Goal: Task Accomplishment & Management: Complete application form

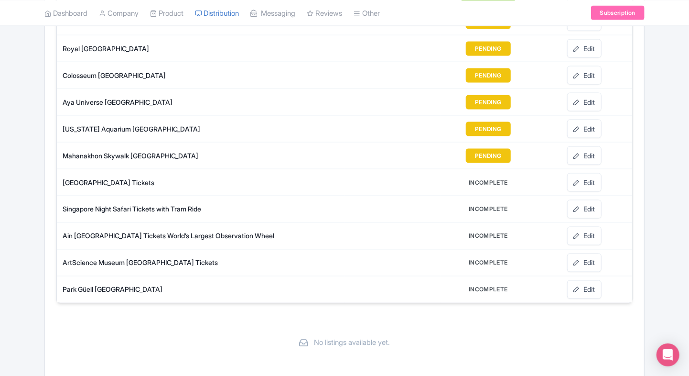
scroll to position [660, 0]
click at [586, 282] on link "Edit" at bounding box center [584, 289] width 34 height 19
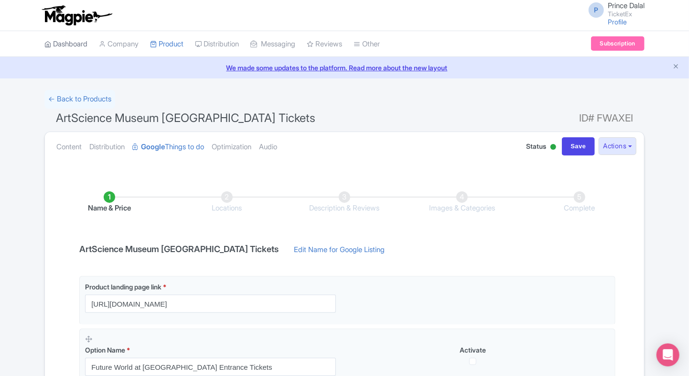
click at [68, 45] on link "Dashboard" at bounding box center [65, 44] width 43 height 26
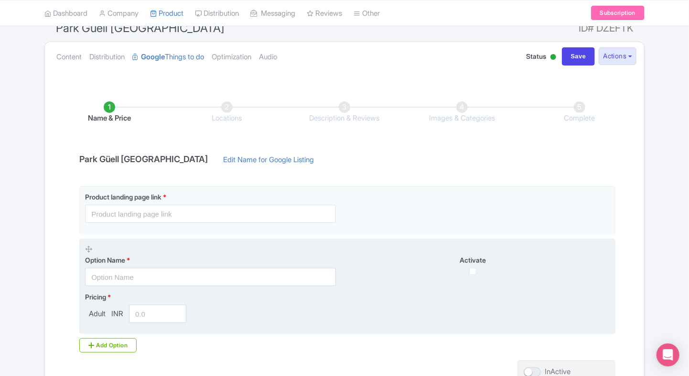
scroll to position [90, 0]
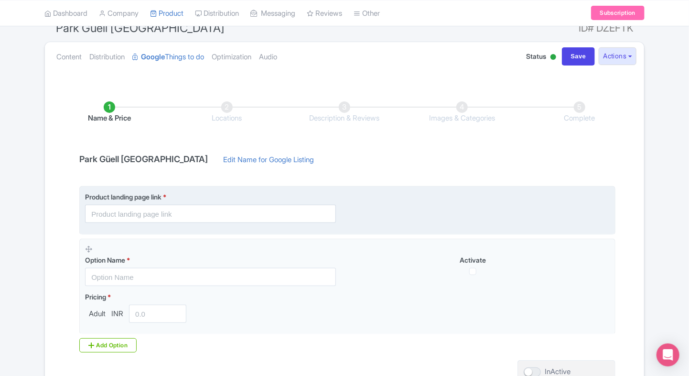
click at [166, 213] on input "text" at bounding box center [210, 214] width 251 height 18
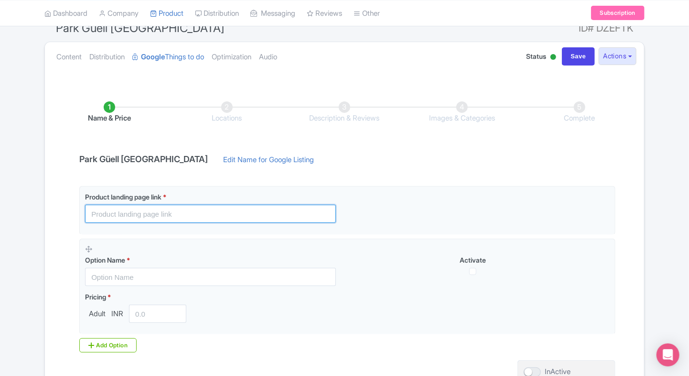
paste input "https://www.ticketex.co/activity/11/park-g-ell-barcelona-visit-gaud-s-famous-mo…"
type input "https://www.ticketex.co/activity/11/park-g-ell-barcelona-visit-gaud-s-famous-mo…"
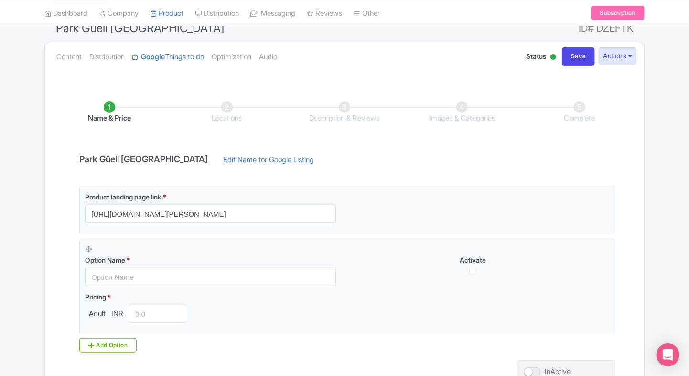
scroll to position [0, 0]
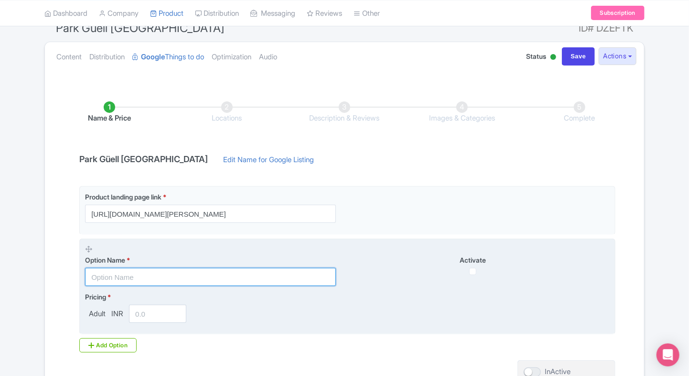
click at [148, 281] on input "text" at bounding box center [210, 277] width 251 height 18
paste input "Park Guell Skip the line Entrance Tickets"
type input "Park Guell Skip the line Entrance Tickets"
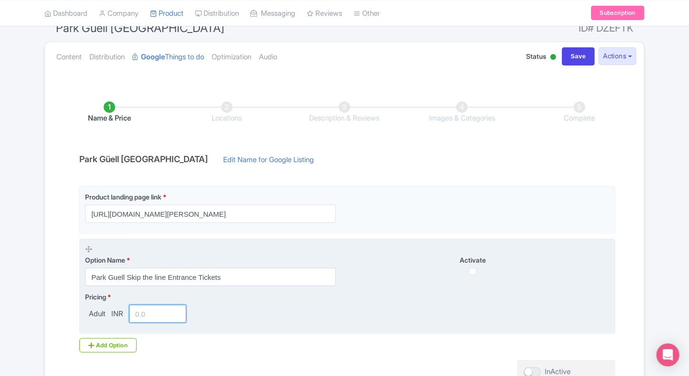
click at [143, 309] on input "number" at bounding box center [157, 314] width 57 height 18
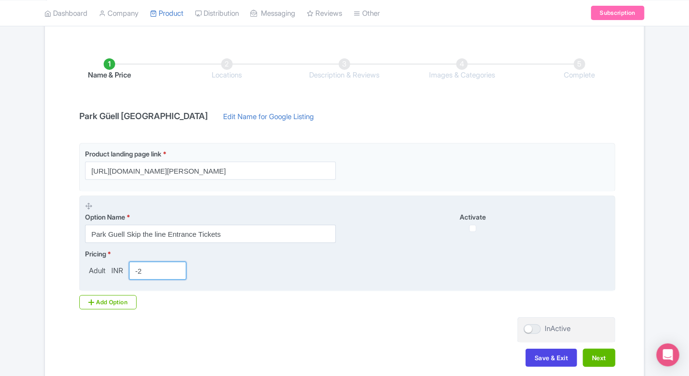
scroll to position [133, 0]
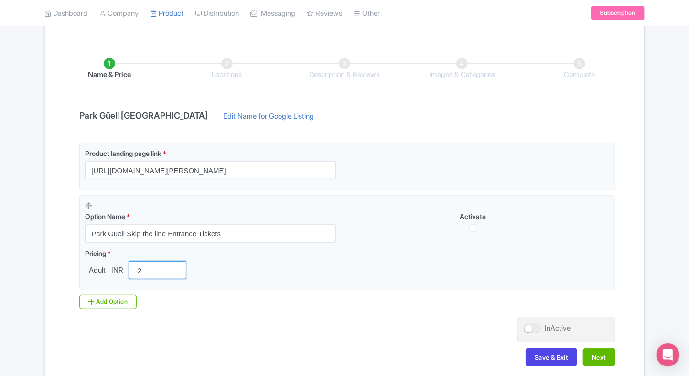
type input "-2"
type input "2400"
click at [91, 299] on icon at bounding box center [91, 302] width 6 height 8
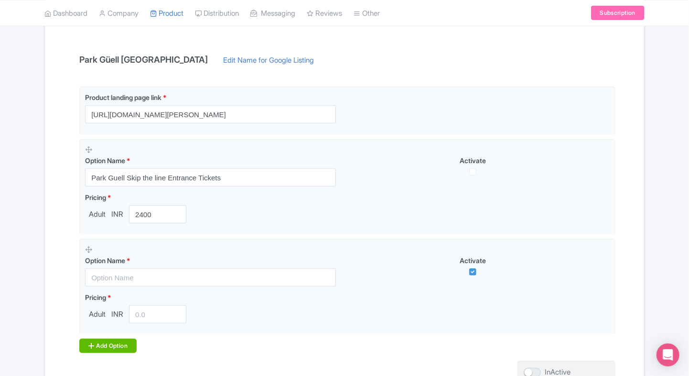
scroll to position [195, 0]
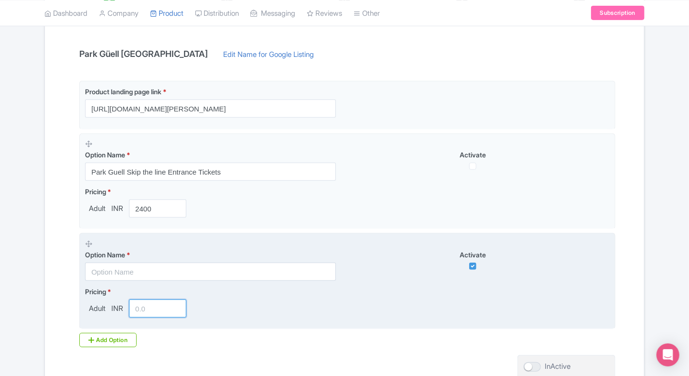
click at [150, 309] on input "number" at bounding box center [157, 308] width 57 height 18
type input "3200"
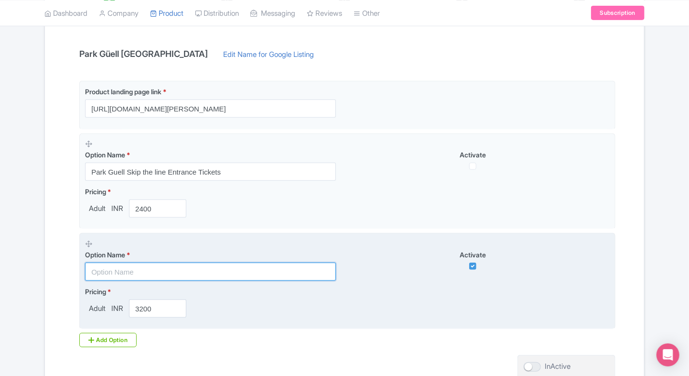
click at [119, 272] on input "text" at bounding box center [210, 271] width 251 height 18
paste input "Park Guell with Gaudi House Museum Entry tickets"
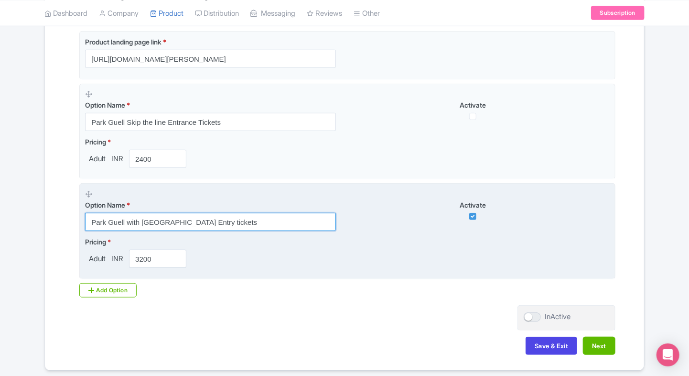
scroll to position [247, 0]
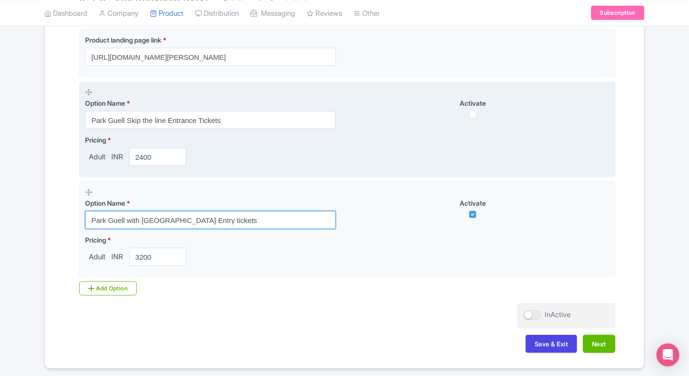
type input "Park Guell with Gaudi House Museum Entry tickets"
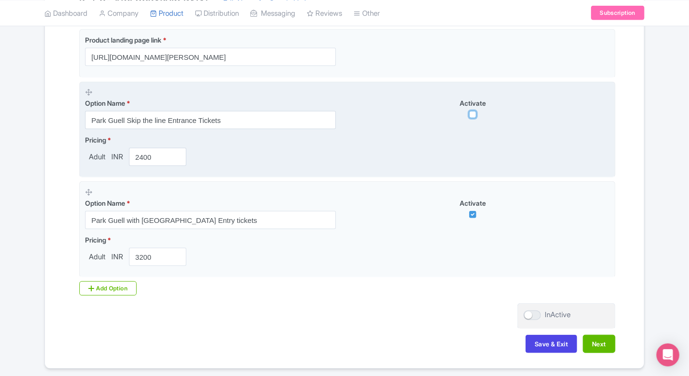
click at [471, 116] on input "checkbox" at bounding box center [472, 114] width 7 height 7
checkbox input "true"
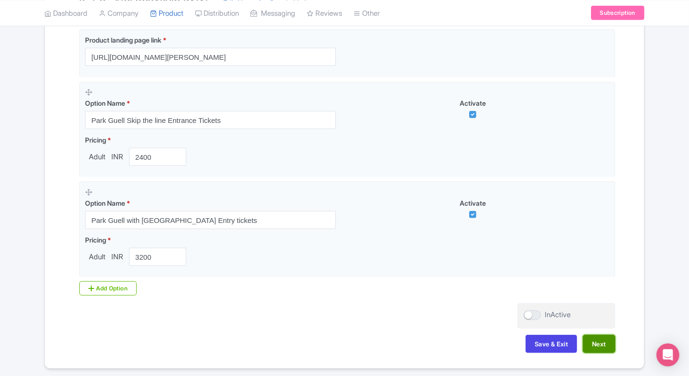
click at [600, 345] on button "Next" at bounding box center [599, 344] width 33 height 18
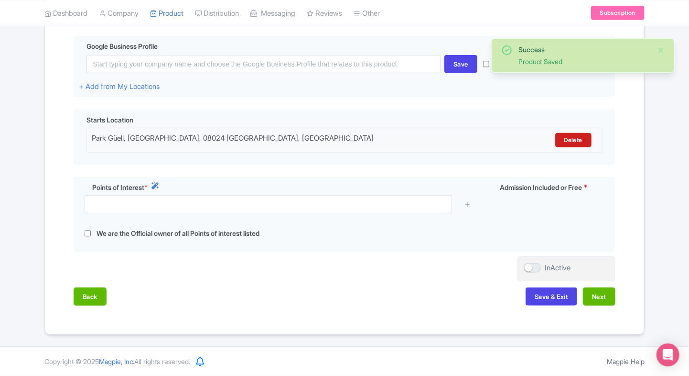
scroll to position [225, 0]
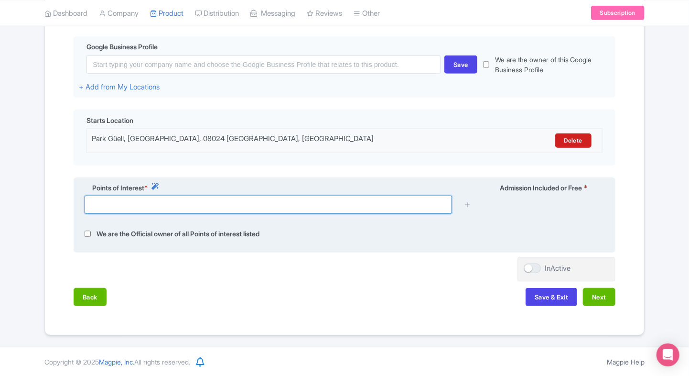
click at [362, 200] on input "text" at bounding box center [269, 205] width 368 height 18
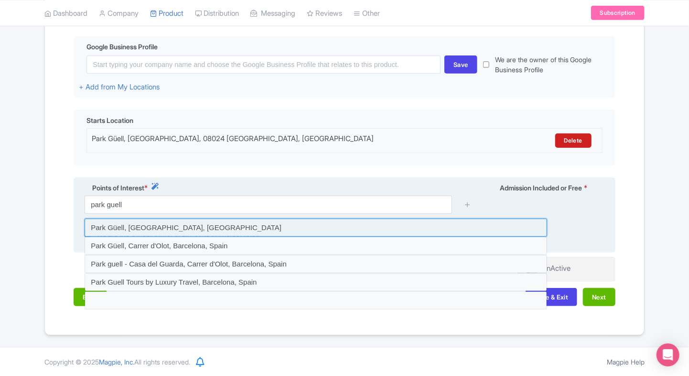
click at [140, 228] on input at bounding box center [316, 227] width 463 height 18
type input "Park Güell, Barcelona, Spain"
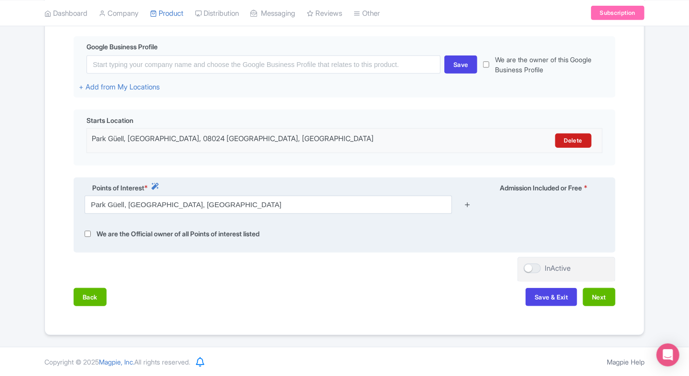
click at [470, 204] on icon at bounding box center [467, 204] width 7 height 7
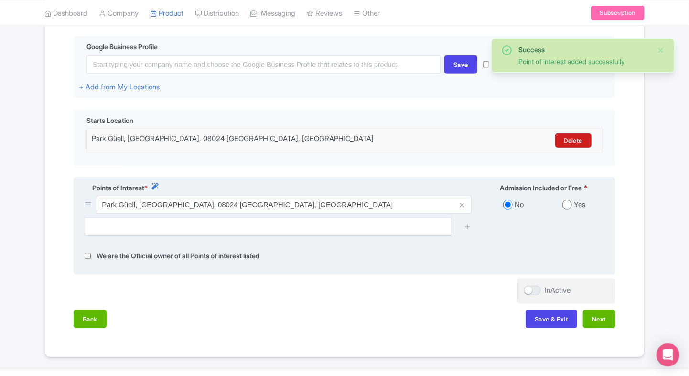
click at [563, 206] on input "radio" at bounding box center [568, 205] width 10 height 10
radio input "true"
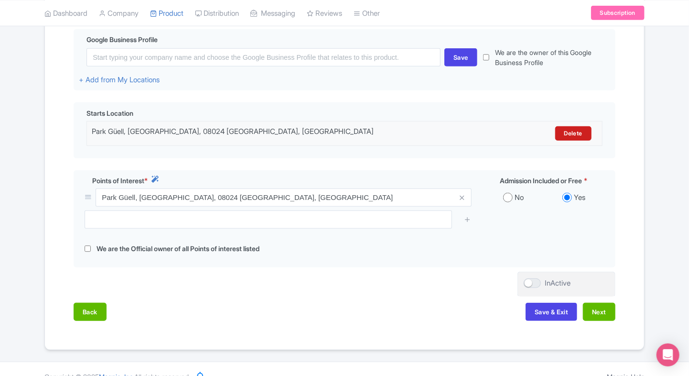
scroll to position [235, 0]
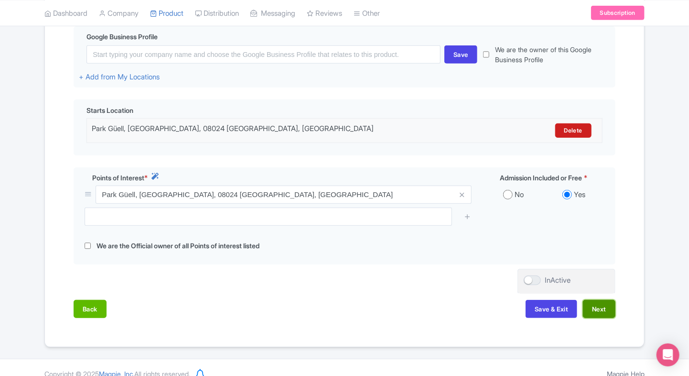
click at [603, 309] on button "Next" at bounding box center [599, 309] width 33 height 18
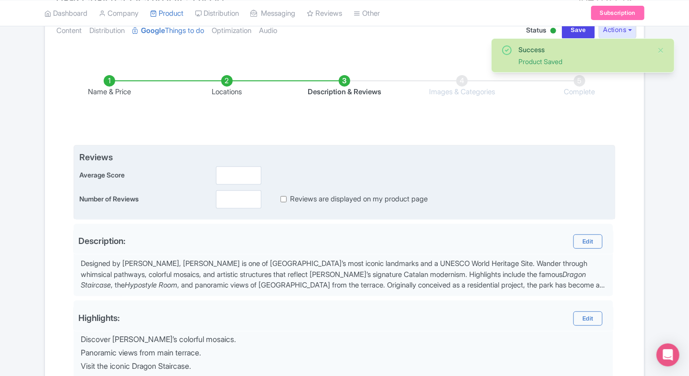
scroll to position [104, 0]
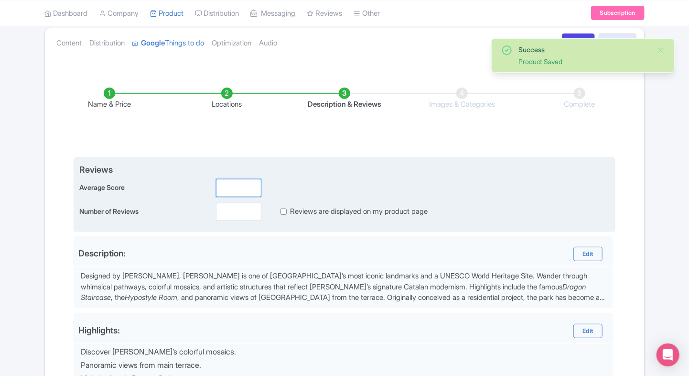
click at [224, 189] on input "number" at bounding box center [238, 188] width 45 height 18
type input "2"
click at [229, 209] on input "number" at bounding box center [238, 212] width 45 height 18
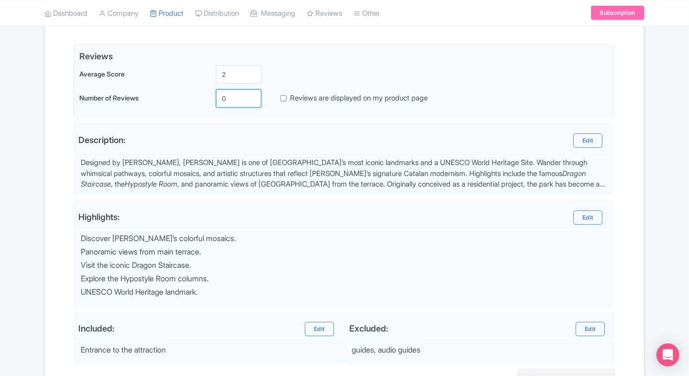
scroll to position [314, 0]
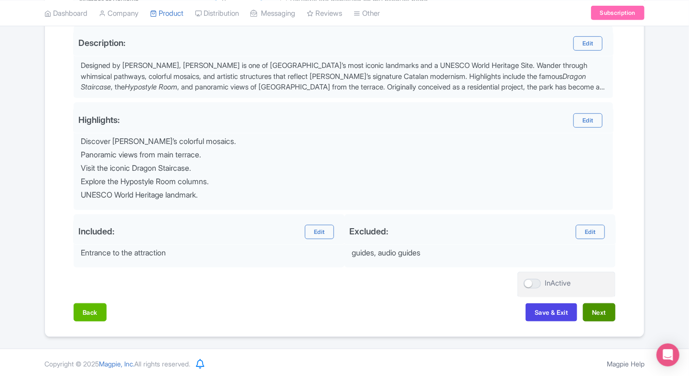
type input "0"
click at [609, 311] on button "Next" at bounding box center [599, 312] width 33 height 18
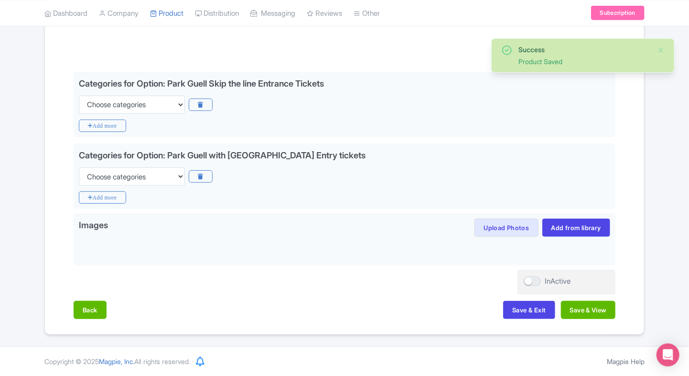
scroll to position [187, 0]
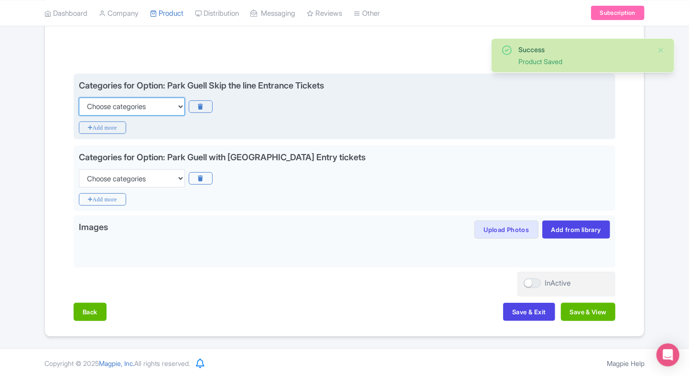
click at [168, 109] on select "Choose categories Adults Only Animals Audio Guide Beaches Bike Tours Boat Tours…" at bounding box center [132, 107] width 106 height 18
select select "family-friendly"
click at [79, 98] on select "Choose categories Adults Only Animals Audio Guide Beaches Bike Tours Boat Tours…" at bounding box center [132, 107] width 106 height 18
click at [118, 126] on icon "Add more" at bounding box center [102, 127] width 47 height 12
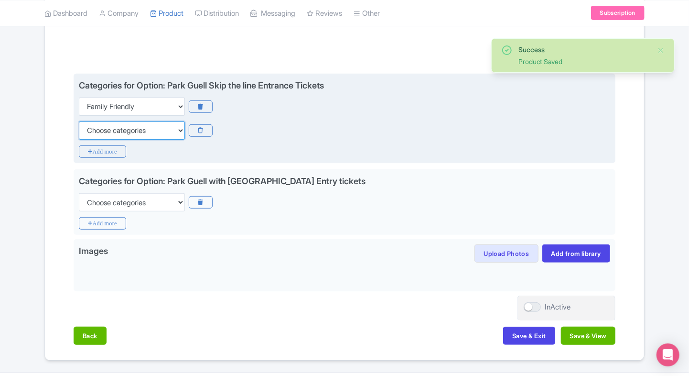
click select "Choose categories Adults Only Animals Audio Guide Beaches Bike Tours Boat Tours…"
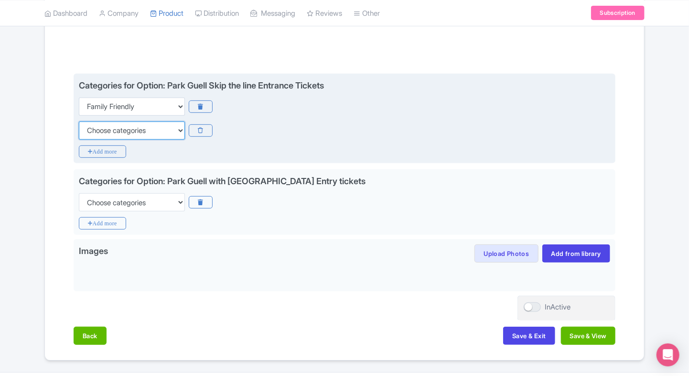
select select "walking-tours"
click select "Choose categories Adults Only Animals Audio Guide Beaches Bike Tours Boat Tours…"
click icon "Add more"
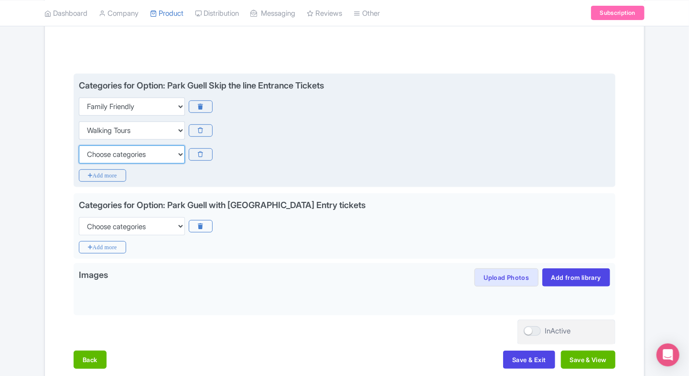
click select "Choose categories Adults Only Animals Audio Guide Beaches Bike Tours Boat Tours…"
click icon
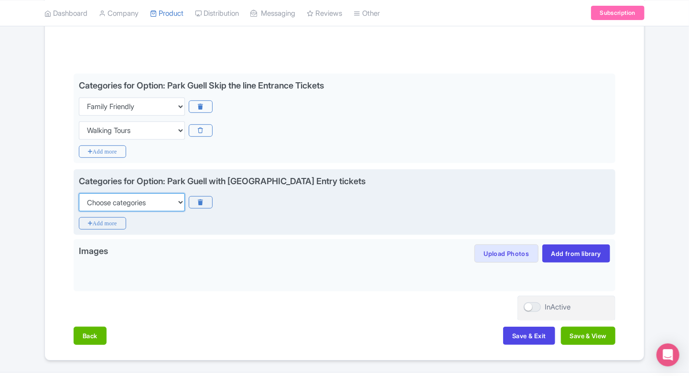
click select "Choose categories Adults Only Animals Audio Guide Beaches Bike Tours Boat Tours…"
select select "family-friendly"
click select "Choose categories Adults Only Animals Audio Guide Beaches Bike Tours Boat Tours…"
click icon "Add more"
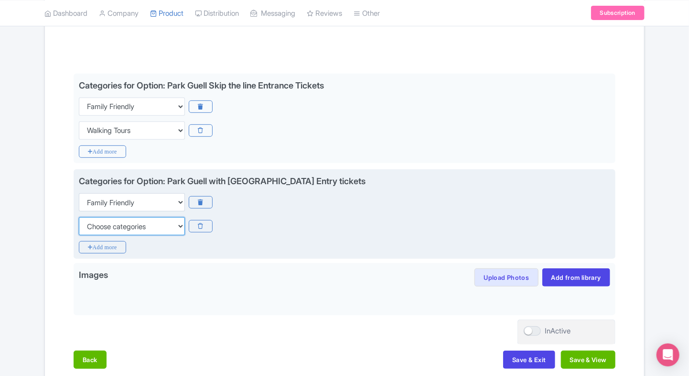
click select "Choose categories Adults Only Animals Audio Guide Beaches Bike Tours Boat Tours…"
select select "walking-tours"
click select "Choose categories Adults Only Animals Audio Guide Beaches Bike Tours Boat Tours…"
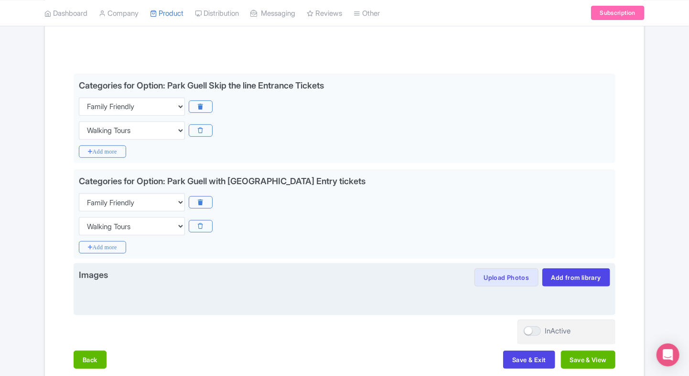
click div "Images Upload Photos Save image to library? Yes No Images in library can be reu…"
click button "Upload Photos"
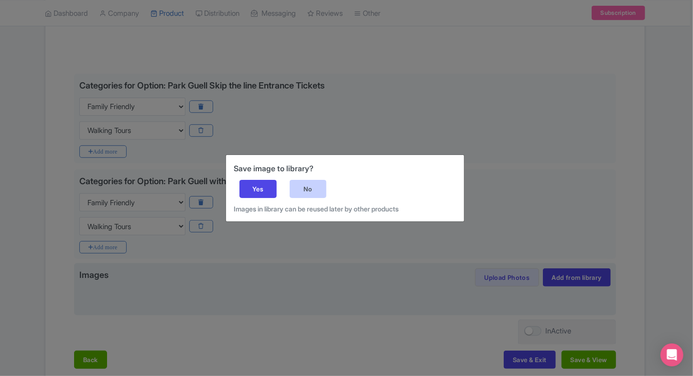
click div "No"
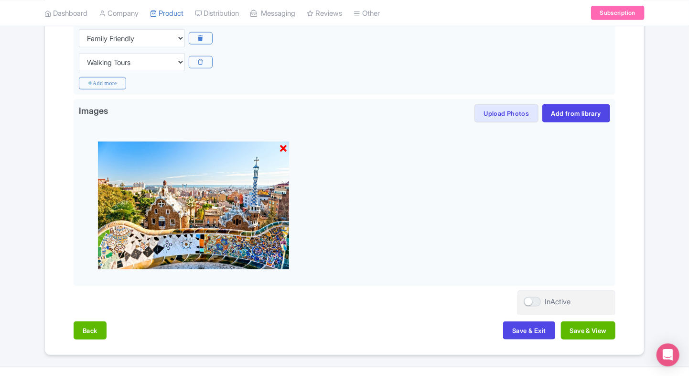
scroll to position [358, 0]
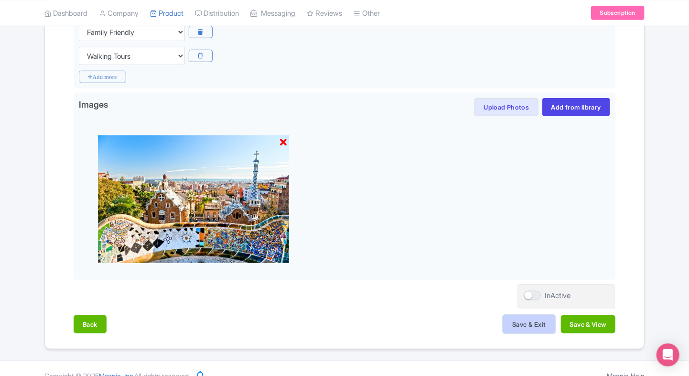
click button "Save & Exit"
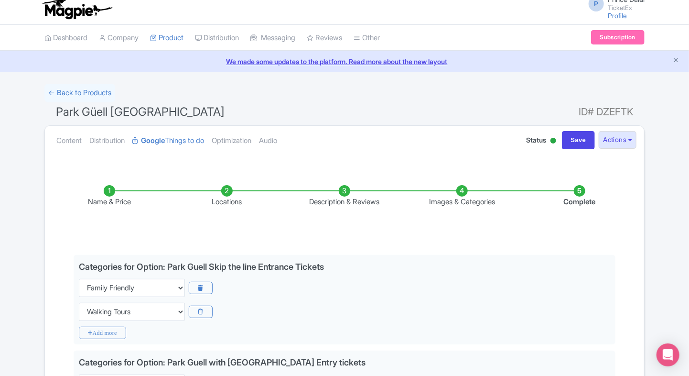
scroll to position [0, 0]
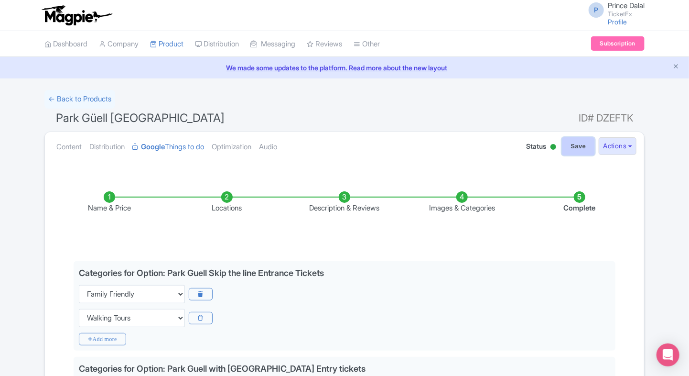
click input "Save"
type input "Saving..."
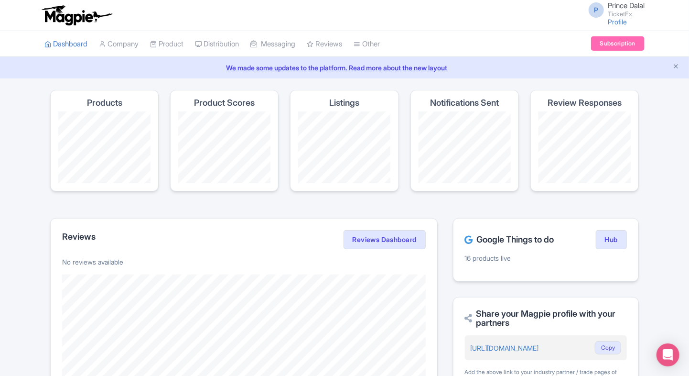
scroll to position [27, 0]
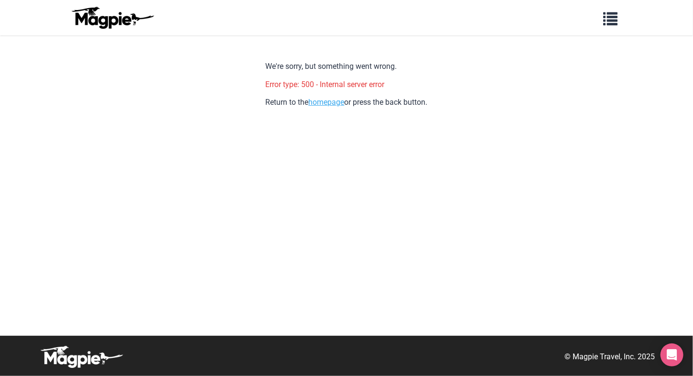
click at [320, 101] on link "homepage" at bounding box center [327, 102] width 36 height 9
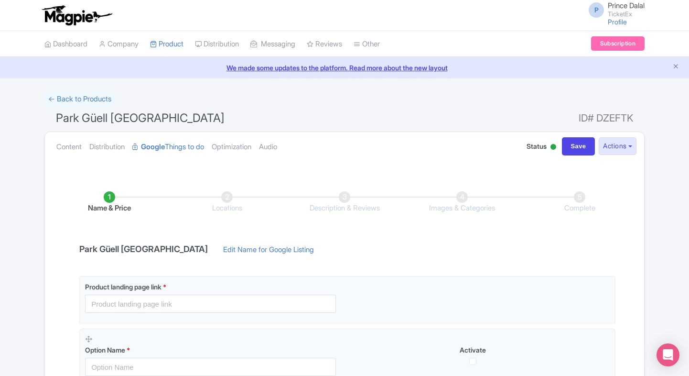
scroll to position [72, 0]
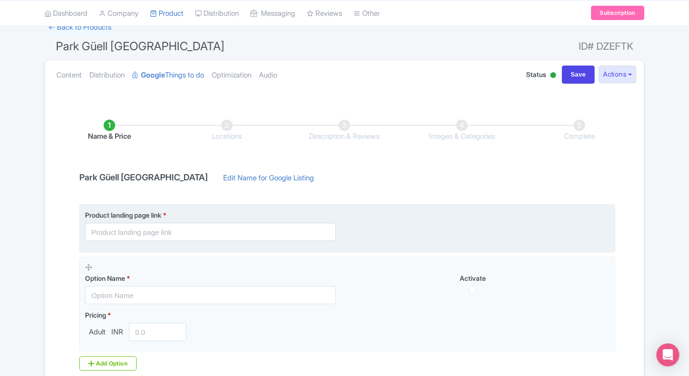
type input "[URL][DOMAIN_NAME][PERSON_NAME]"
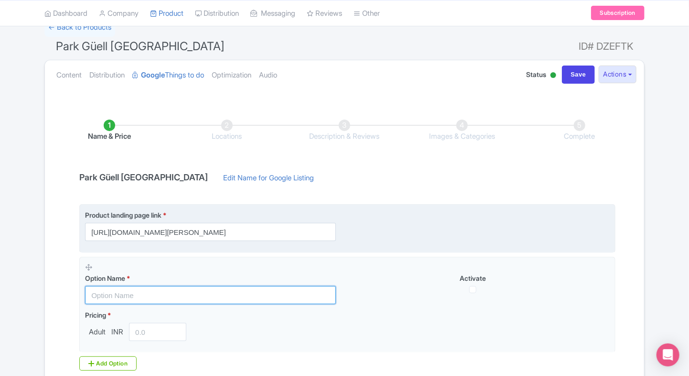
type input "Park Guell Skip the line Entrance Tickets"
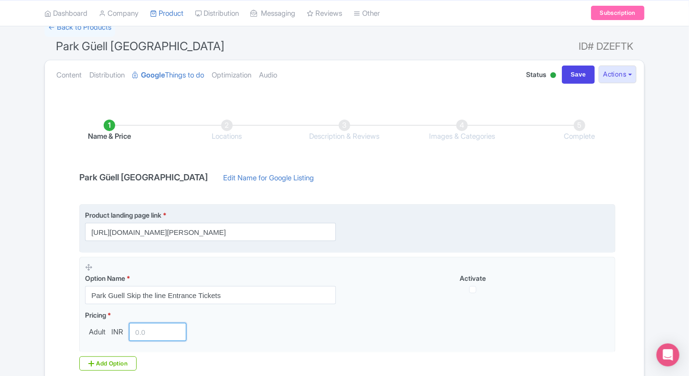
type input "2400"
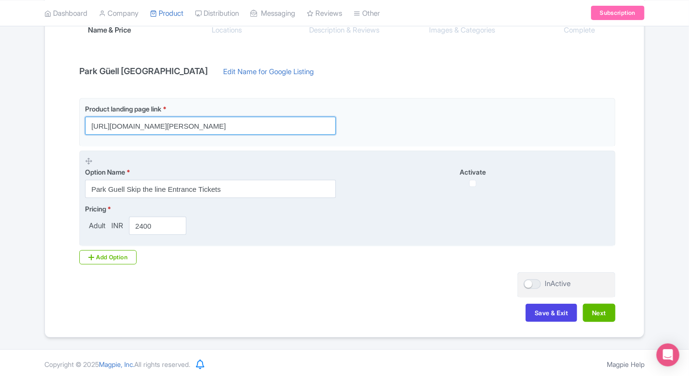
scroll to position [179, 0]
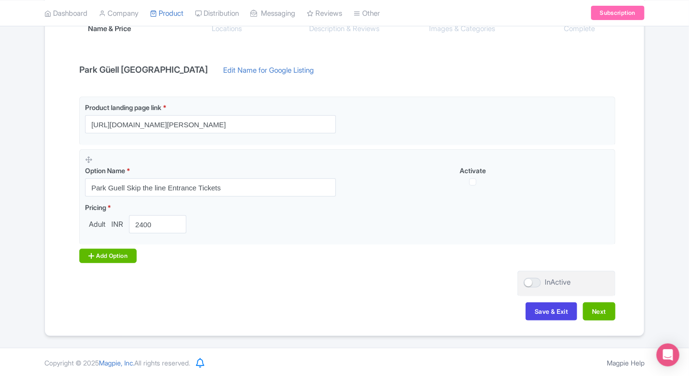
click at [113, 255] on div "Add Option" at bounding box center [107, 256] width 57 height 14
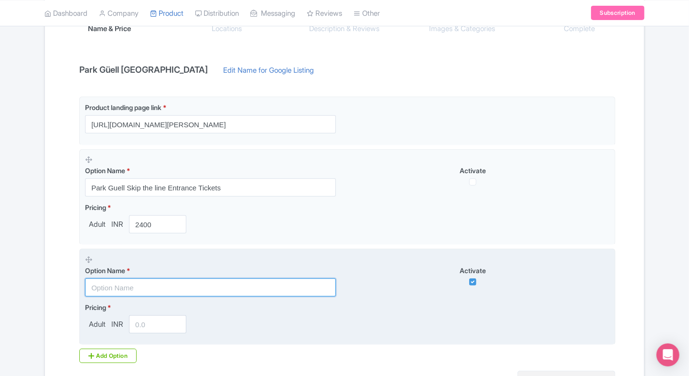
click at [150, 281] on input "text" at bounding box center [210, 287] width 251 height 18
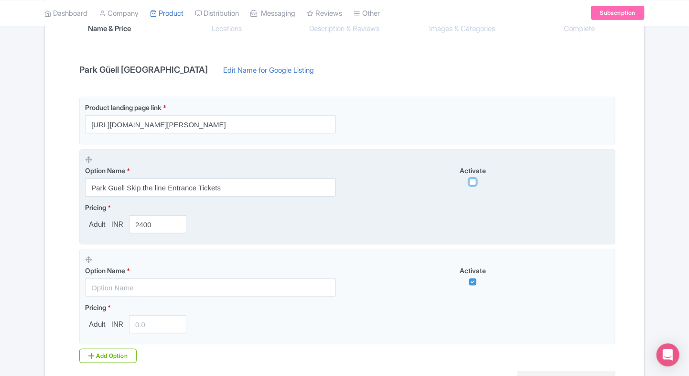
click at [473, 183] on input "checkbox" at bounding box center [472, 181] width 7 height 7
checkbox input "true"
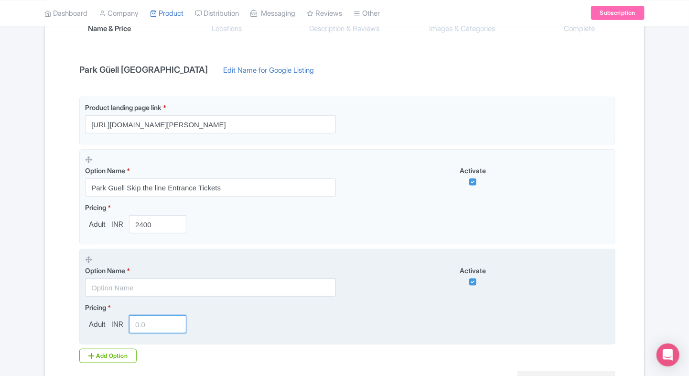
click at [153, 326] on input "number" at bounding box center [157, 324] width 57 height 18
type input "3200"
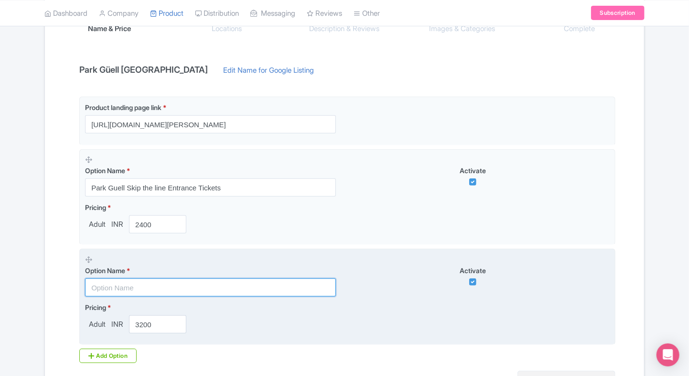
click at [152, 292] on input "text" at bounding box center [210, 287] width 251 height 18
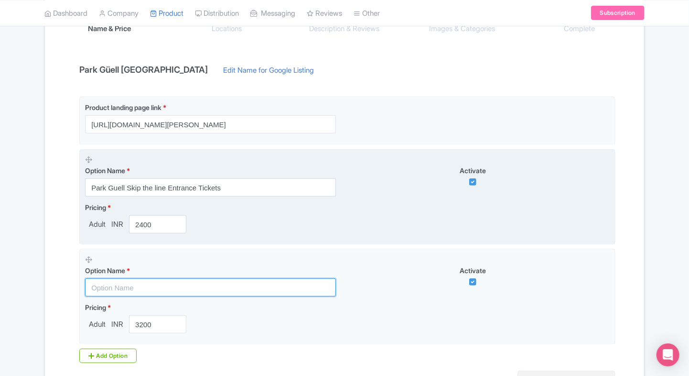
paste input "Park Guell with [GEOGRAPHIC_DATA] Entry tickets"
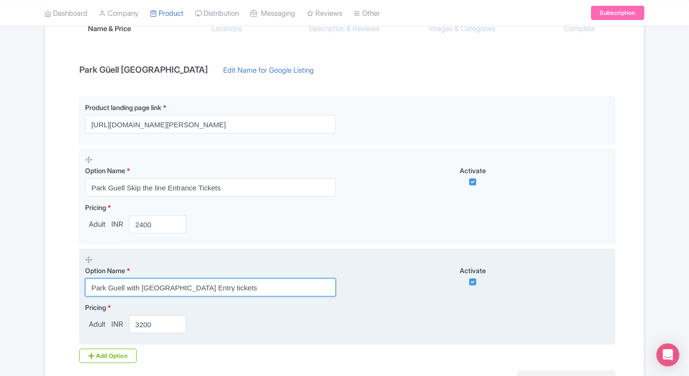
scroll to position [205, 0]
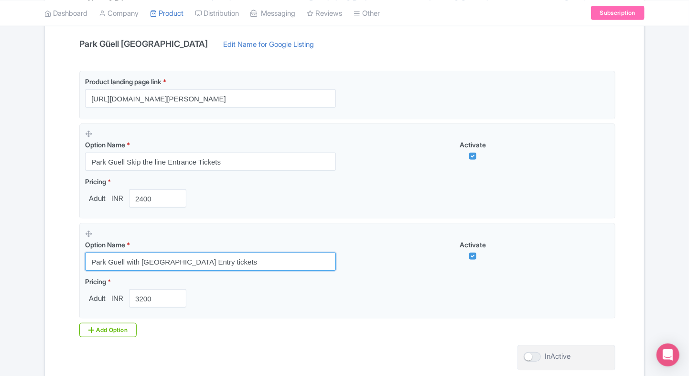
type input "Park Guell with Gaudi House Museum Entry tickets"
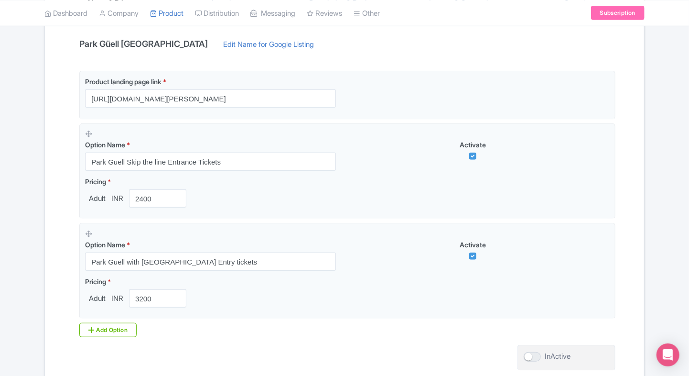
click at [40, 250] on div "← Back to Products Park Güell Barcelona ID# DZEFTK Content Distribution Google …" at bounding box center [345, 147] width 612 height 525
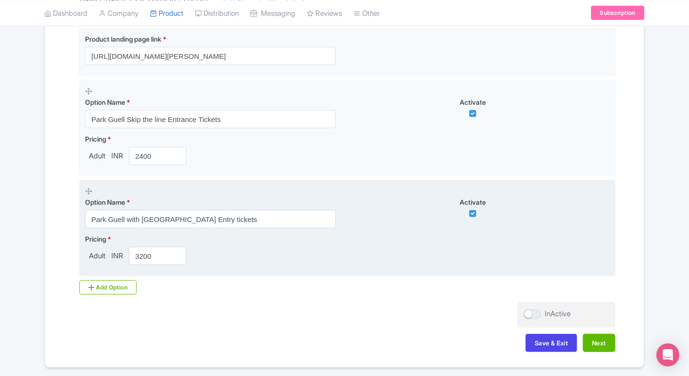
scroll to position [253, 0]
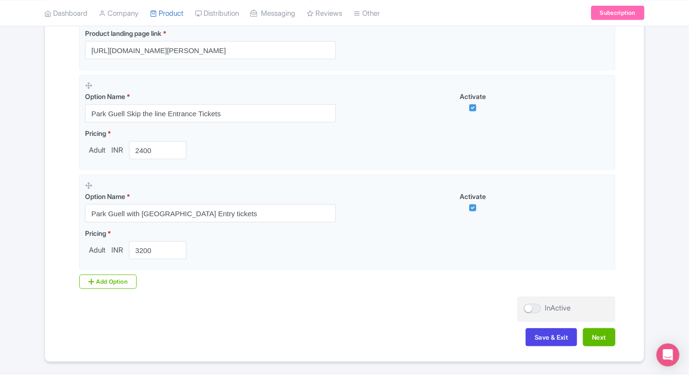
click at [461, 294] on div "Product landing page link * https://www.ticketex.co/activity/11/park-g-ell-barc…" at bounding box center [345, 159] width 542 height 274
click at [594, 329] on button "Next" at bounding box center [599, 337] width 33 height 18
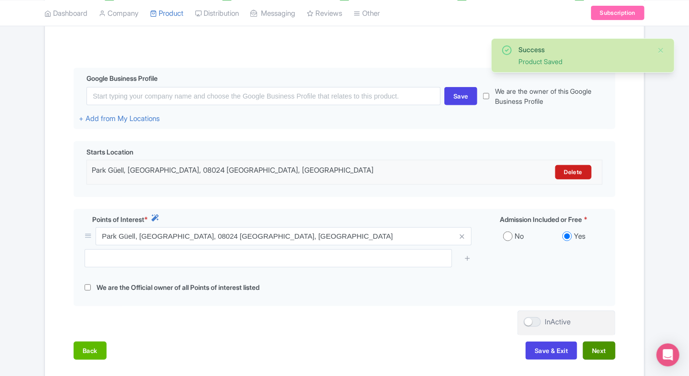
scroll to position [247, 0]
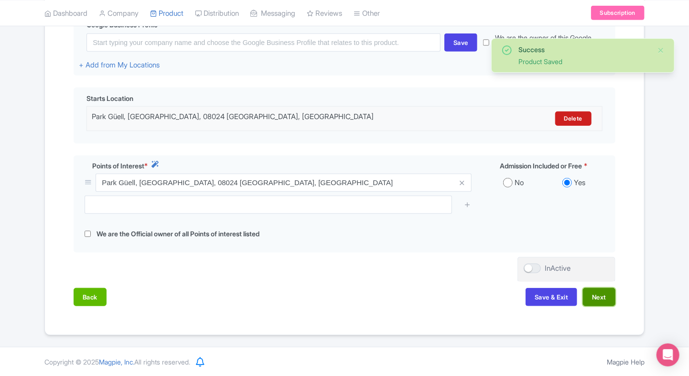
click at [593, 303] on button "Next" at bounding box center [599, 297] width 33 height 18
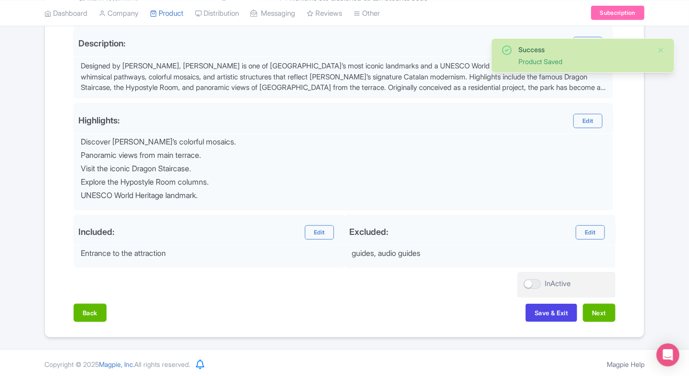
scroll to position [314, 0]
click at [605, 308] on button "Next" at bounding box center [599, 312] width 33 height 18
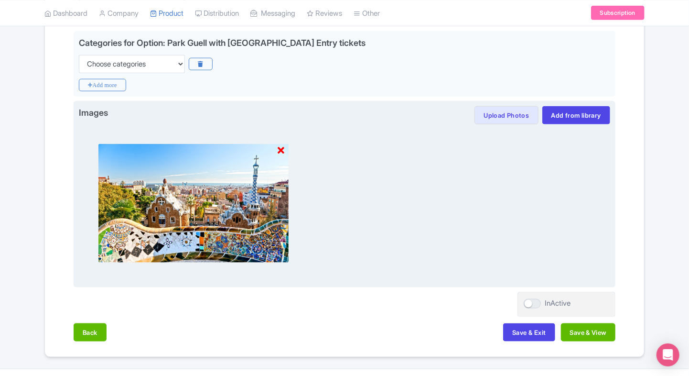
scroll to position [513, 0]
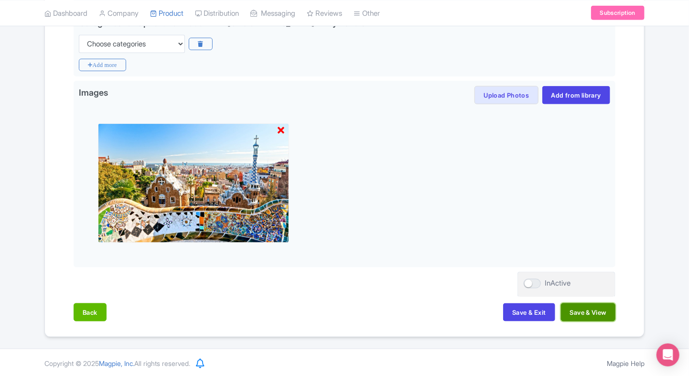
click at [564, 305] on button "Save & View" at bounding box center [588, 312] width 54 height 18
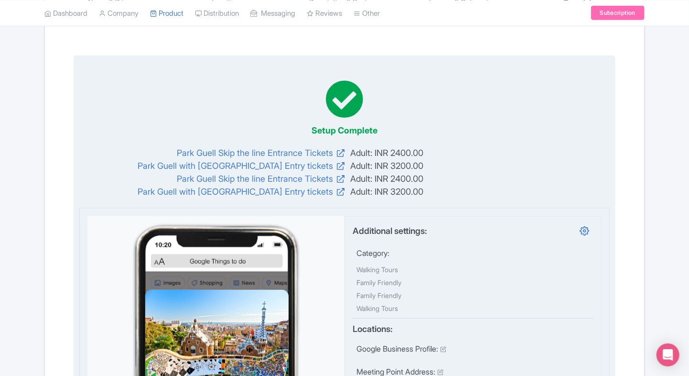
scroll to position [0, 0]
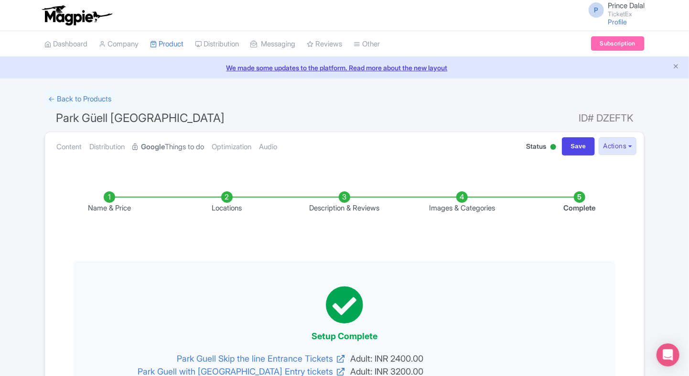
click at [176, 141] on link "Google Things to do" at bounding box center [168, 147] width 72 height 30
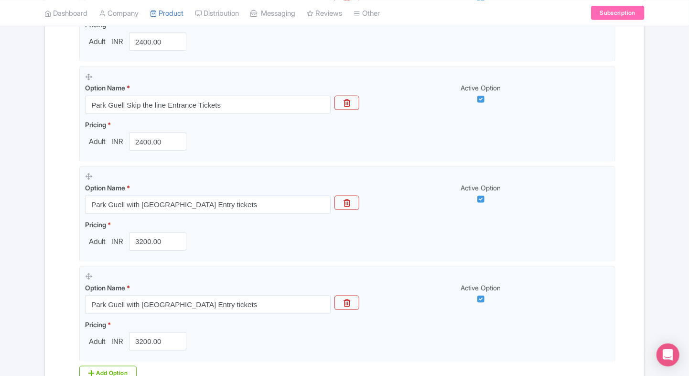
scroll to position [376, 0]
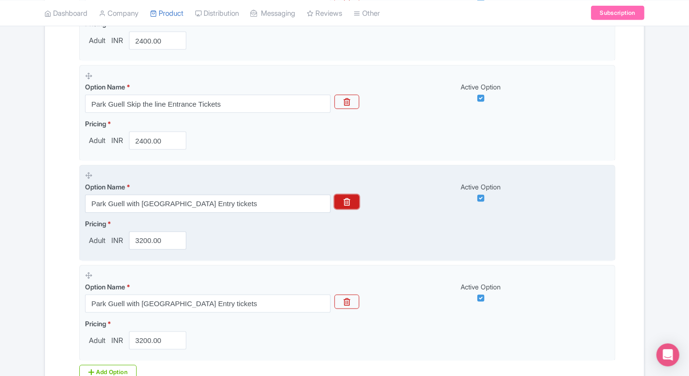
click at [348, 205] on button "button" at bounding box center [347, 202] width 25 height 14
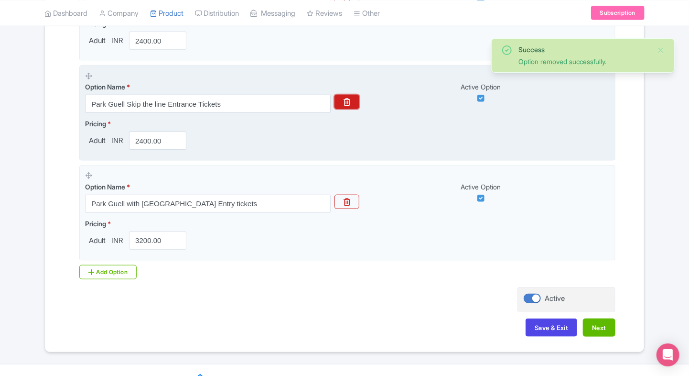
click at [343, 100] on button "button" at bounding box center [347, 102] width 25 height 14
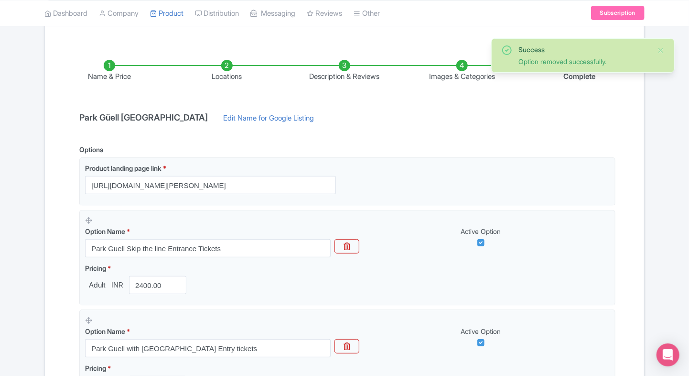
scroll to position [131, 0]
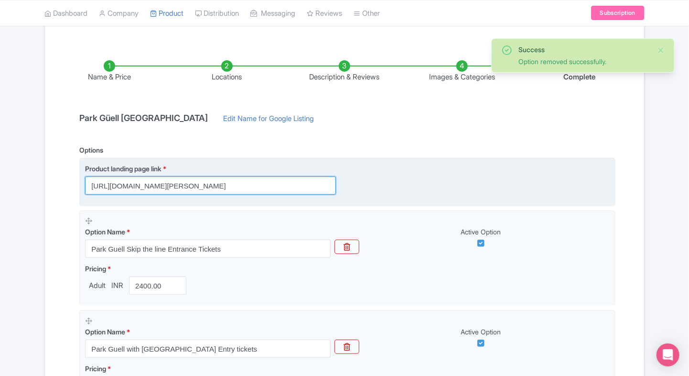
click at [168, 182] on input "https://www.ticketex.co/activity/11/park-g-ell-barcelona-visit-gaud-s-famous-mo…" at bounding box center [210, 185] width 251 height 18
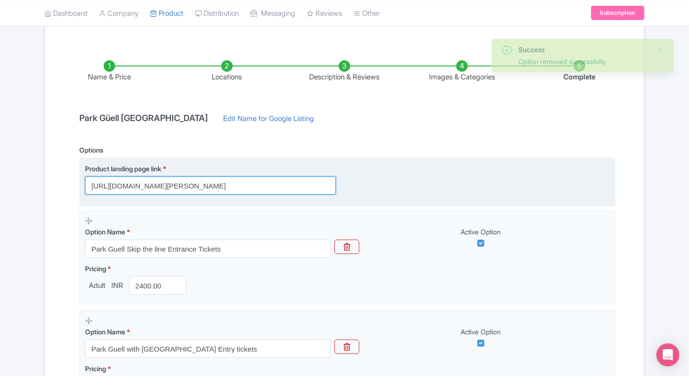
click at [168, 182] on input "https://www.ticketex.co/activity/11/park-g-ell-barcelona-visit-gaud-s-famous-mo…" at bounding box center [210, 185] width 251 height 18
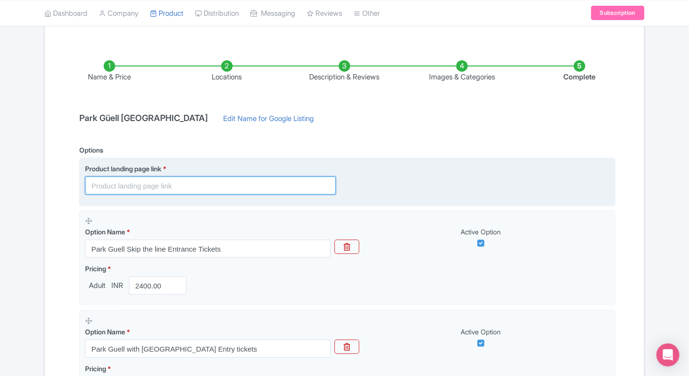
paste input "https://www.ticketex.co/activity/11/park-g-ell-barcelona-visit-gaud-s-famous-mo…"
type input "https://www.ticketex.co/activity/11/park-g-ell-barcelona-visit-gaud-s-famous-mo…"
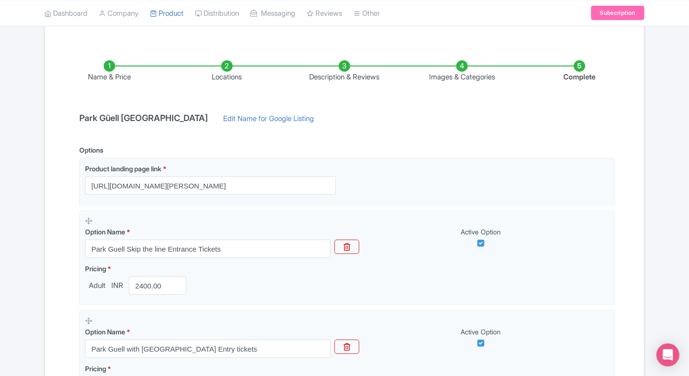
scroll to position [0, 0]
click at [356, 150] on div "Options Product landing page link * https://www.ticketex.co/activity/11/park-g-…" at bounding box center [345, 284] width 542 height 279
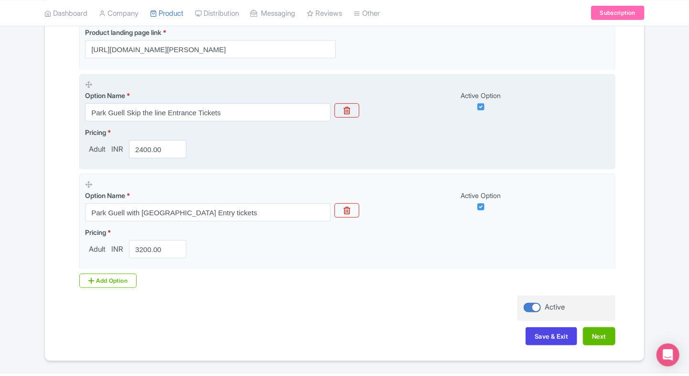
scroll to position [292, 0]
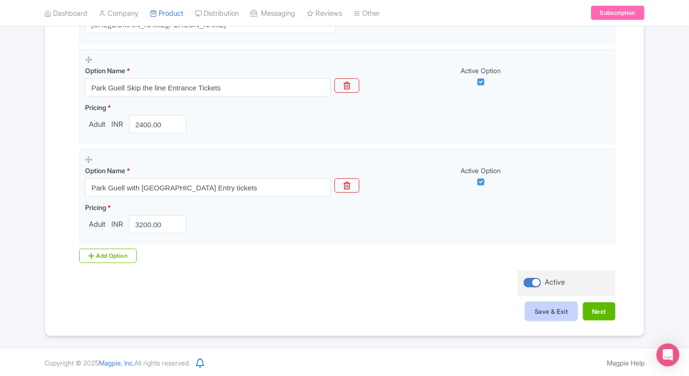
click at [558, 312] on button "Save & Exit" at bounding box center [552, 311] width 52 height 18
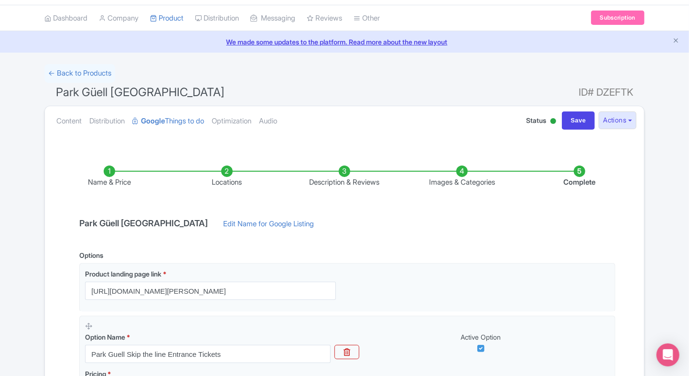
scroll to position [0, 0]
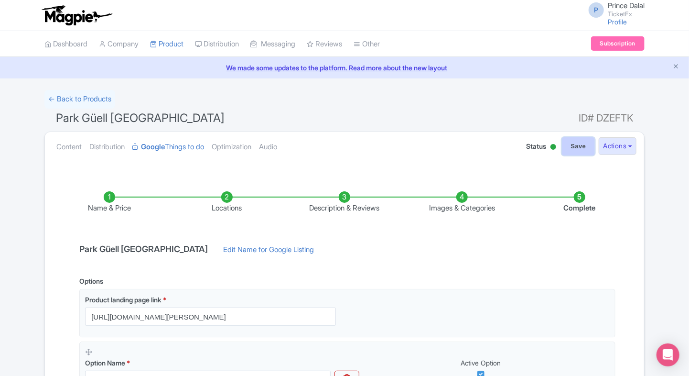
click at [576, 143] on input "Save" at bounding box center [578, 146] width 33 height 18
type input "Saving..."
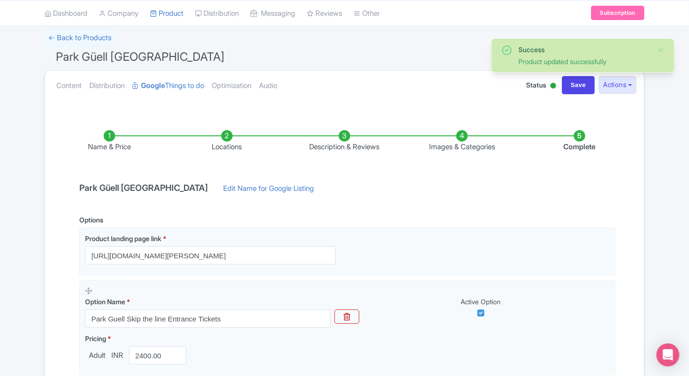
scroll to position [62, 0]
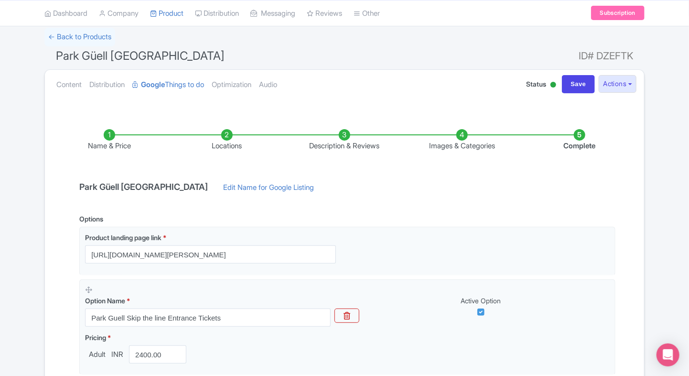
click at [577, 137] on li "Complete" at bounding box center [580, 140] width 118 height 22
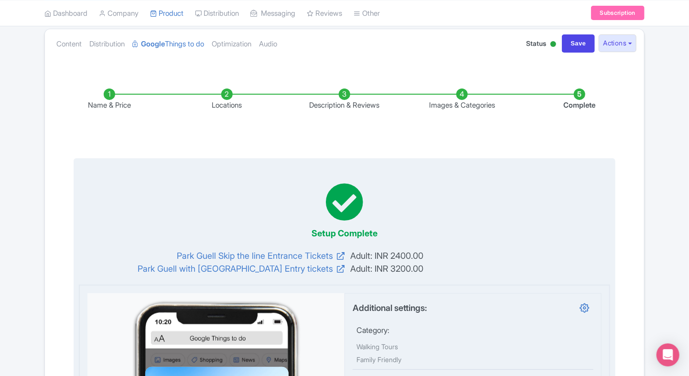
scroll to position [0, 0]
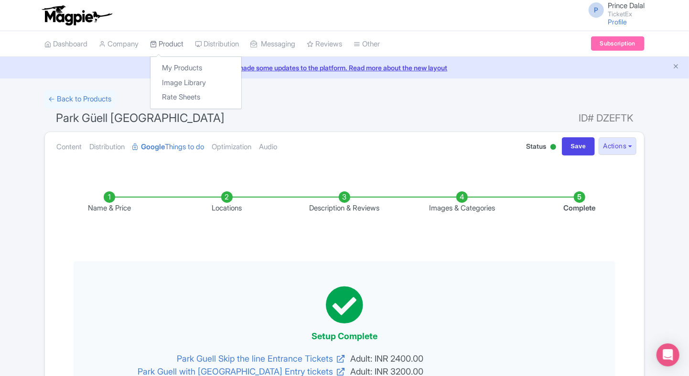
click at [165, 44] on link "Product" at bounding box center [166, 44] width 33 height 26
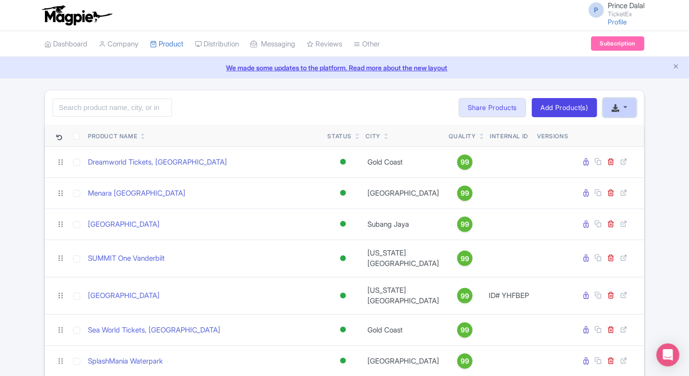
click at [620, 102] on button "button" at bounding box center [619, 107] width 33 height 19
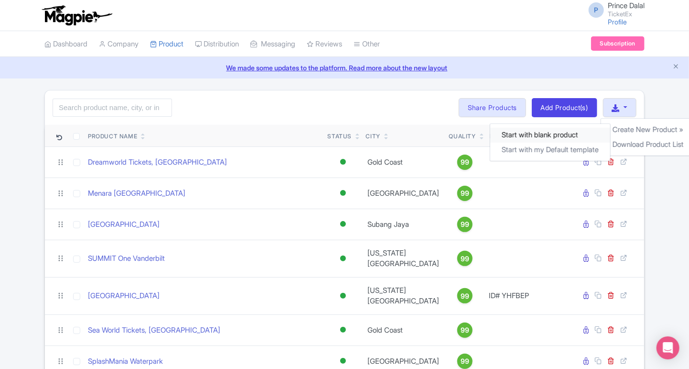
click at [562, 136] on link "Start with blank product" at bounding box center [550, 135] width 120 height 15
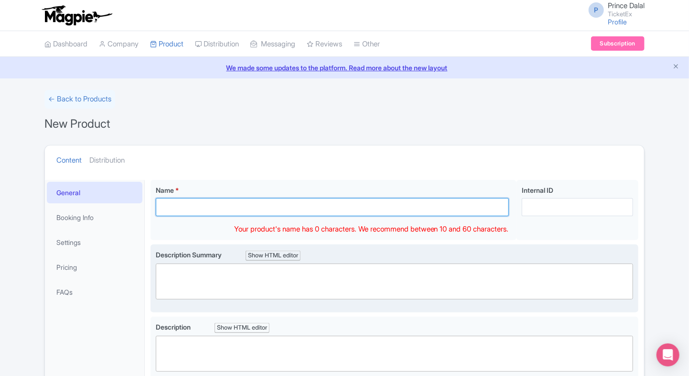
paste input "Burj Khalifa [GEOGRAPHIC_DATA]"
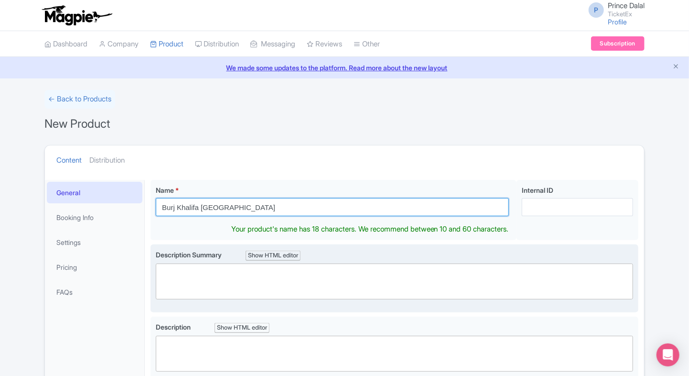
type input "Burj Khalifa [GEOGRAPHIC_DATA]"
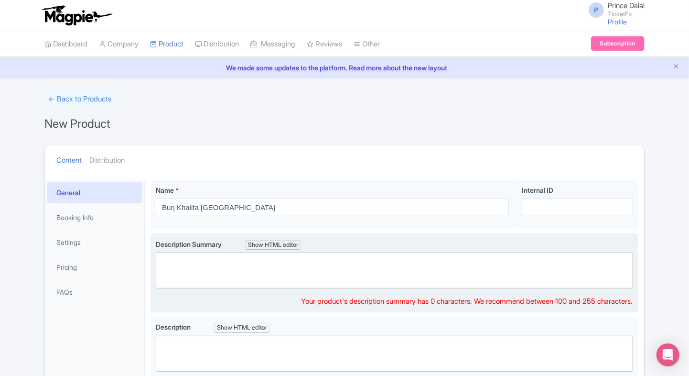
click at [192, 272] on trix-editor at bounding box center [395, 270] width 478 height 36
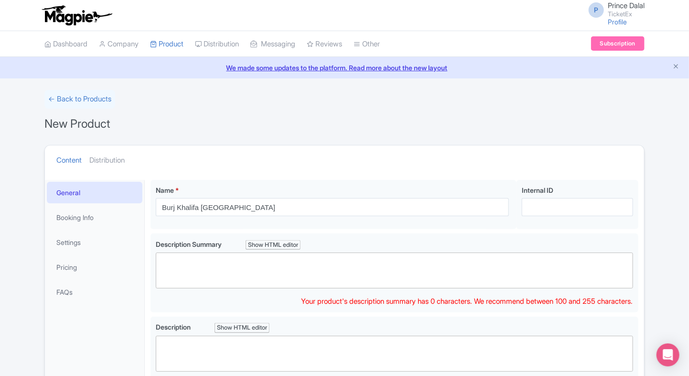
paste trix-editor "<div>Soar to new heights at Burj Khalifa, the world’s tallest building. Enjoy b…"
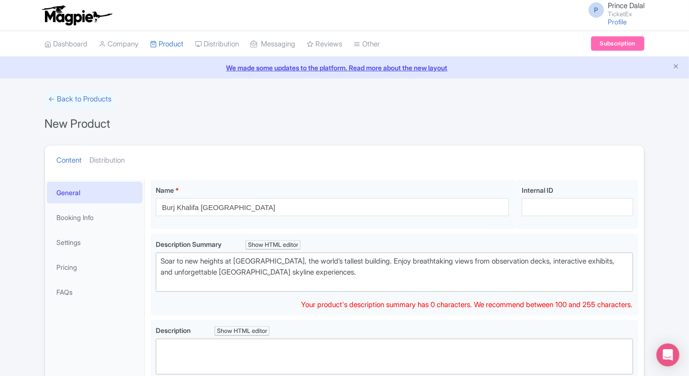
type trix-editor "<div>Soar to new heights at Burj Khalifa, the world’s tallest building. Enjoy b…"
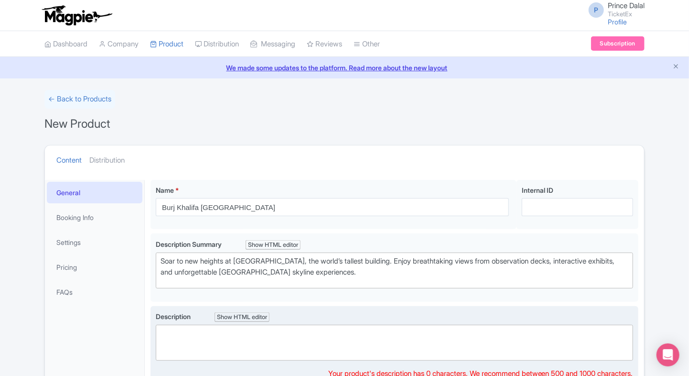
click at [203, 335] on trix-editor at bounding box center [395, 343] width 478 height 36
paste trix-editor "<div>The Burj Khalifa is Dubai’s most iconic landmark and the tallest building …"
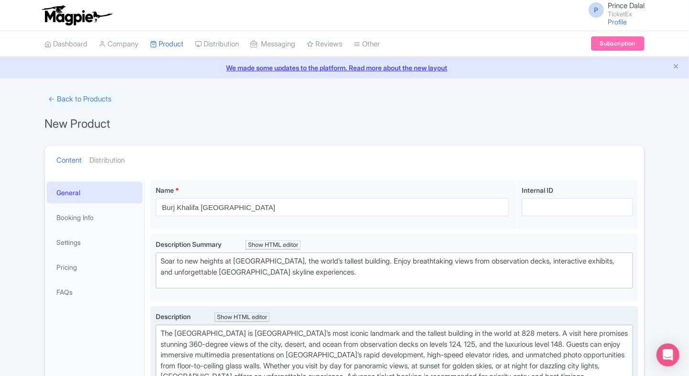
paste trix-editor "The Burj Khalifa is Dubai’s most iconic landmark and the tallest building in th…"
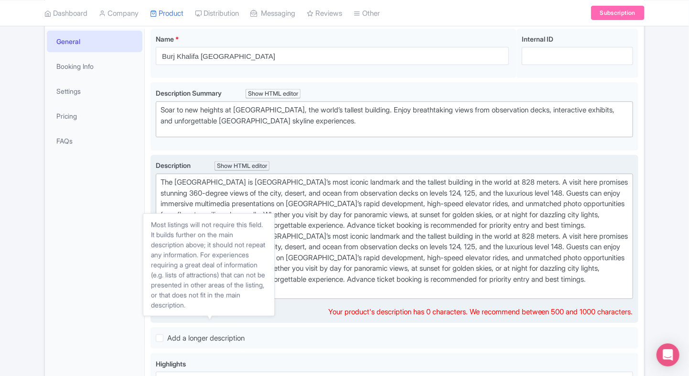
scroll to position [152, 0]
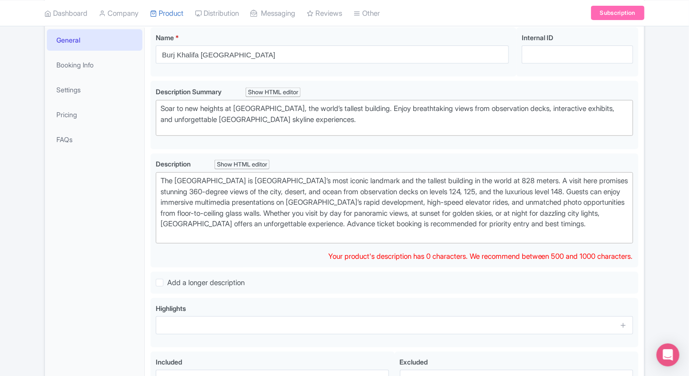
type trix-editor "<div>The Burj Khalifa is Dubai’s most iconic landmark and the tallest building …"
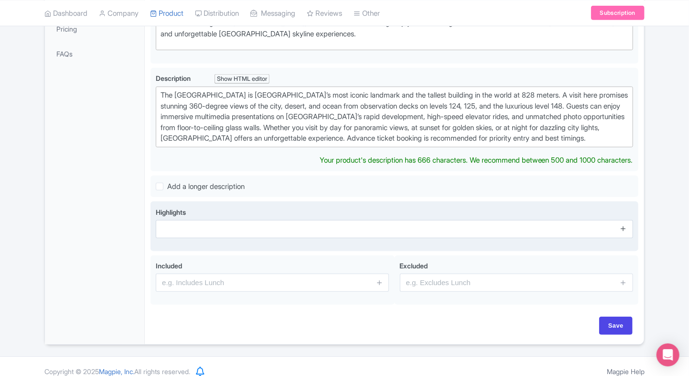
scroll to position [235, 0]
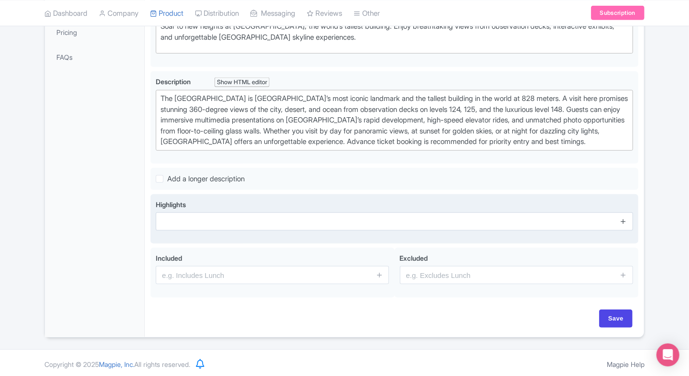
click at [623, 225] on span at bounding box center [623, 221] width 19 height 18
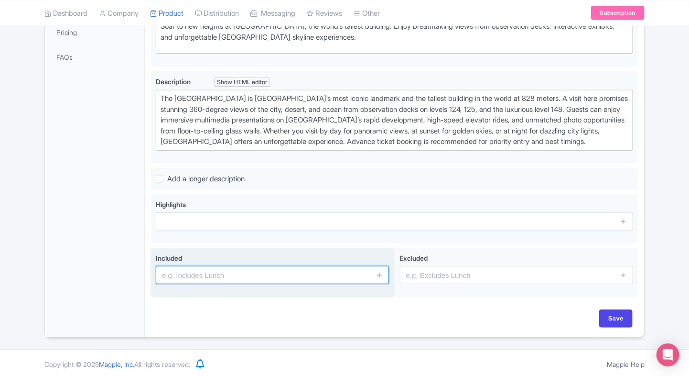
click at [318, 273] on input "text" at bounding box center [272, 275] width 233 height 18
type input "Entrance to the attraction"
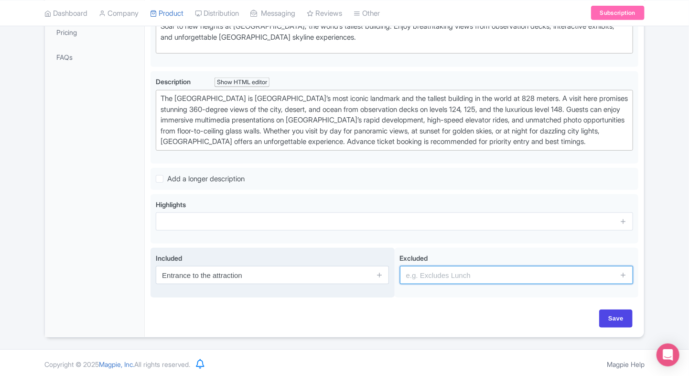
type input "guides, audio guides"
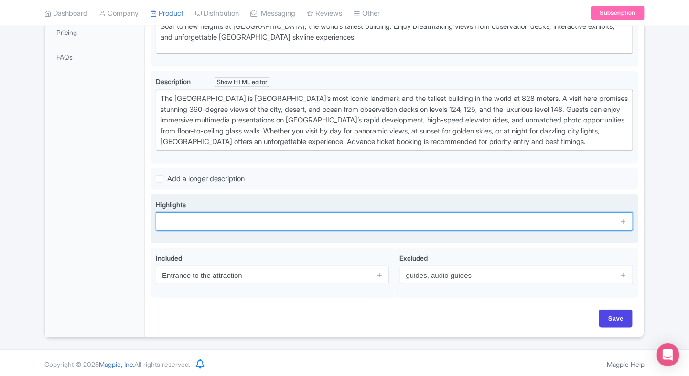
click at [188, 218] on input "text" at bounding box center [395, 221] width 478 height 18
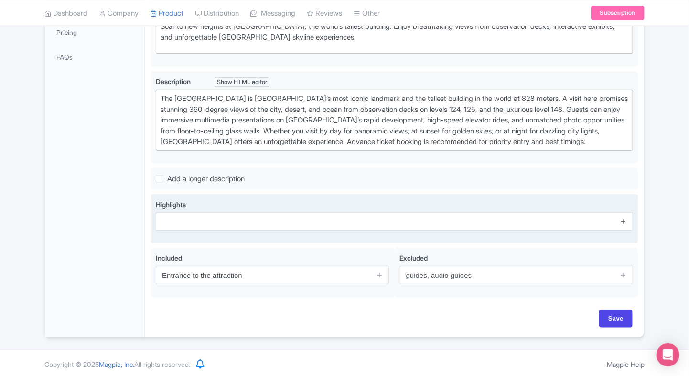
click at [620, 218] on icon at bounding box center [623, 221] width 7 height 7
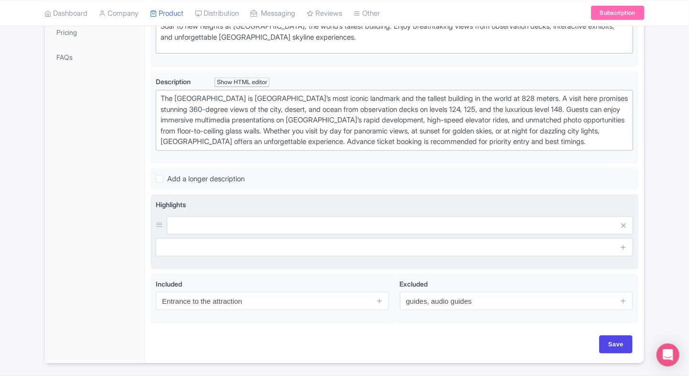
click at [619, 244] on span at bounding box center [623, 247] width 19 height 18
click at [627, 248] on icon at bounding box center [623, 246] width 7 height 7
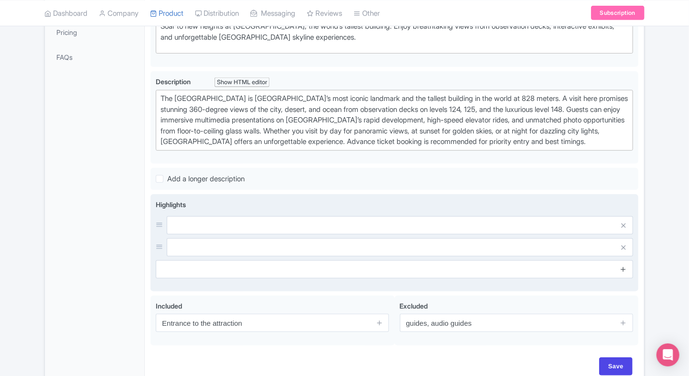
click at [623, 269] on icon at bounding box center [623, 268] width 7 height 7
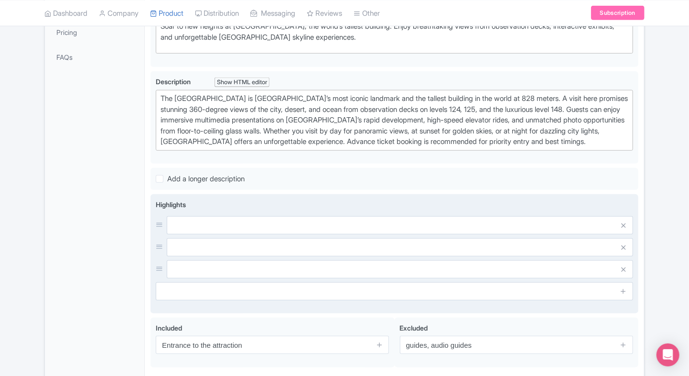
click at [621, 282] on span at bounding box center [623, 291] width 19 height 18
click at [623, 294] on link at bounding box center [623, 291] width 7 height 11
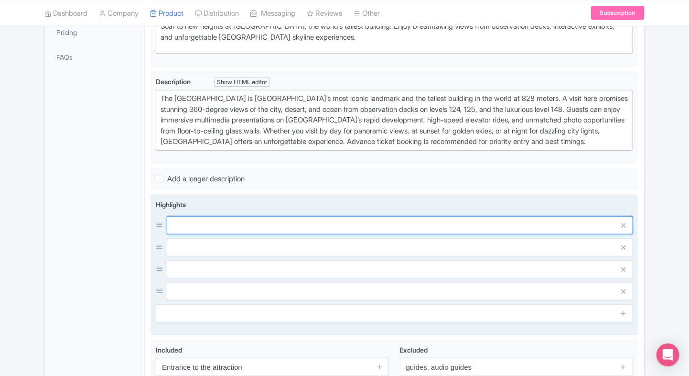
click at [517, 223] on input "text" at bounding box center [400, 225] width 467 height 18
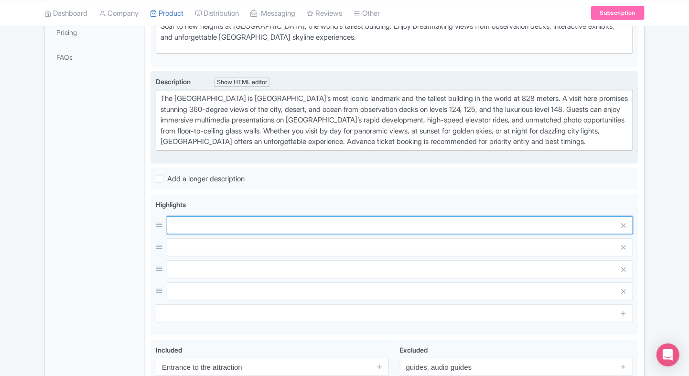
paste input "World’s tallest building at 828 meters"
type input "World’s tallest building at 828 meters."
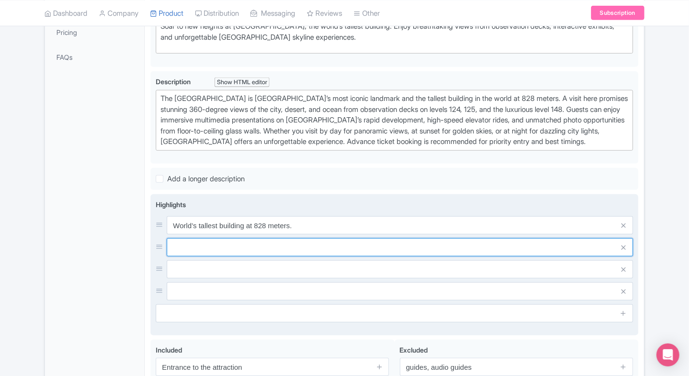
click at [262, 234] on input "text" at bounding box center [400, 225] width 467 height 18
paste input "Fastest elevators reaching 124th floor in seconds"
type input "Fastest elevators reaching 124th floor in seconds."
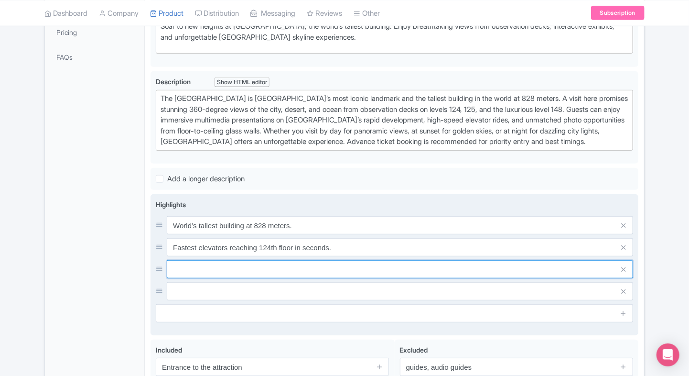
click at [264, 234] on input "text" at bounding box center [400, 225] width 467 height 18
paste input "Panoramic views from Levels 124, 125 & 148"
type input "Panoramic views from Levels 124, 125."
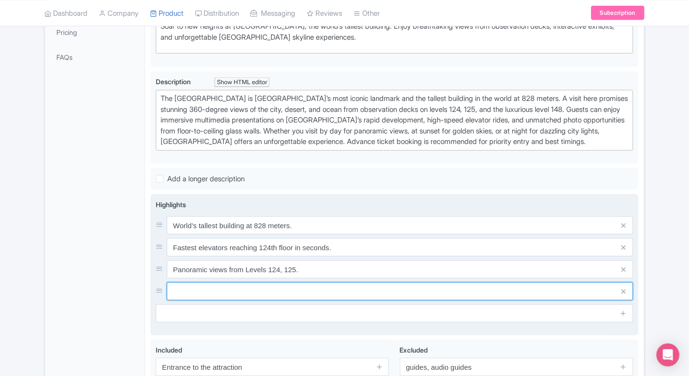
click at [241, 234] on input "text" at bounding box center [400, 225] width 467 height 18
paste input "Stunning sunset and night skyline photo spots"
type input "Stunning sunset and night skyline photo spots."
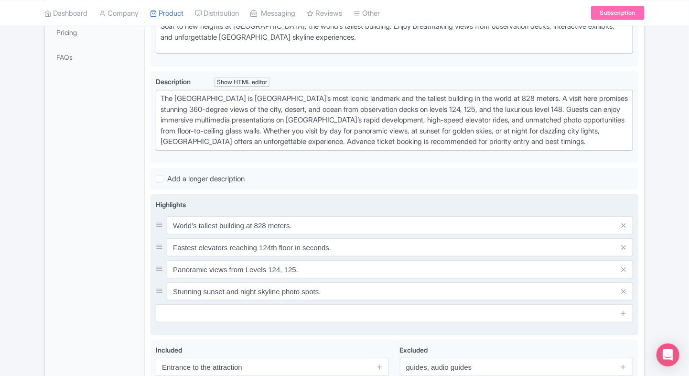
click at [214, 312] on input "text" at bounding box center [395, 313] width 478 height 18
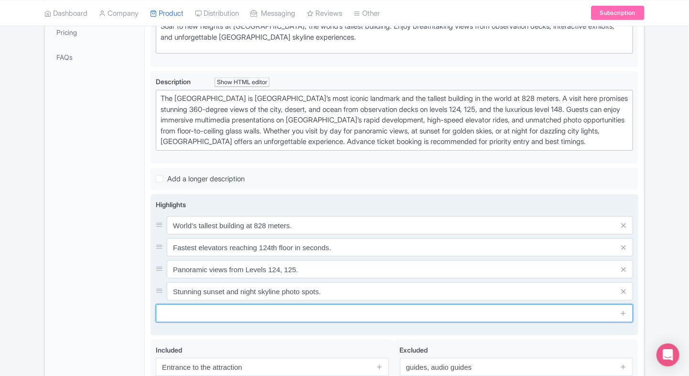
paste input "Exclusive access to [GEOGRAPHIC_DATA] on Level 148"
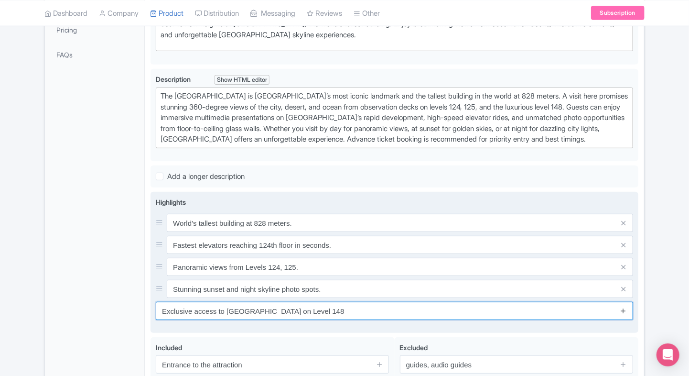
type input "Exclusive access to SKY Lounge on Level 148"
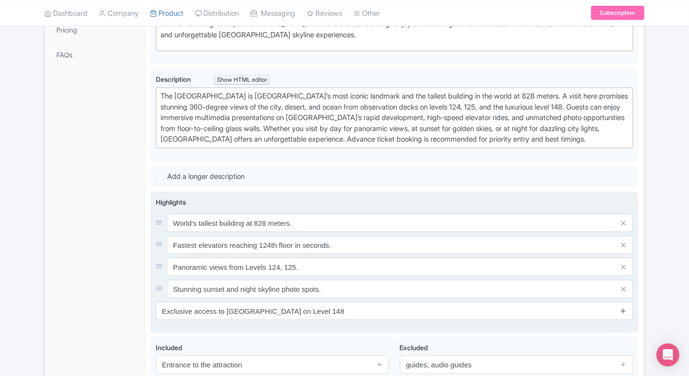
click at [620, 310] on icon at bounding box center [623, 310] width 7 height 7
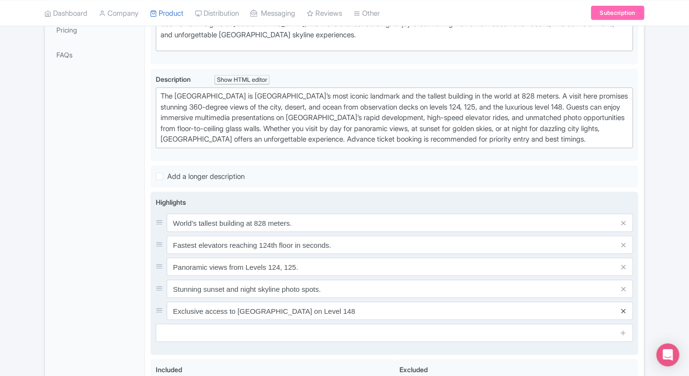
click at [626, 307] on icon at bounding box center [623, 310] width 4 height 7
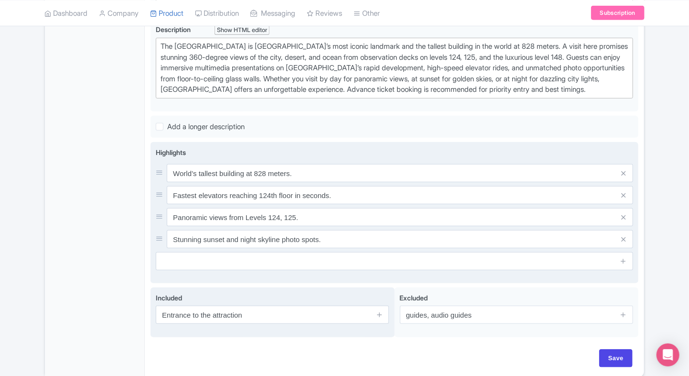
scroll to position [326, 0]
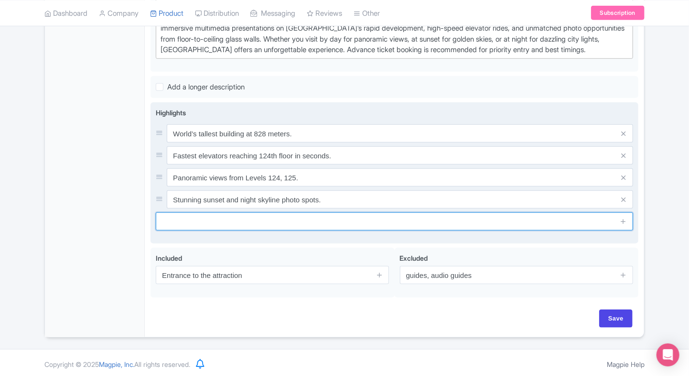
click at [288, 215] on input "text" at bounding box center [395, 221] width 478 height 18
paste input "Exclusive access to SKY Lounge on Level 148"
type input "Exclusive access to SKY Lounge on Level 148"
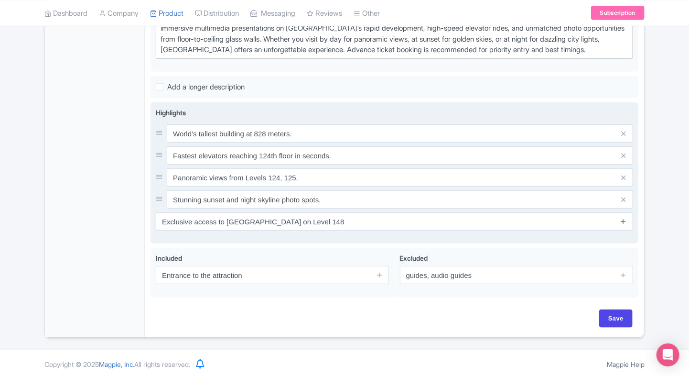
click at [625, 218] on icon at bounding box center [623, 221] width 7 height 7
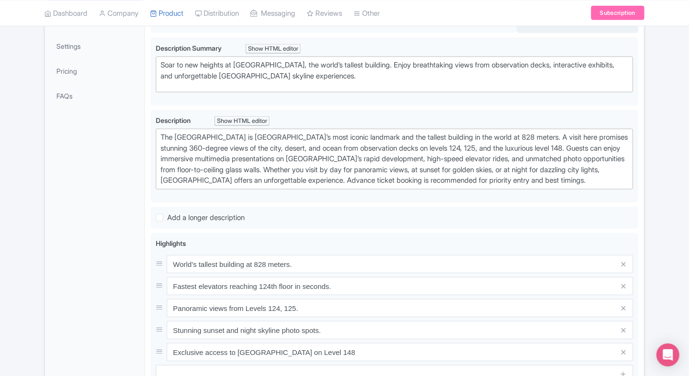
scroll to position [348, 0]
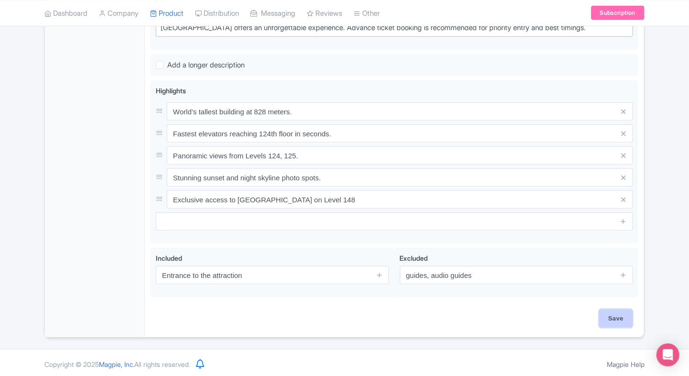
click at [607, 312] on input "Save" at bounding box center [615, 318] width 33 height 18
type input "Saving..."
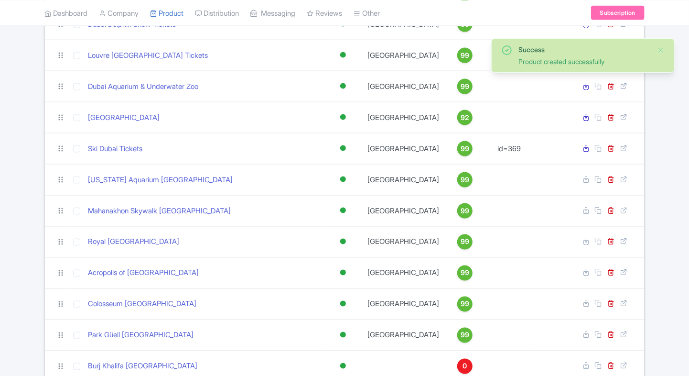
scroll to position [691, 0]
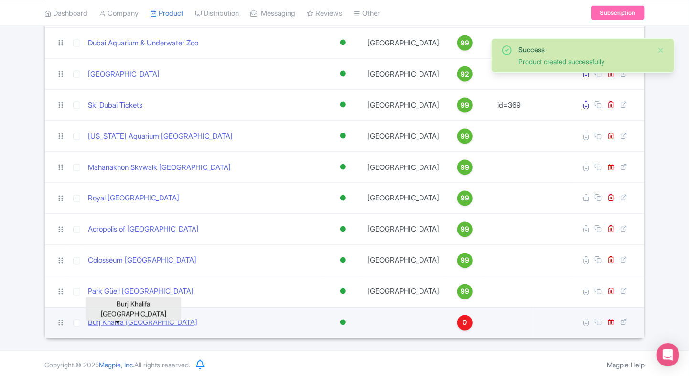
click at [136, 322] on link "Burj Khalifa [GEOGRAPHIC_DATA]" at bounding box center [142, 322] width 109 height 11
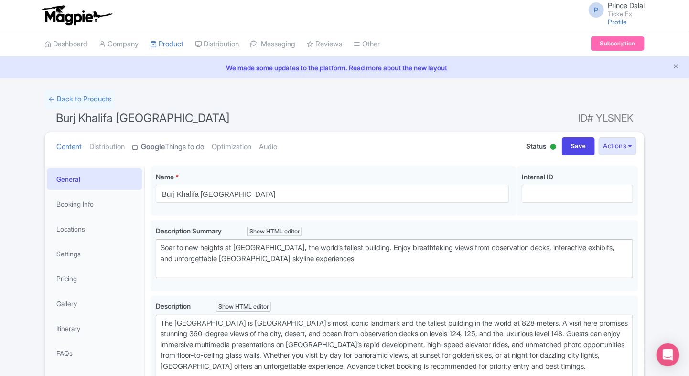
click at [176, 147] on link "Google Things to do" at bounding box center [168, 147] width 72 height 30
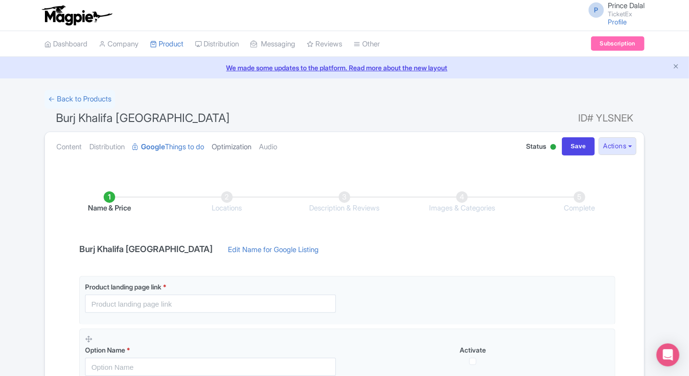
click at [246, 146] on link "Optimization" at bounding box center [232, 147] width 40 height 30
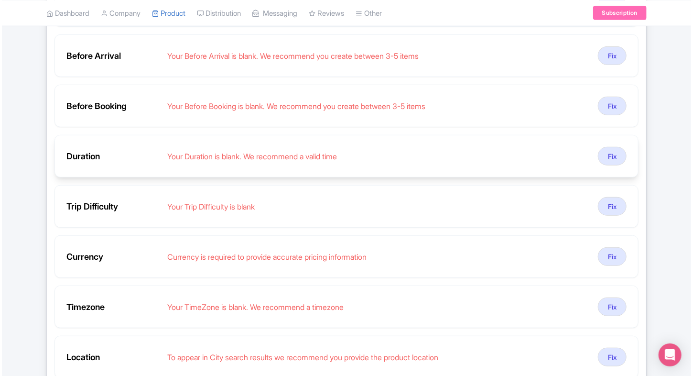
scroll to position [247, 0]
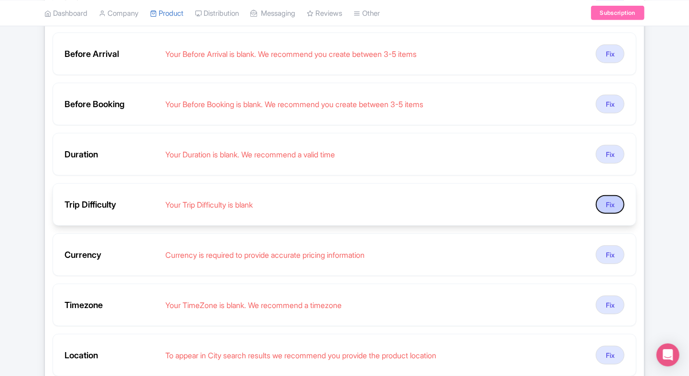
click at [619, 196] on button "Fix" at bounding box center [610, 204] width 29 height 19
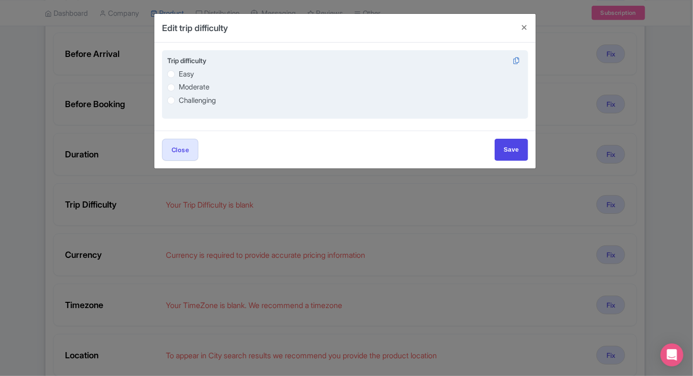
click at [191, 74] on label "Easy" at bounding box center [186, 74] width 15 height 11
radio input "true"
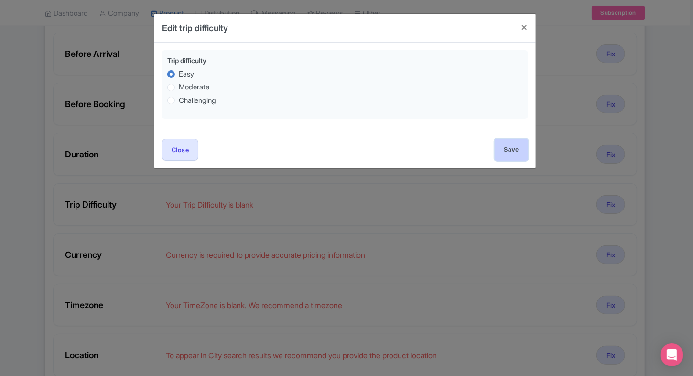
click at [510, 158] on input "Save" at bounding box center [511, 150] width 33 height 22
type input "Save"
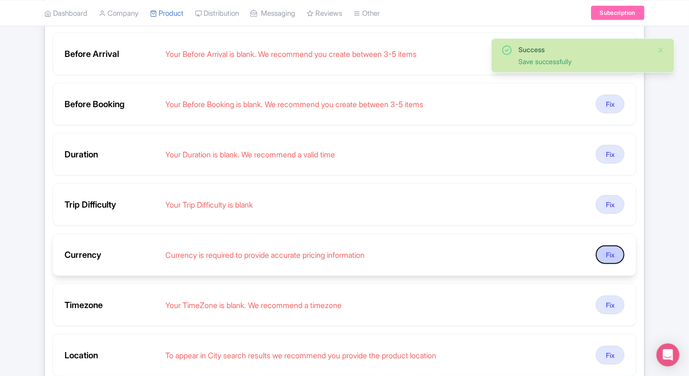
click at [609, 253] on button "Fix" at bounding box center [610, 254] width 29 height 19
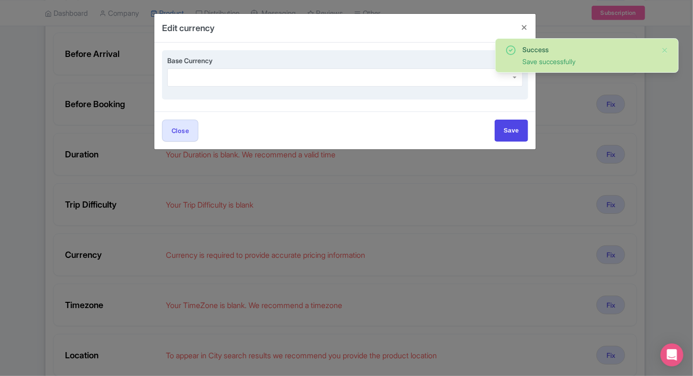
click at [224, 81] on div at bounding box center [345, 77] width 356 height 18
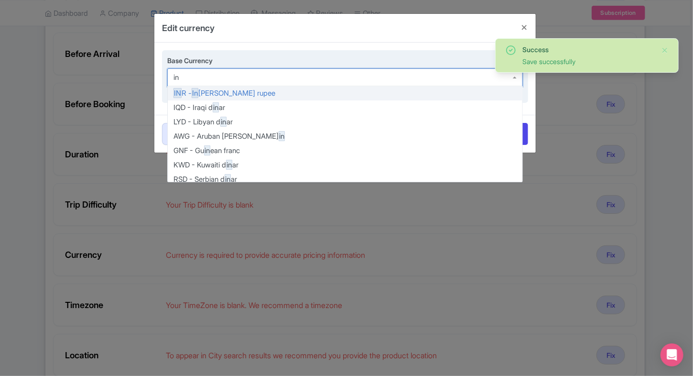
type input "inr"
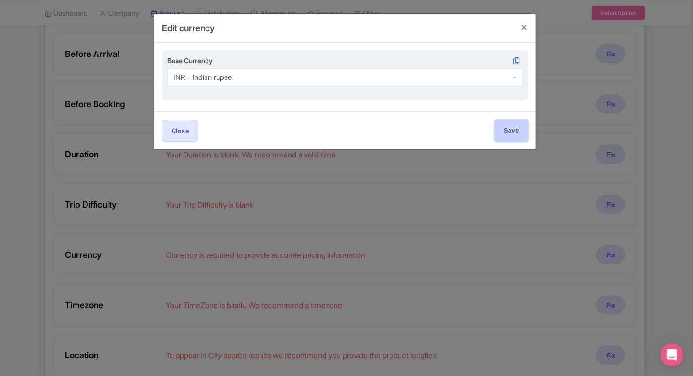
click at [507, 133] on input "Save" at bounding box center [511, 131] width 33 height 22
type input "Save"
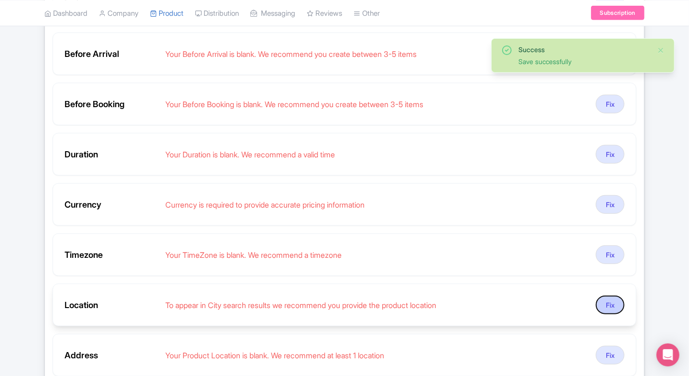
click at [608, 299] on button "Fix" at bounding box center [610, 304] width 29 height 19
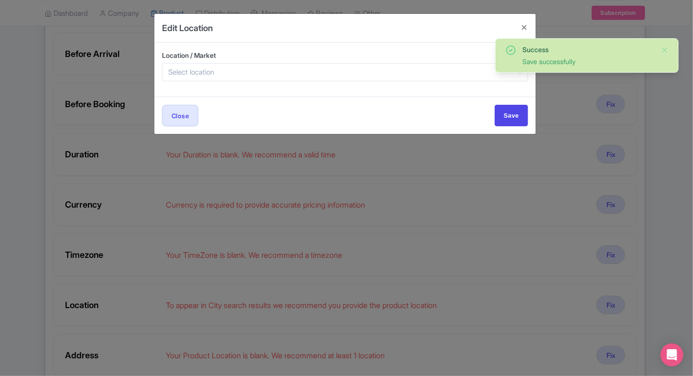
click at [266, 62] on div "Location / Market" at bounding box center [345, 65] width 366 height 31
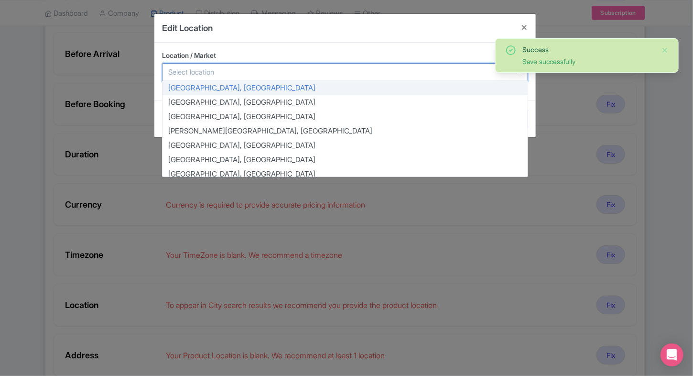
click at [252, 69] on div at bounding box center [345, 72] width 366 height 18
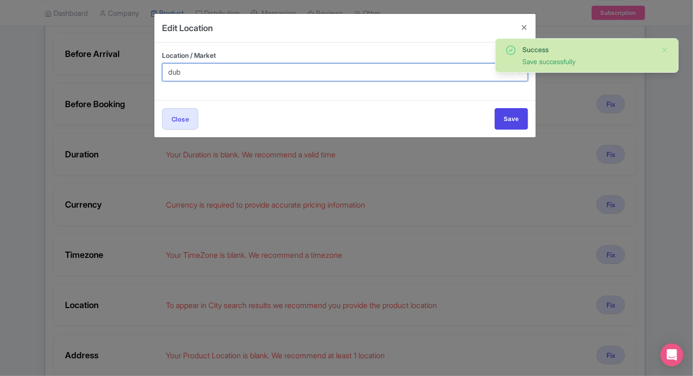
type input "duba"
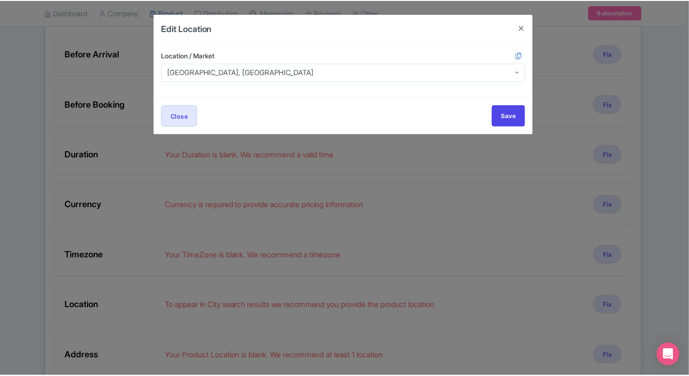
scroll to position [0, 0]
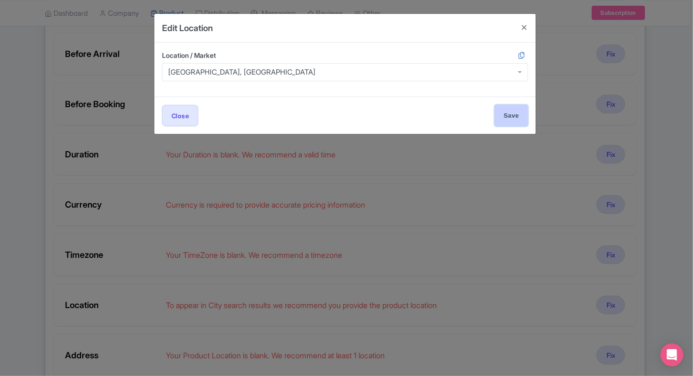
click at [500, 120] on input "Save" at bounding box center [511, 116] width 33 height 22
type input "Save"
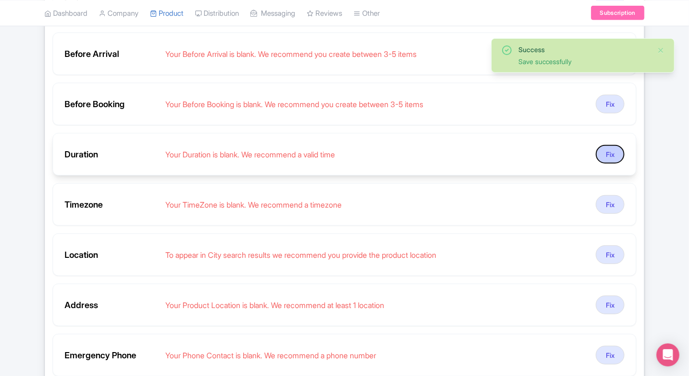
click at [609, 153] on button "Fix" at bounding box center [610, 154] width 29 height 19
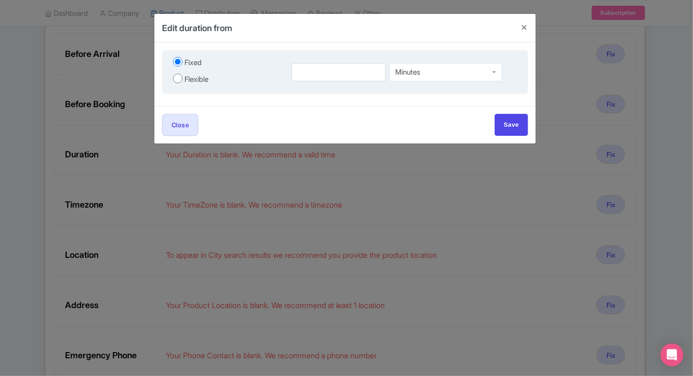
click at [175, 77] on input "Flexible" at bounding box center [178, 79] width 10 height 10
radio input "true"
click at [183, 70] on div "Fixed Flexible" at bounding box center [226, 71] width 119 height 33
click at [177, 61] on input "Fixed" at bounding box center [178, 62] width 10 height 10
radio input "true"
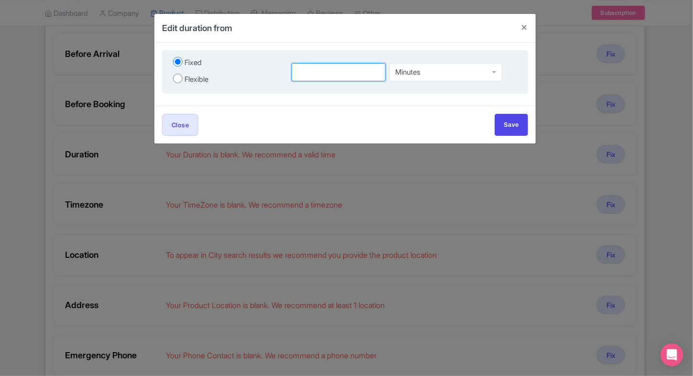
click at [304, 77] on input "number" at bounding box center [339, 72] width 94 height 18
type input "1"
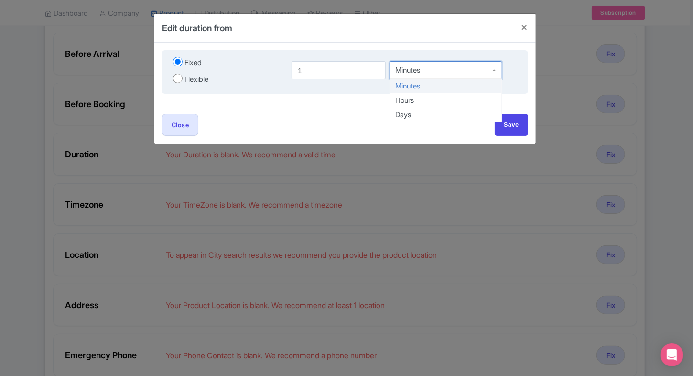
click at [413, 72] on div "Minutes" at bounding box center [408, 70] width 25 height 9
click at [192, 79] on div "Flexible" at bounding box center [197, 79] width 24 height 11
click at [183, 79] on input "Flexible" at bounding box center [178, 79] width 10 height 10
radio input "true"
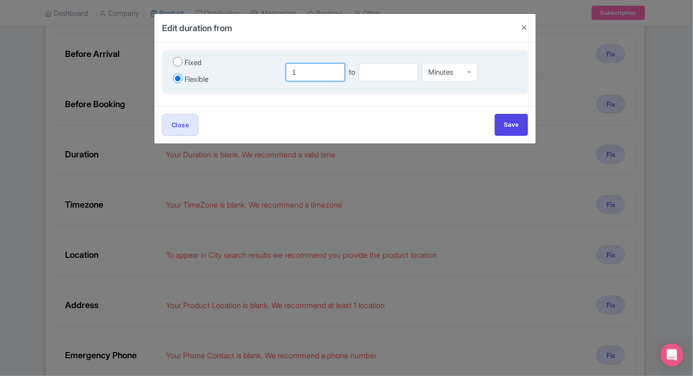
click at [311, 76] on input "1" at bounding box center [315, 72] width 59 height 18
type input "1"
click at [396, 73] on input "number" at bounding box center [388, 72] width 59 height 18
type input "2"
click at [472, 76] on div "Minutes" at bounding box center [449, 70] width 55 height 18
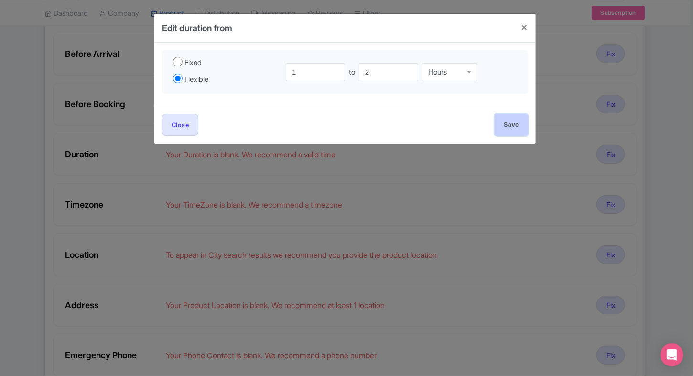
click at [512, 127] on input "Save" at bounding box center [511, 125] width 33 height 22
type input "Save"
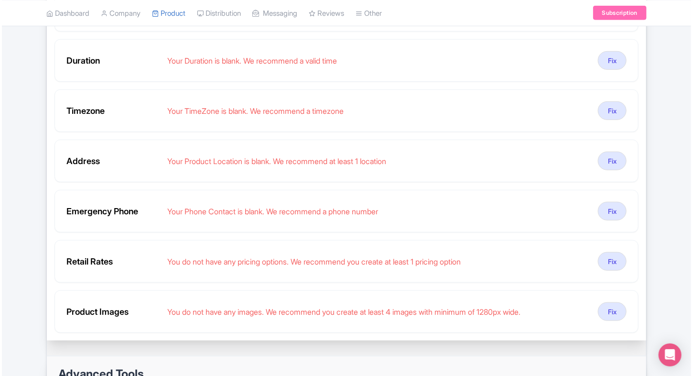
scroll to position [342, 0]
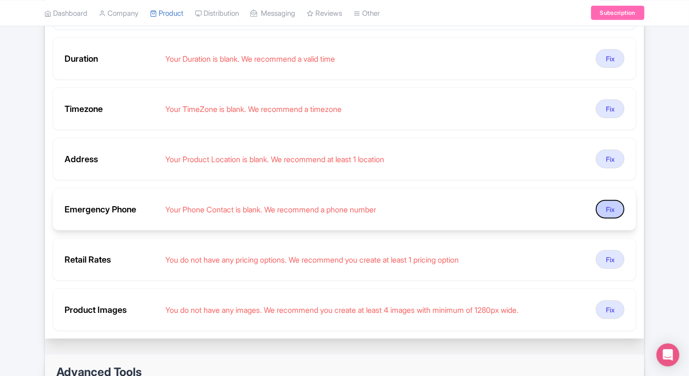
click at [609, 202] on button "Fix" at bounding box center [610, 209] width 29 height 19
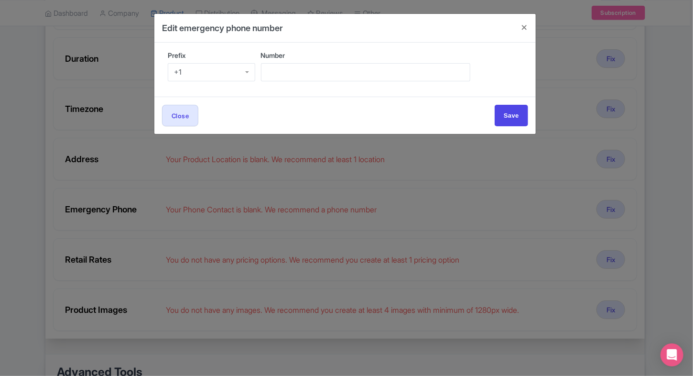
click at [210, 62] on div "Prefix +1 +1" at bounding box center [211, 65] width 87 height 31
click at [205, 69] on div "+1" at bounding box center [211, 72] width 87 height 18
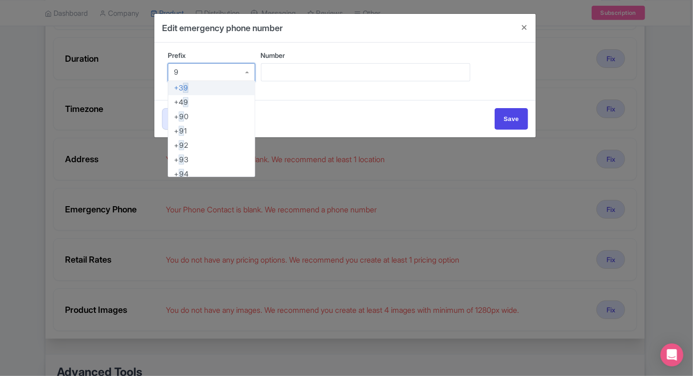
type input "91"
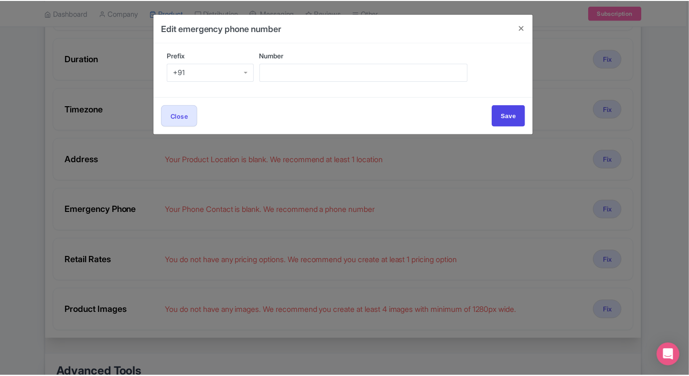
scroll to position [0, 0]
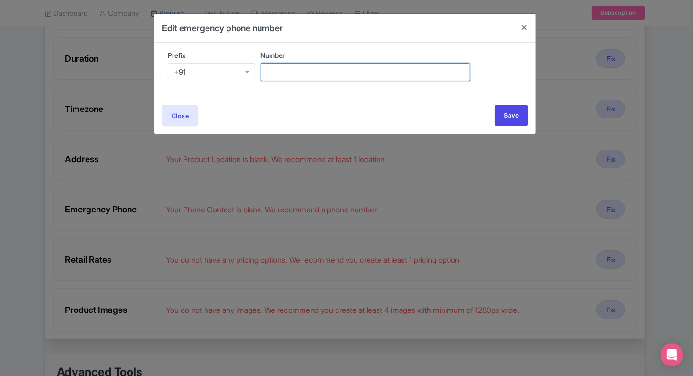
click at [304, 73] on input "Number" at bounding box center [365, 72] width 209 height 18
type input "9509989377"
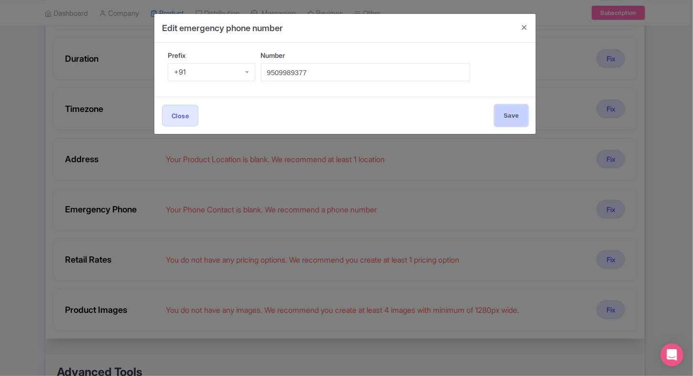
click at [513, 116] on input "Save" at bounding box center [511, 116] width 33 height 22
type input "Save"
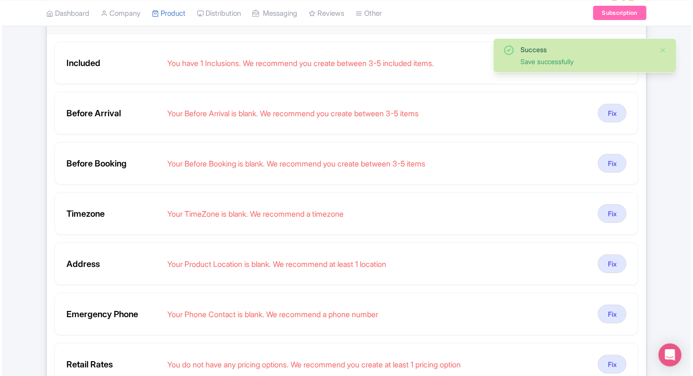
scroll to position [183, 0]
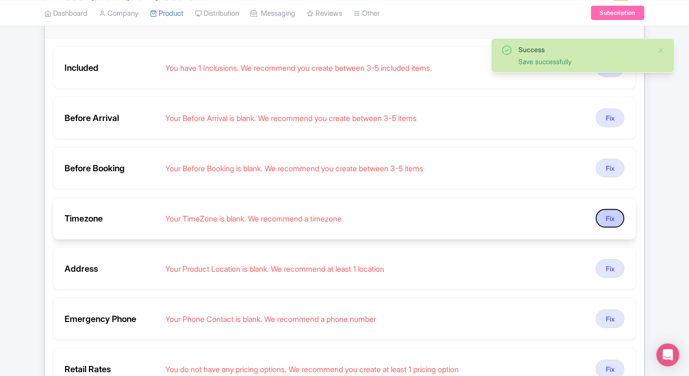
click at [612, 217] on button "Fix" at bounding box center [610, 218] width 29 height 19
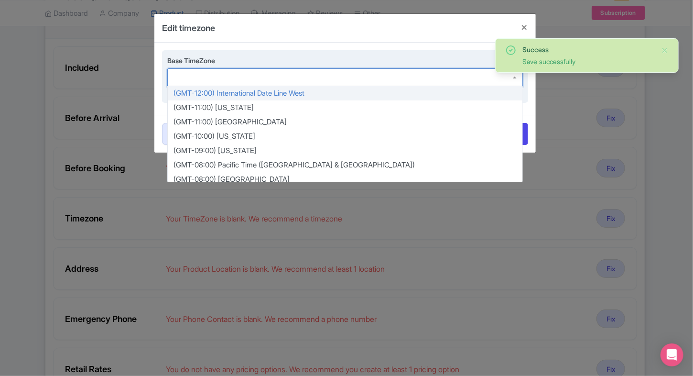
click at [263, 82] on div at bounding box center [345, 77] width 356 height 18
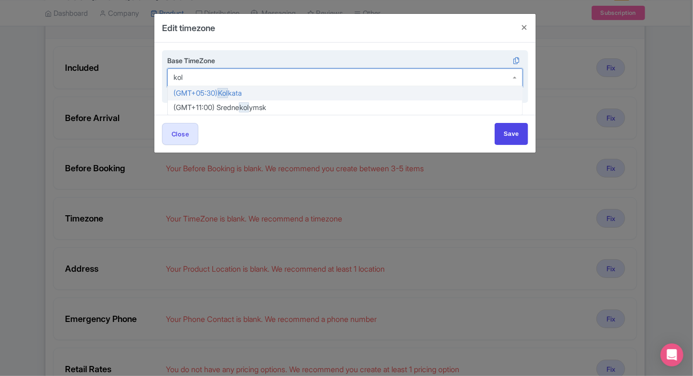
type input "kolk"
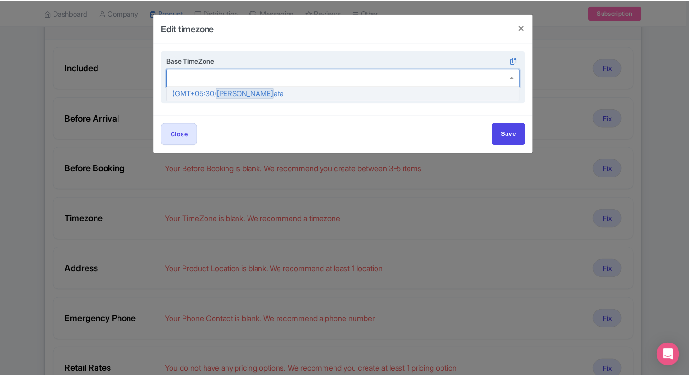
scroll to position [0, 0]
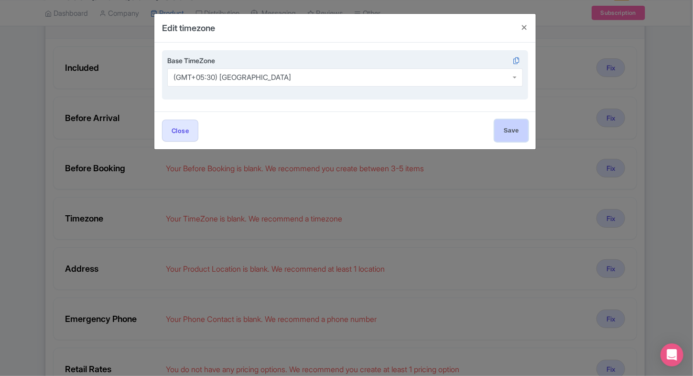
click at [510, 129] on input "Save" at bounding box center [511, 131] width 33 height 22
type input "Save"
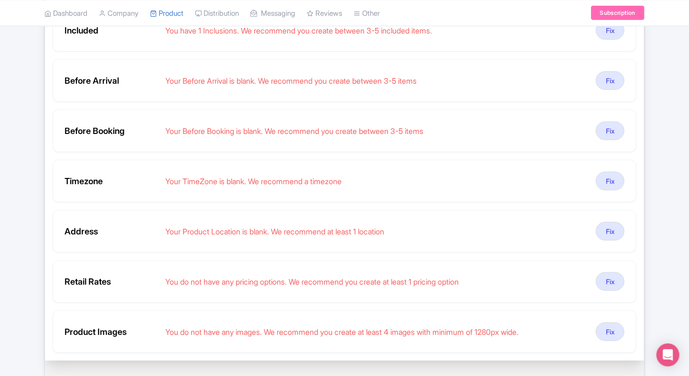
scroll to position [221, 0]
click at [675, 97] on div "Success Save successfully ← Back to Products Burj Khalifa Dubai ID# YLSNEK Cont…" at bounding box center [344, 206] width 689 height 675
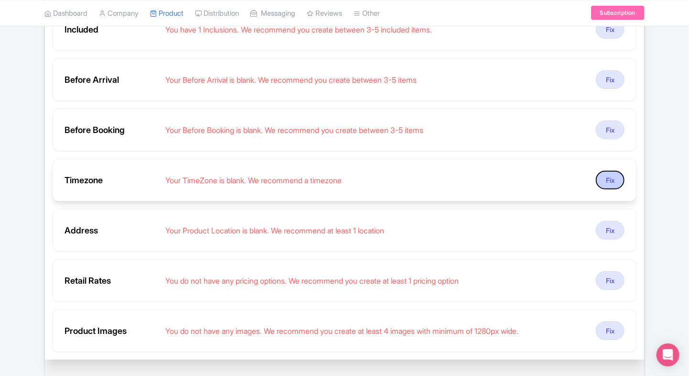
click at [608, 174] on button "Fix" at bounding box center [610, 180] width 29 height 19
click at [600, 174] on button "Fix" at bounding box center [610, 180] width 29 height 19
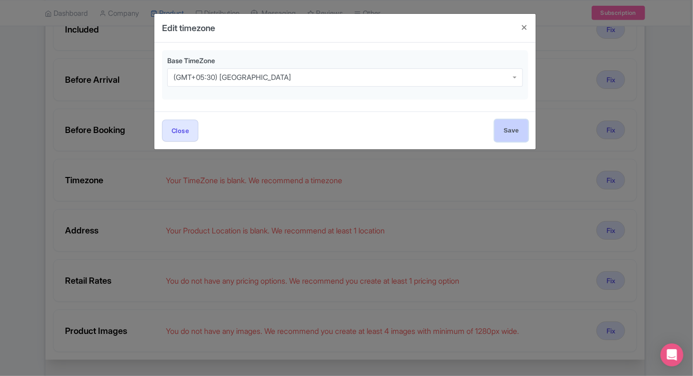
click at [505, 129] on input "Save" at bounding box center [511, 131] width 33 height 22
type input "Saving..."
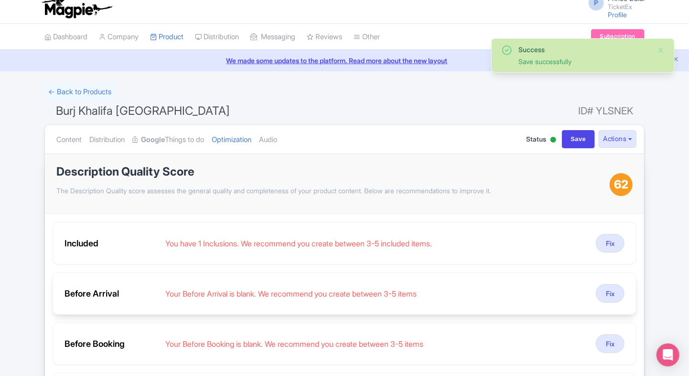
scroll to position [0, 0]
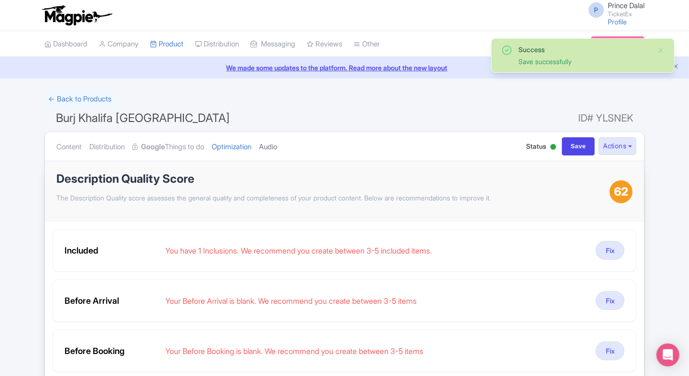
click at [277, 145] on link "Audio" at bounding box center [268, 147] width 18 height 30
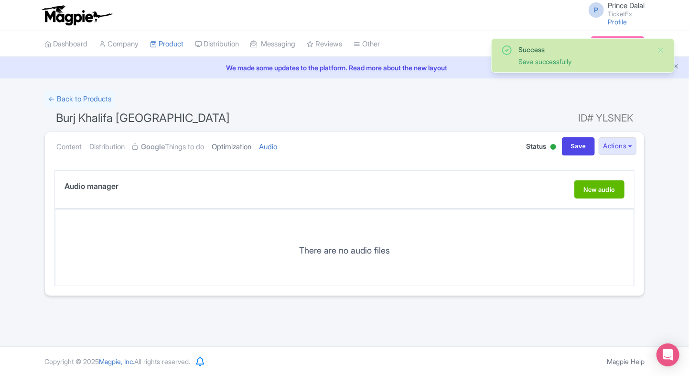
click at [237, 141] on link "Optimization" at bounding box center [232, 147] width 40 height 30
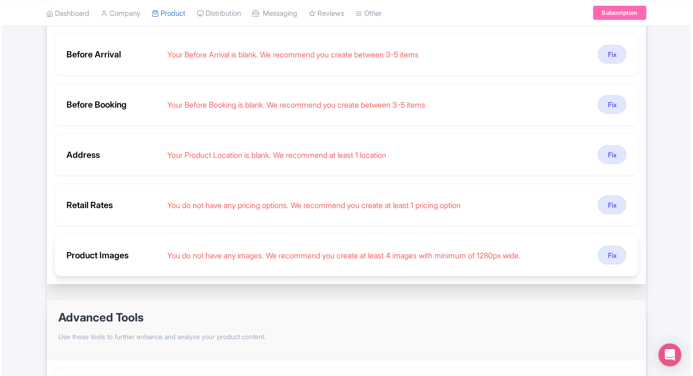
scroll to position [247, 0]
click at [607, 253] on button "Fix" at bounding box center [610, 254] width 29 height 19
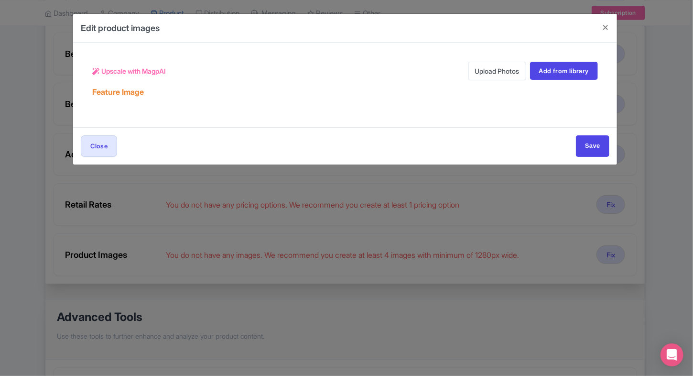
click at [493, 77] on link "Upload Photos" at bounding box center [497, 71] width 58 height 19
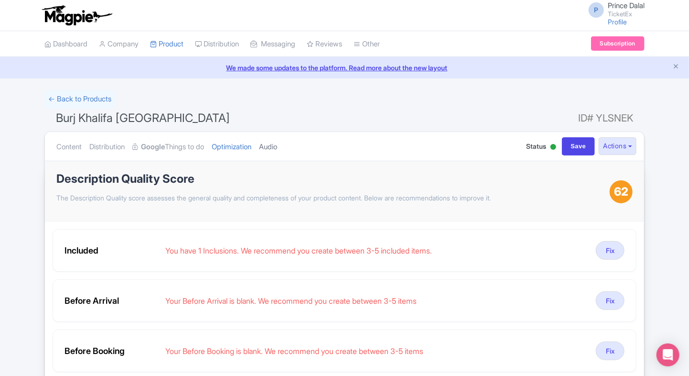
click at [277, 138] on link "Audio" at bounding box center [268, 147] width 18 height 30
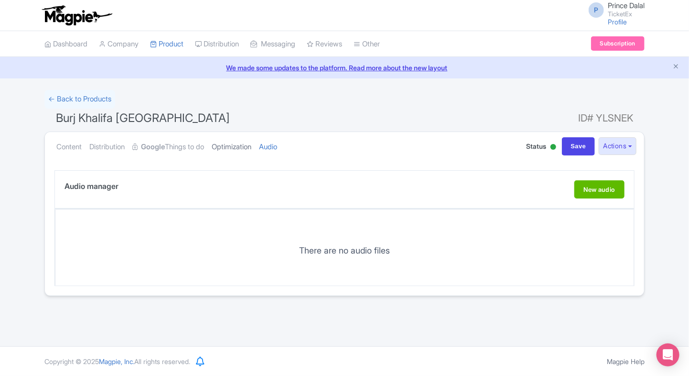
click at [251, 143] on link "Optimization" at bounding box center [232, 147] width 40 height 30
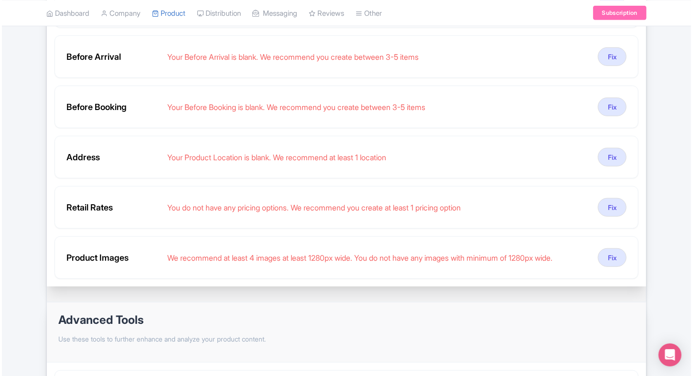
scroll to position [278, 0]
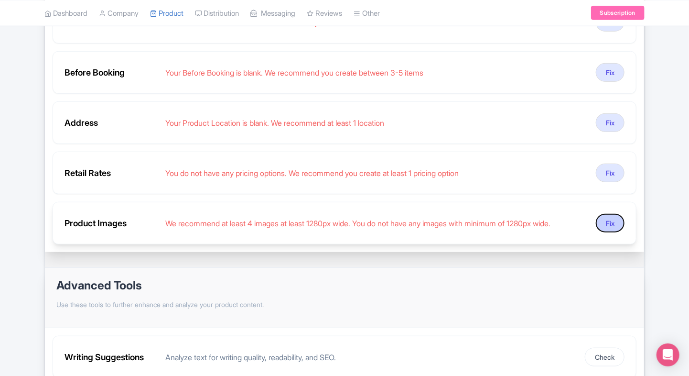
click at [616, 222] on button "Fix" at bounding box center [610, 223] width 29 height 19
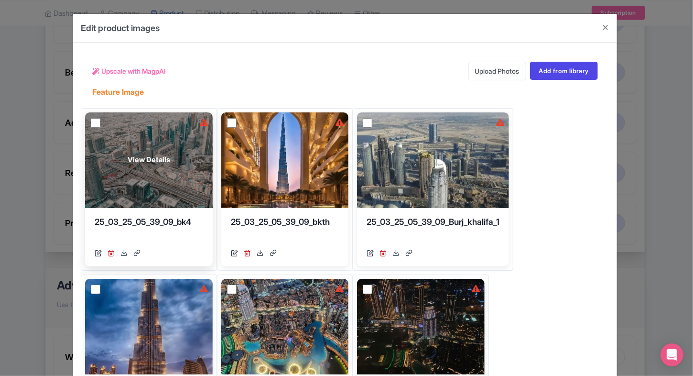
click at [93, 126] on input "checkbox" at bounding box center [96, 123] width 10 height 10
checkbox input "true"
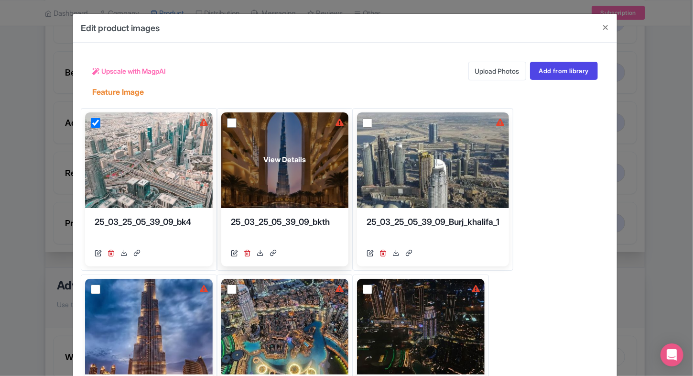
click at [227, 121] on input "checkbox" at bounding box center [232, 123] width 10 height 10
checkbox input "true"
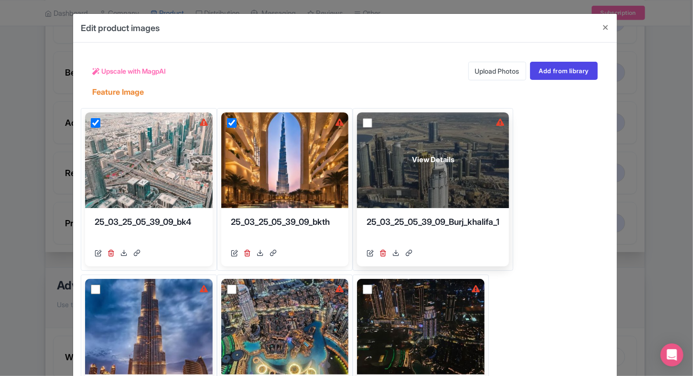
click at [364, 121] on input "checkbox" at bounding box center [368, 123] width 10 height 10
checkbox input "true"
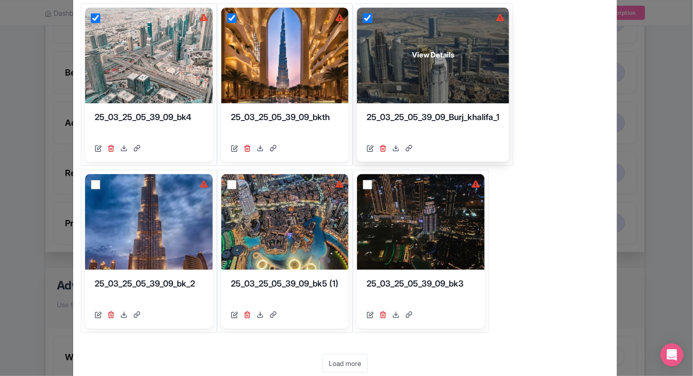
scroll to position [109, 0]
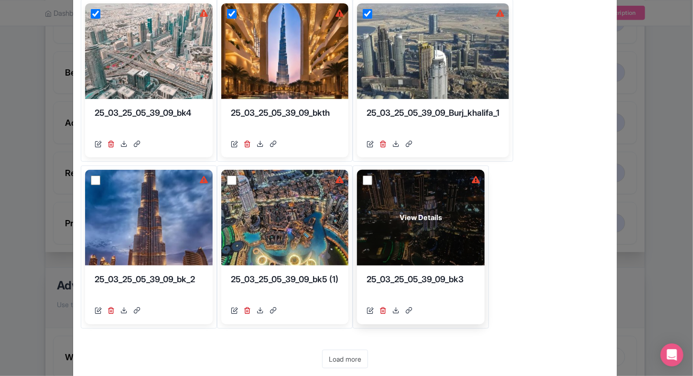
click at [368, 179] on input "checkbox" at bounding box center [368, 180] width 10 height 10
checkbox input "true"
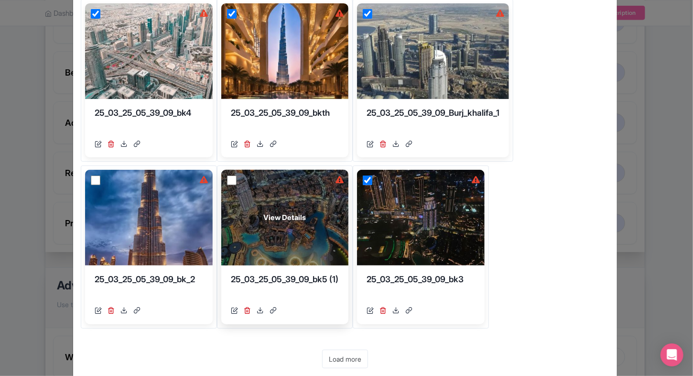
click at [231, 180] on input "checkbox" at bounding box center [232, 180] width 10 height 10
checkbox input "true"
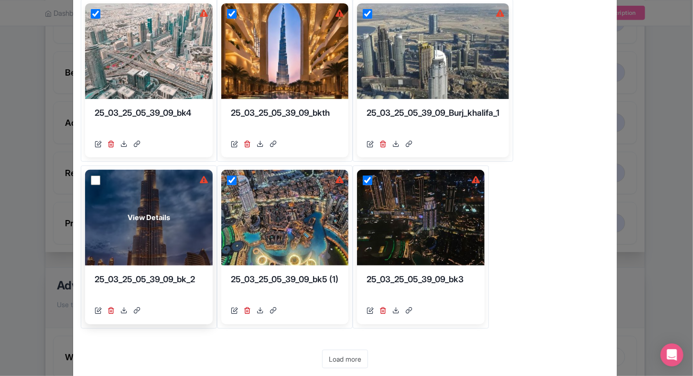
click at [91, 179] on input "checkbox" at bounding box center [96, 180] width 10 height 10
checkbox input "true"
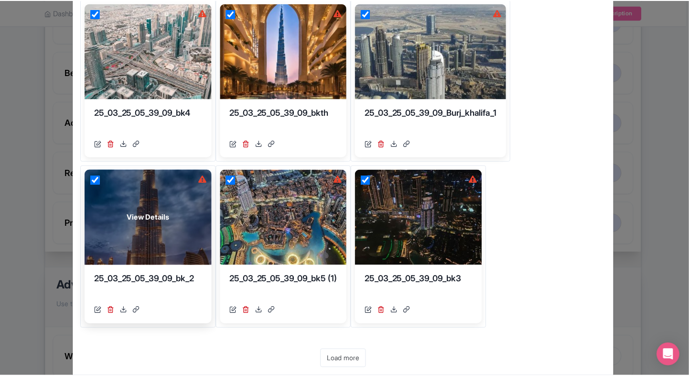
scroll to position [0, 0]
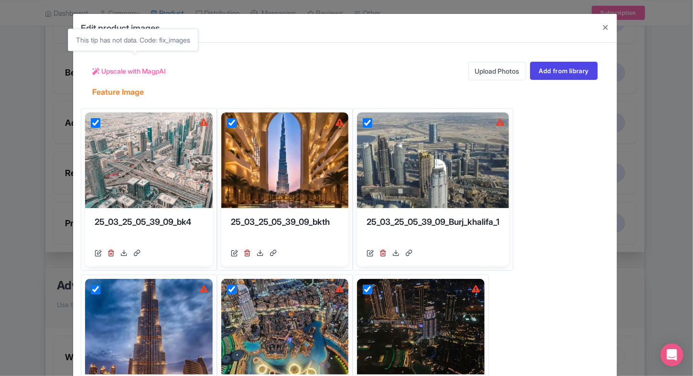
click at [136, 74] on span "Upscale with MagpAI" at bounding box center [133, 71] width 65 height 10
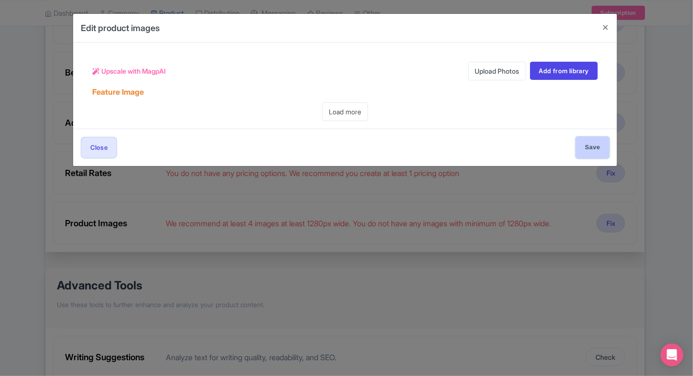
click at [607, 152] on input "Save" at bounding box center [592, 148] width 33 height 22
type input "Save"
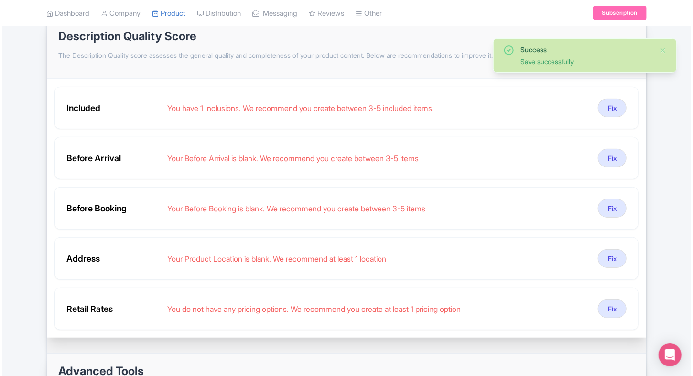
scroll to position [141, 0]
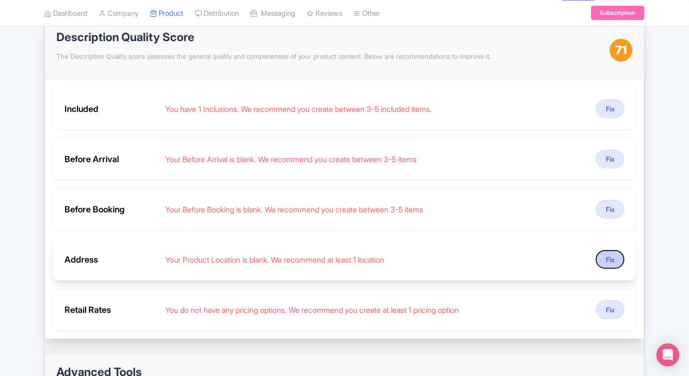
click at [612, 258] on button "Fix" at bounding box center [610, 259] width 29 height 19
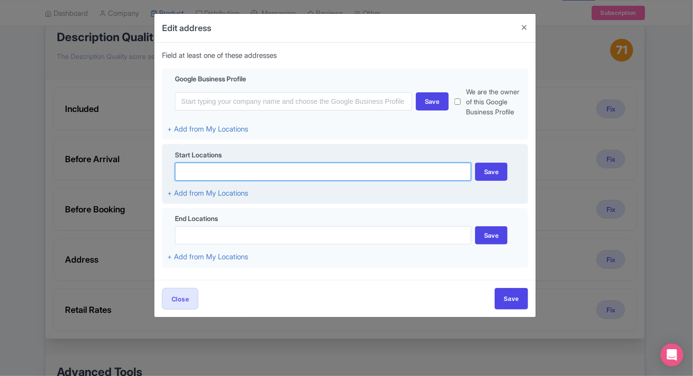
click at [371, 174] on input at bounding box center [323, 172] width 296 height 18
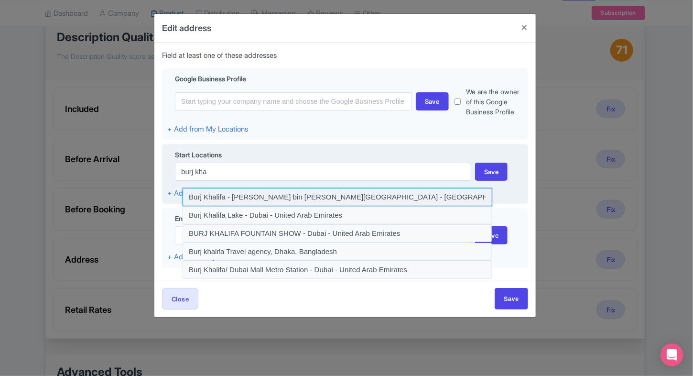
click at [321, 190] on input at bounding box center [338, 197] width 310 height 18
type input "Burj Khalifa - [PERSON_NAME] bin [PERSON_NAME][GEOGRAPHIC_DATA] - [GEOGRAPHIC_D…"
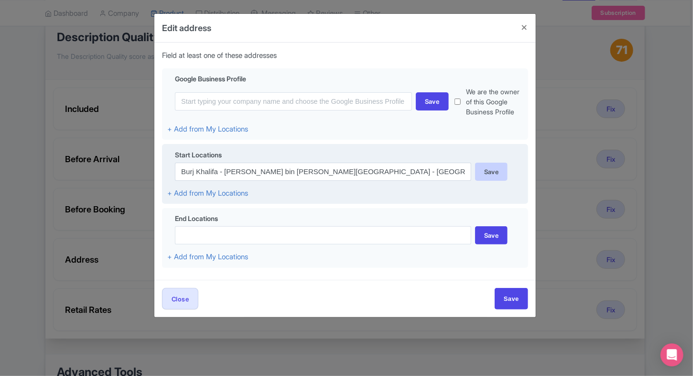
click at [486, 175] on div "Save" at bounding box center [491, 172] width 33 height 18
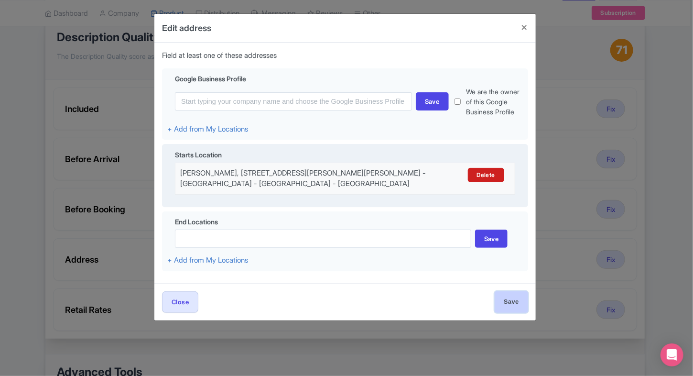
click at [512, 305] on input "Save" at bounding box center [511, 302] width 33 height 22
type input "Save"
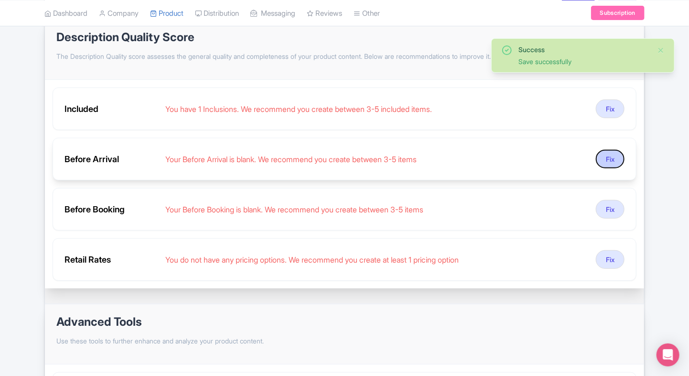
click at [619, 152] on button "Fix" at bounding box center [610, 159] width 29 height 19
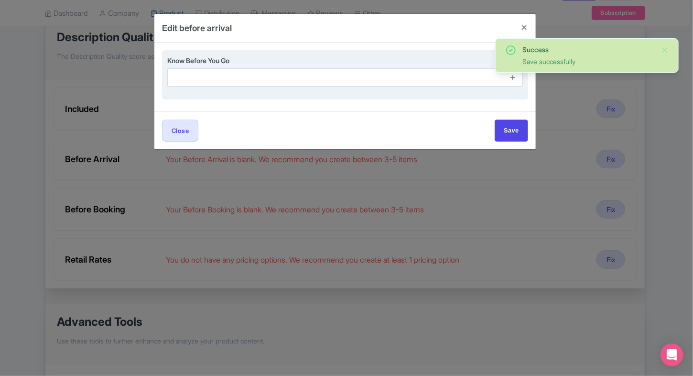
click at [516, 74] on icon at bounding box center [513, 77] width 7 height 7
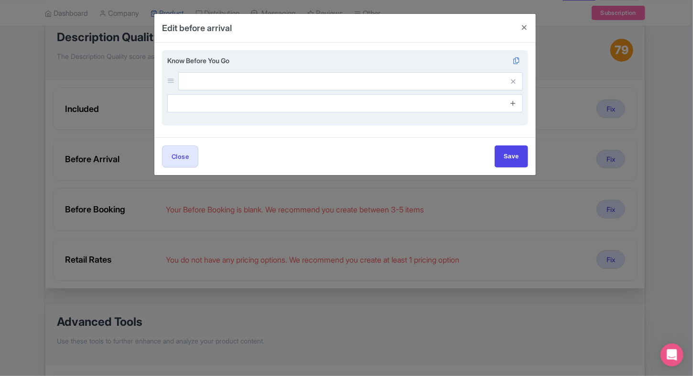
drag, startPoint x: 516, startPoint y: 89, endPoint x: 512, endPoint y: 104, distance: 14.8
click at [512, 104] on div "Know Before You Go" at bounding box center [345, 83] width 356 height 57
click at [512, 104] on icon at bounding box center [513, 102] width 7 height 7
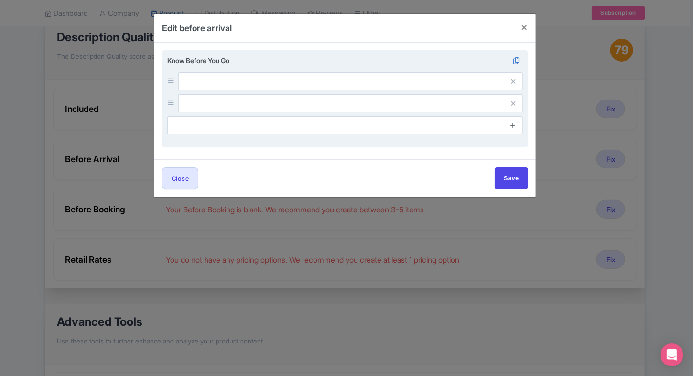
click at [513, 121] on icon at bounding box center [513, 124] width 7 height 7
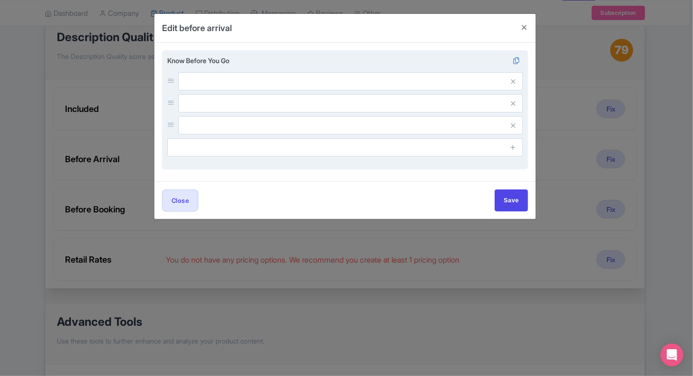
drag, startPoint x: 512, startPoint y: 144, endPoint x: 375, endPoint y: 83, distance: 150.7
click at [375, 83] on div "Know Before You Go" at bounding box center [345, 105] width 356 height 101
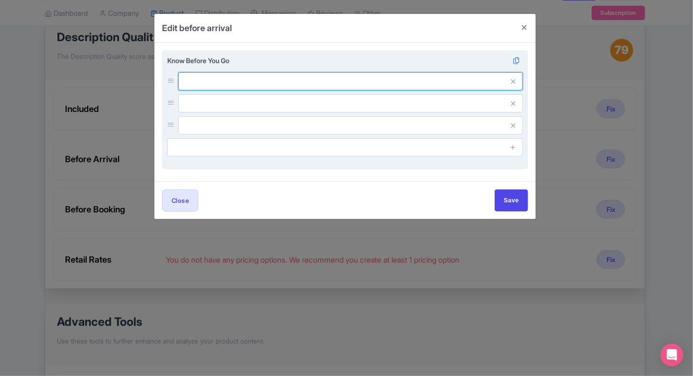
click at [375, 83] on input "text" at bounding box center [350, 81] width 345 height 18
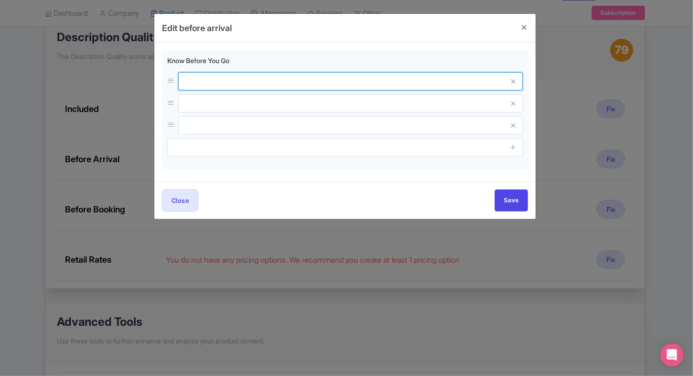
paste input "Carry your ticket voucher along with a passport copy or Emirates ID and present…"
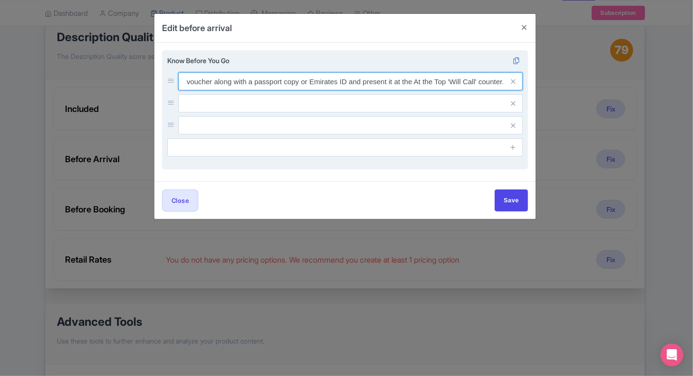
type input "Carry your ticket voucher along with a passport copy or Emirates ID and present…"
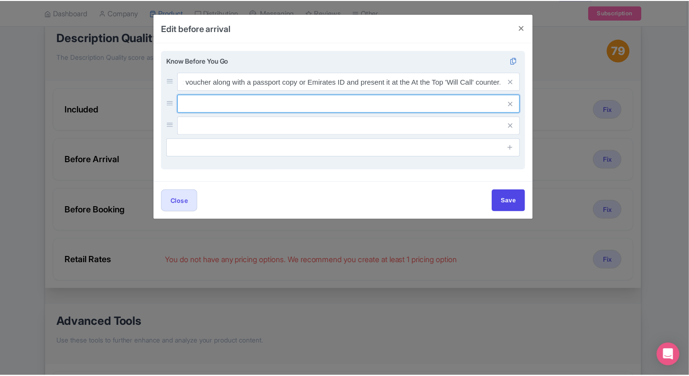
scroll to position [0, 0]
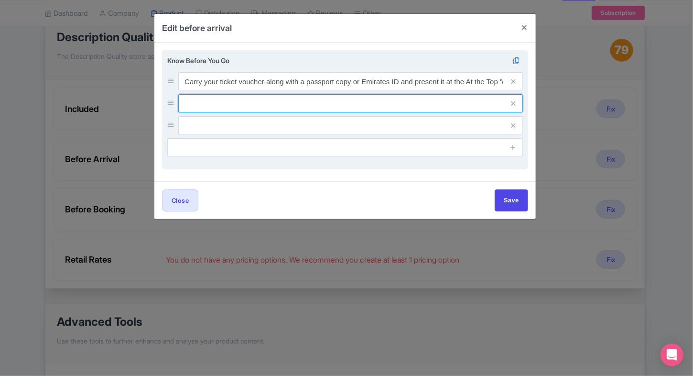
click at [272, 90] on input "text" at bounding box center [350, 81] width 345 height 18
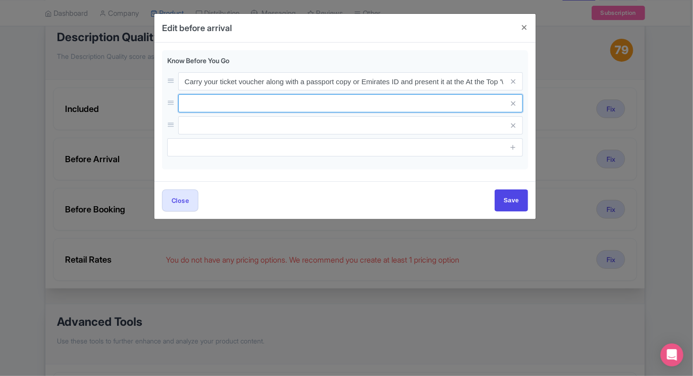
paste input "The booking confirmation is valid only for the specified date and time and expi…"
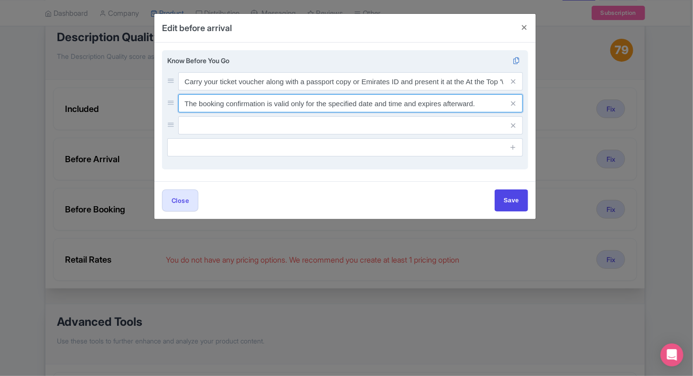
type input "The booking confirmation is valid only for the specified date and time and expi…"
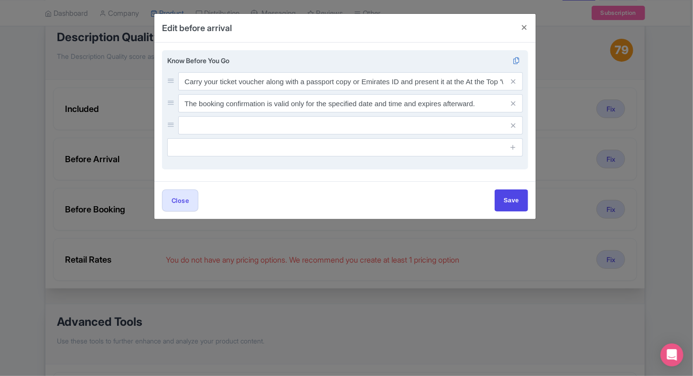
click at [300, 90] on input "text" at bounding box center [350, 81] width 345 height 18
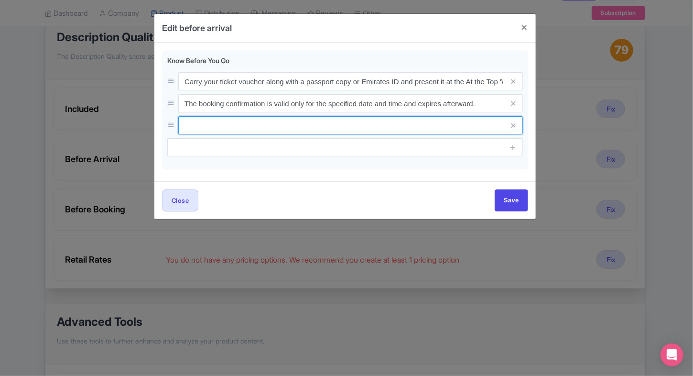
paste input "Expect possible queues at the observation deck during peak hours."
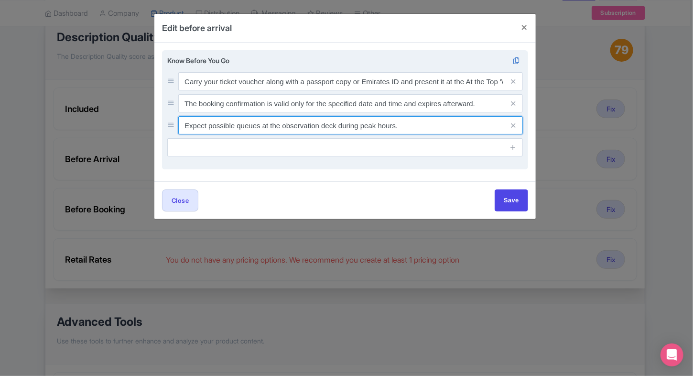
type input "Expect possible queues at the observation deck during peak hours."
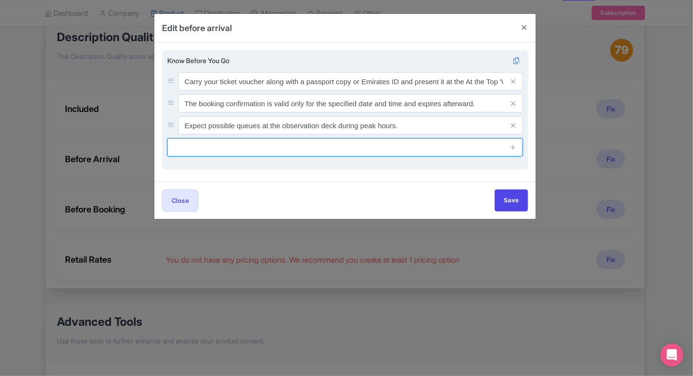
click at [293, 147] on input "text" at bounding box center [345, 147] width 356 height 18
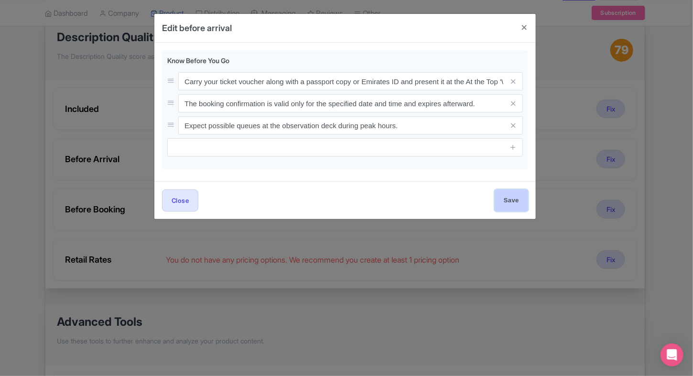
click at [512, 204] on input "Save" at bounding box center [511, 200] width 33 height 22
type input "Saving..."
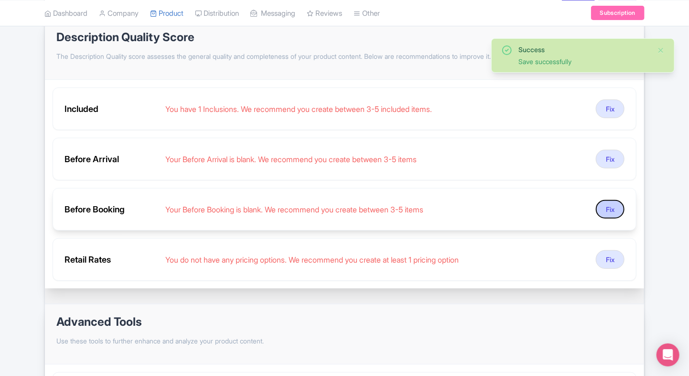
click at [608, 213] on button "Fix" at bounding box center [610, 209] width 29 height 19
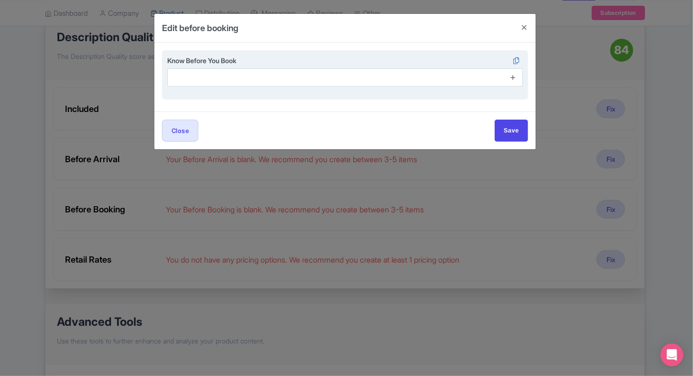
click at [510, 78] on icon at bounding box center [513, 77] width 7 height 7
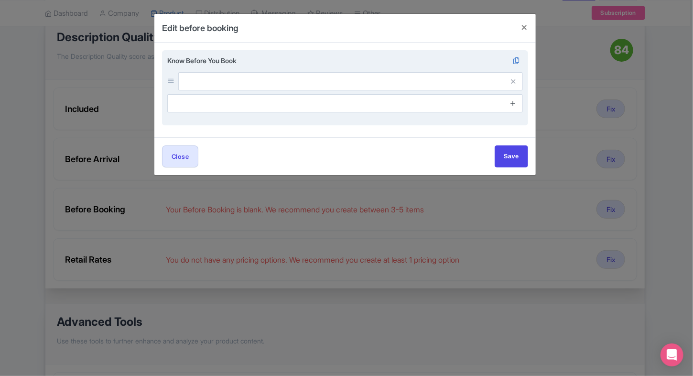
click at [514, 101] on icon at bounding box center [513, 102] width 7 height 7
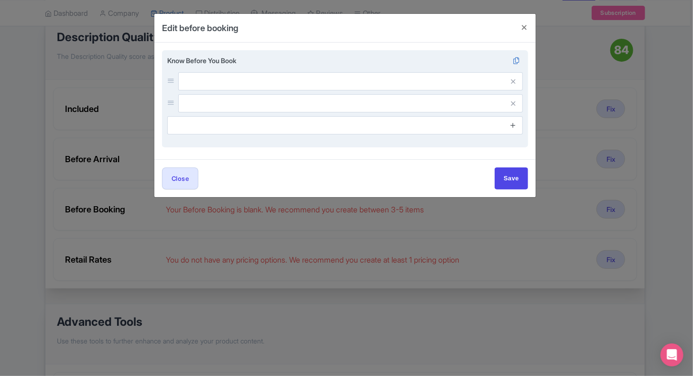
click at [513, 123] on icon at bounding box center [513, 124] width 7 height 7
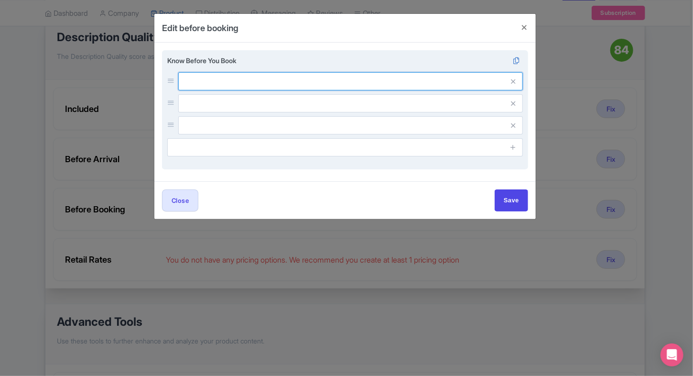
click at [440, 76] on input "text" at bounding box center [350, 81] width 345 height 18
paste input "Photography: Tripods are not allowed; professional cameras may require prior ap…"
drag, startPoint x: 229, startPoint y: 86, endPoint x: 169, endPoint y: 81, distance: 59.9
click at [169, 81] on div "Photography: Tripods are not allowed; professional cameras may require prior ap…" at bounding box center [345, 81] width 356 height 18
type input "Tripods are not allowed; professional cameras may require prior approval."
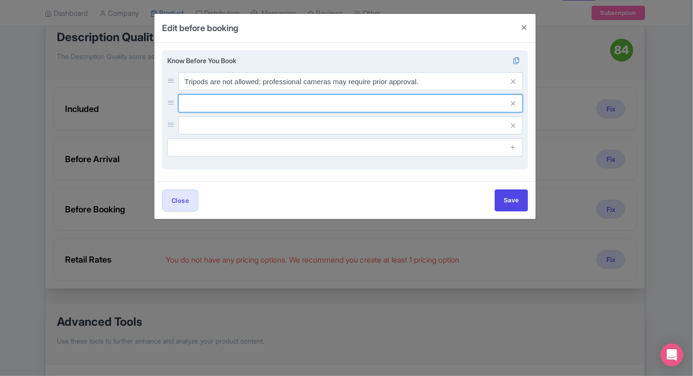
click at [273, 90] on input "text" at bounding box center [350, 81] width 345 height 18
paste input "Wheelchair accessible with elevators available to all viewing decks."
type input "Wheelchair accessible with elevators available to all viewing decks."
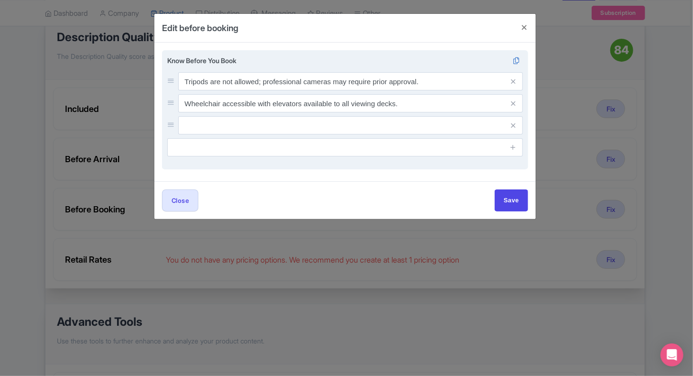
click at [388, 90] on input "text" at bounding box center [350, 81] width 345 height 18
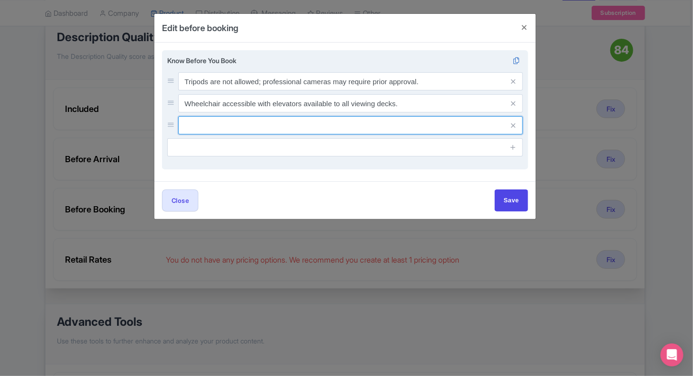
paste input "Arrive 15 minutes early; late arrivals may be rescheduled based on availability."
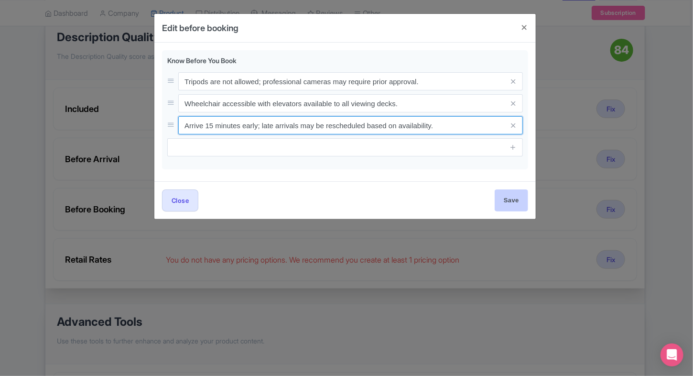
type input "Arrive 15 minutes early; late arrivals may be rescheduled based on availability."
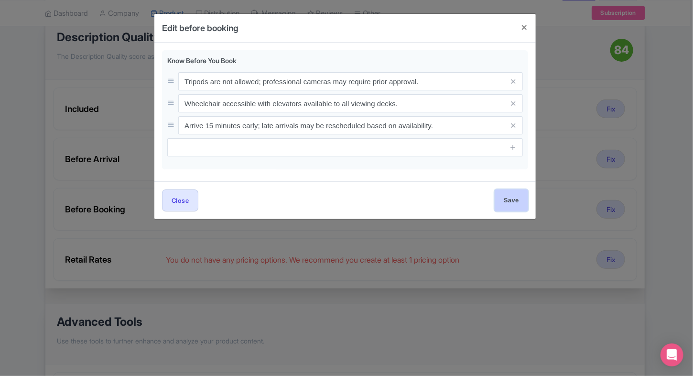
click at [503, 204] on input "Save" at bounding box center [511, 200] width 33 height 22
type input "Save"
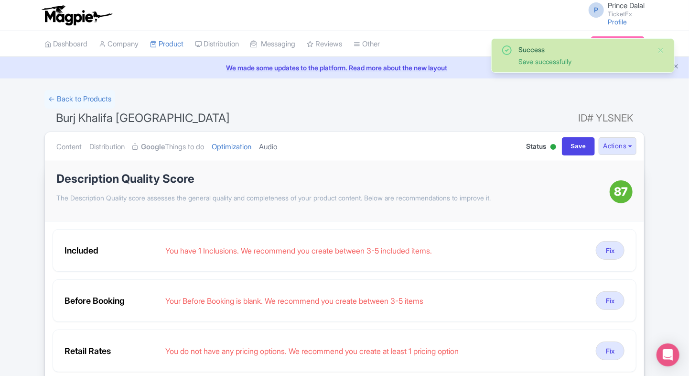
click at [277, 144] on link "Audio" at bounding box center [268, 147] width 18 height 30
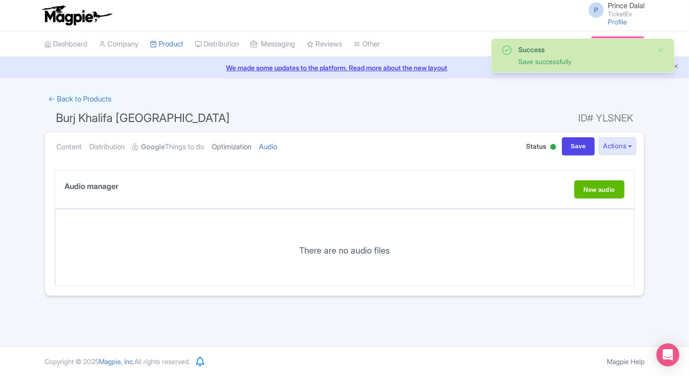
click at [250, 140] on link "Optimization" at bounding box center [232, 147] width 40 height 30
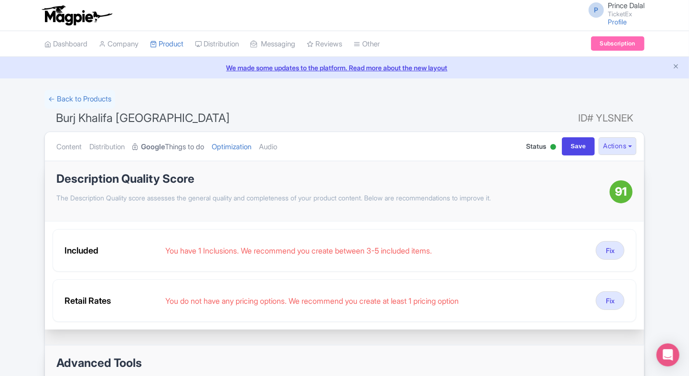
click at [178, 145] on link "Google Things to do" at bounding box center [168, 147] width 72 height 30
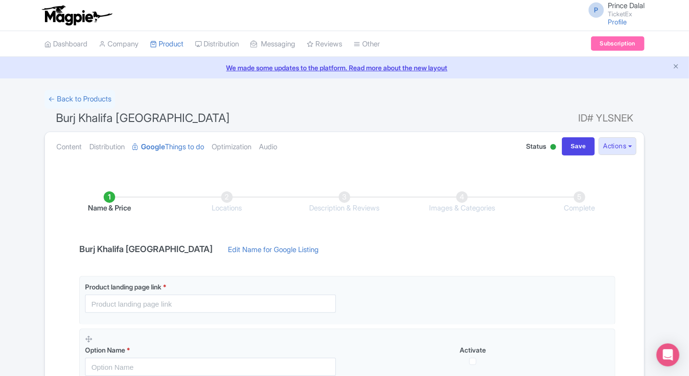
scroll to position [50, 0]
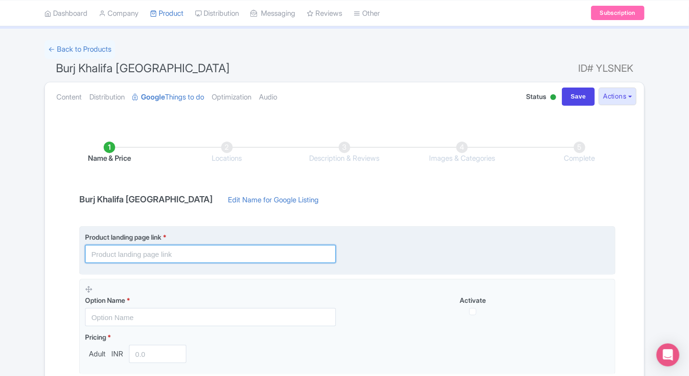
click at [97, 252] on input "text" at bounding box center [210, 254] width 251 height 18
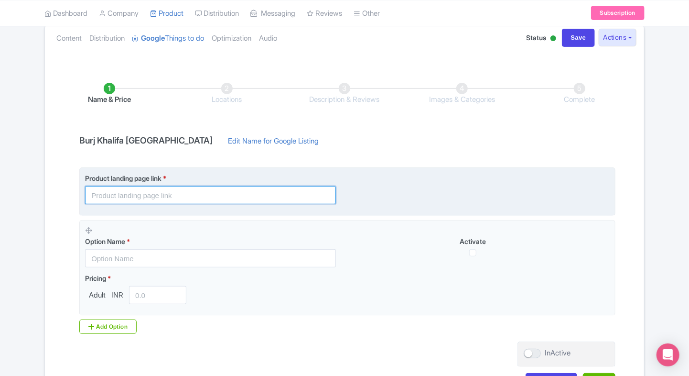
scroll to position [114, 0]
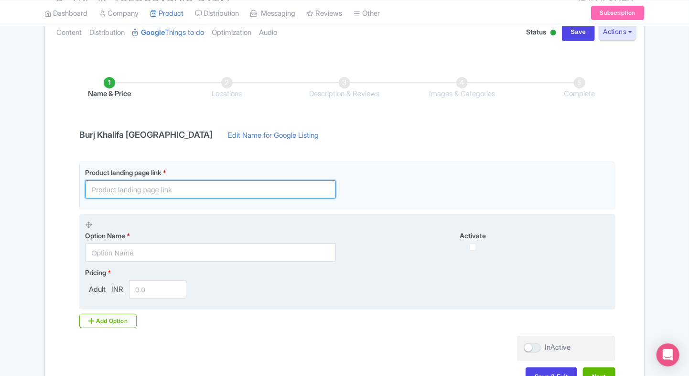
drag, startPoint x: 247, startPoint y: 192, endPoint x: 259, endPoint y: 217, distance: 27.6
click at [247, 192] on input "text" at bounding box center [210, 189] width 251 height 18
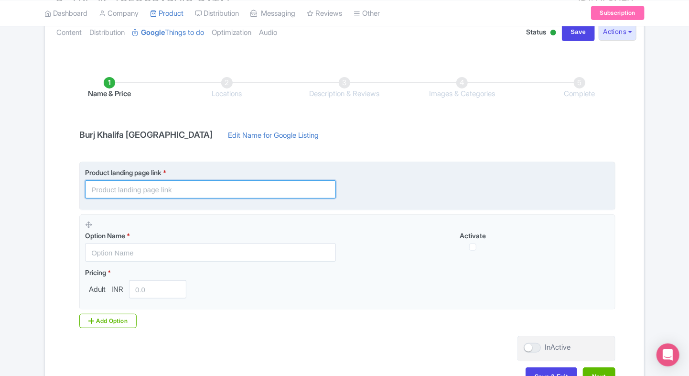
paste input "https://www.ticketex.co/activity/362/burj-khalifa-dubai-tickets-to-observation-…"
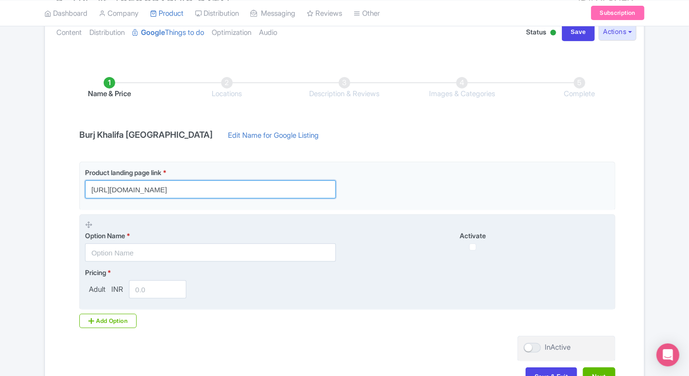
type input "https://www.ticketex.co/activity/362/burj-khalifa-dubai-tickets-to-observation-…"
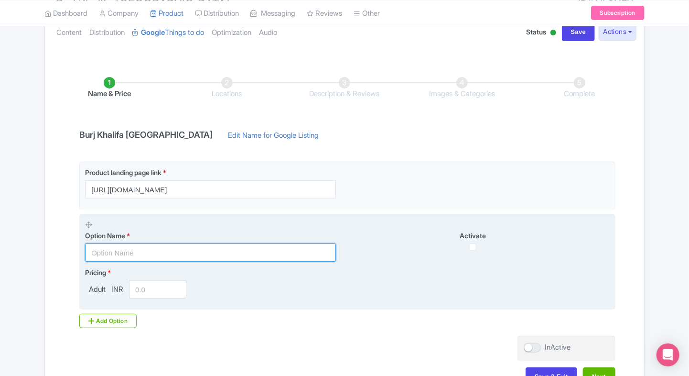
click at [132, 250] on input "text" at bounding box center [210, 252] width 251 height 18
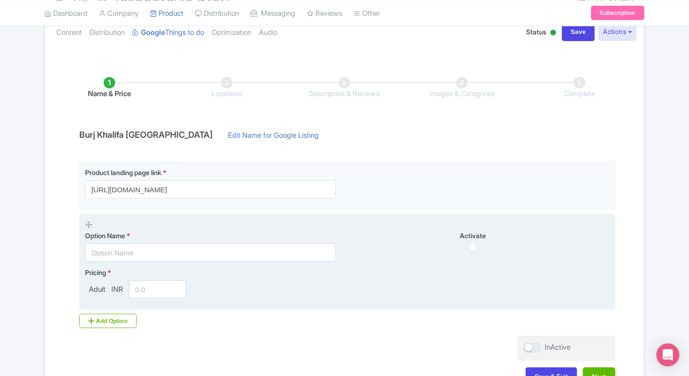
scroll to position [0, 0]
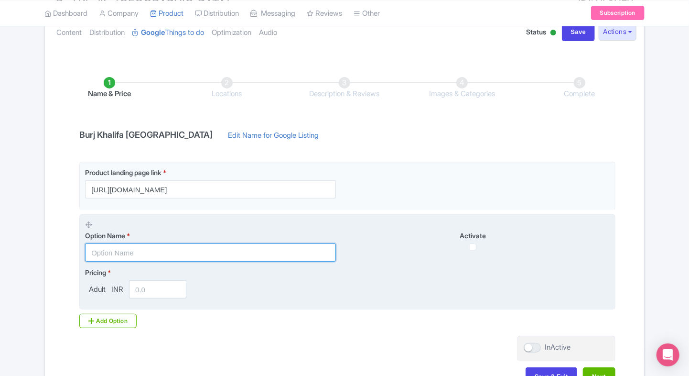
paste input "Burj Khalifa Non Prime Hours Admission Tickets to Levels 124 and 125"
type input "Burj Khalifa Non Prime Hours Admission Tickets to Levels 124 and 125"
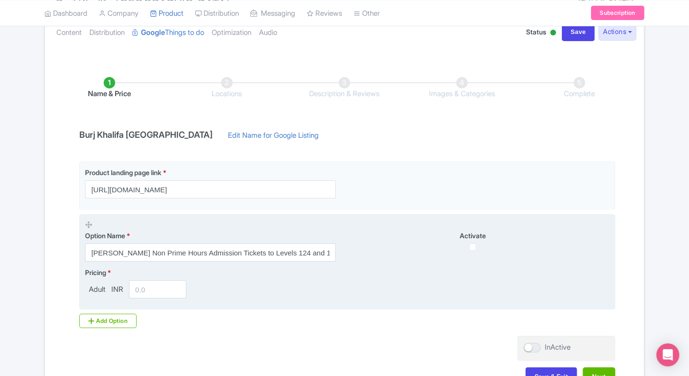
click at [151, 287] on input "number" at bounding box center [157, 289] width 57 height 18
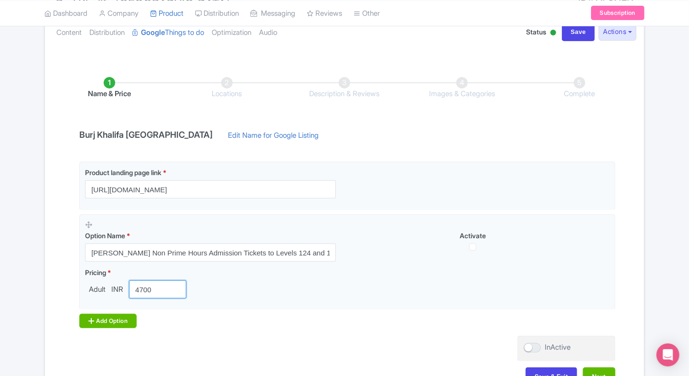
type input "4700"
click at [105, 322] on div "Add Option" at bounding box center [107, 321] width 57 height 14
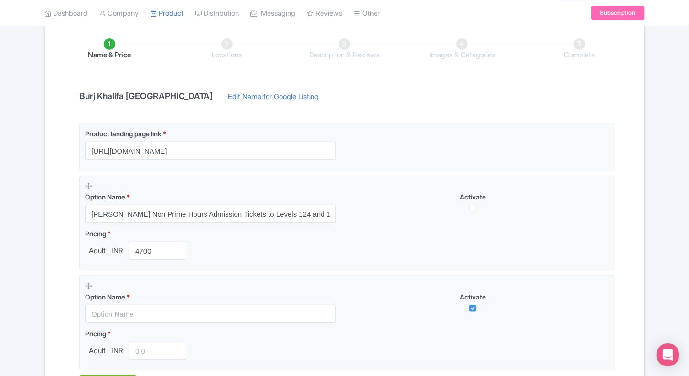
scroll to position [159, 0]
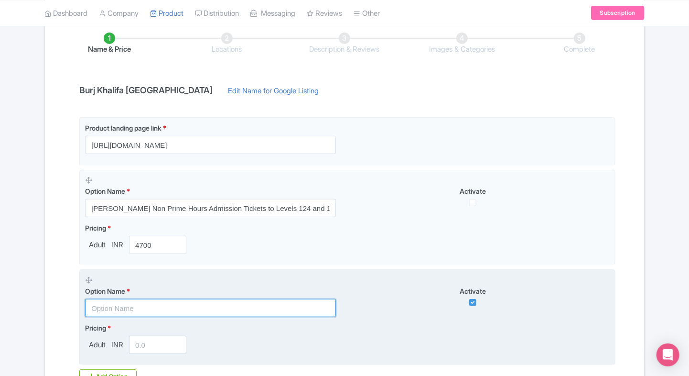
click at [136, 299] on input "text" at bounding box center [210, 308] width 251 height 18
paste input "Burj Khalifa Prime Hours Admission Tickets to Levels 124 and 125"
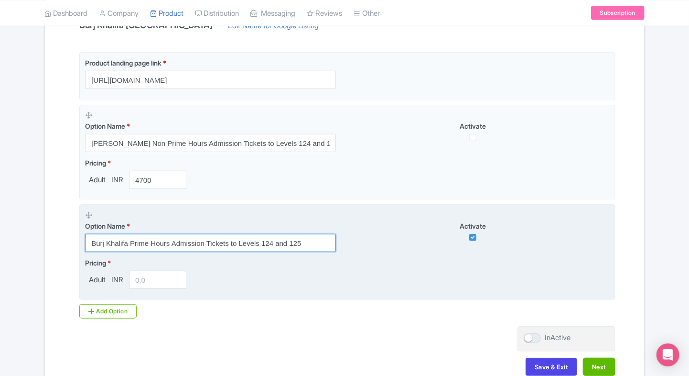
scroll to position [225, 0]
type input "Burj Khalifa Prime Hours Admission Tickets to Levels 124 and 125"
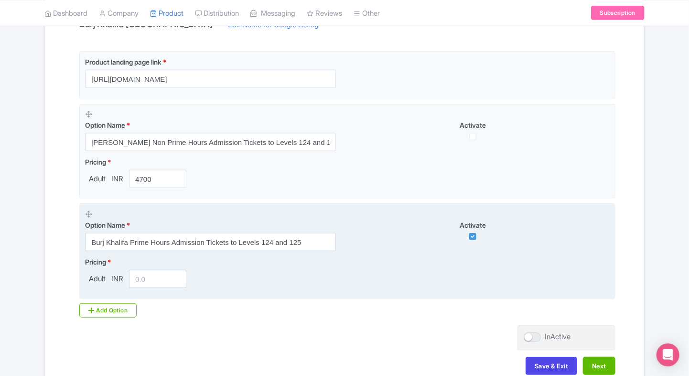
click at [154, 274] on input "number" at bounding box center [157, 279] width 57 height 18
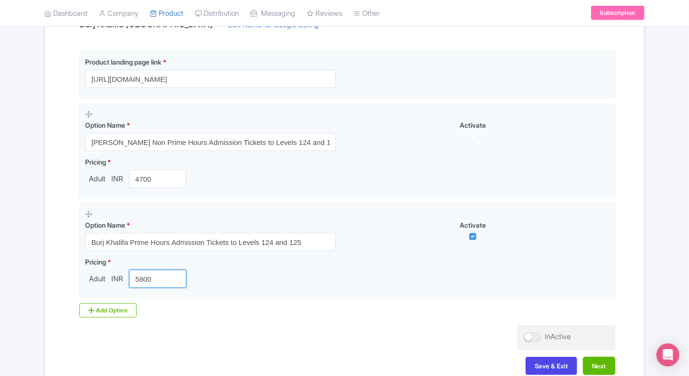
type input "5800"
click at [36, 228] on div "Success Save successfully ← Back to Products Burj Khalifa Dubai ID# YLSNEK Cont…" at bounding box center [344, 127] width 689 height 525
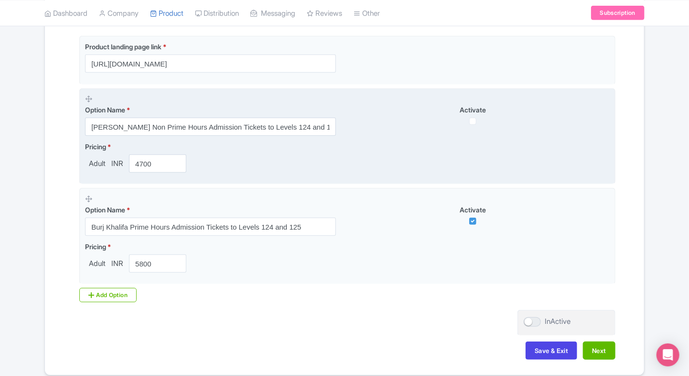
click at [470, 125] on div "Option Name * Burj Khalifa Non Prime Hours Admission Tickets to Levels 124 and …" at bounding box center [347, 115] width 525 height 42
click at [472, 122] on input "checkbox" at bounding box center [472, 121] width 7 height 7
checkbox input "true"
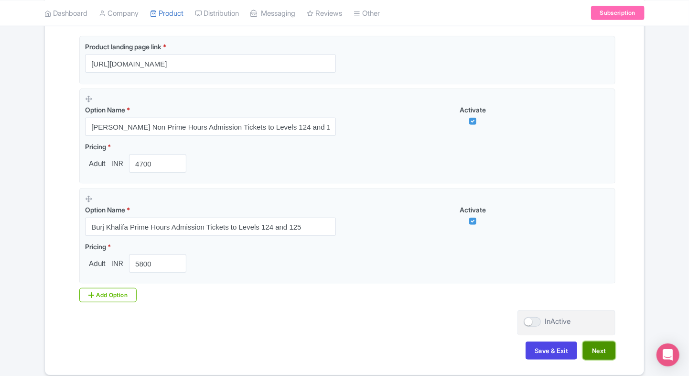
click at [597, 349] on button "Next" at bounding box center [599, 350] width 33 height 18
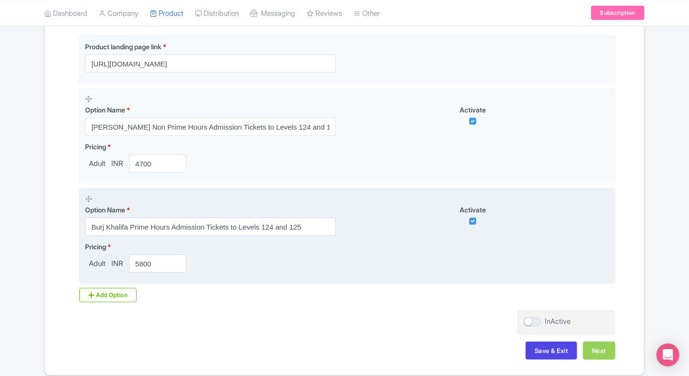
scroll to position [225, 0]
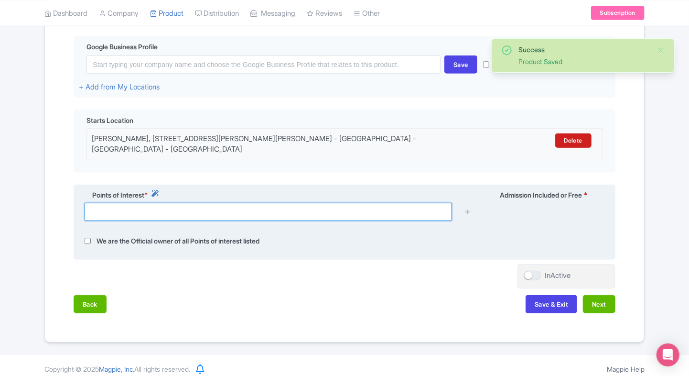
click at [129, 204] on input "text" at bounding box center [269, 212] width 368 height 18
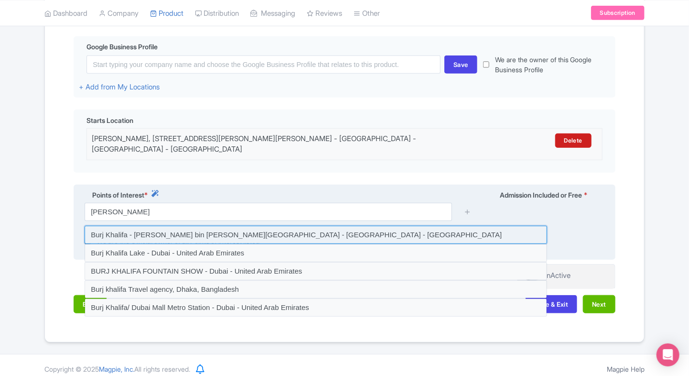
click at [161, 227] on input at bounding box center [316, 235] width 463 height 18
type input "Burj Khalifa - Sheikh Mohammed bin Rashid Boulevard - Dubai - United Arab Emira…"
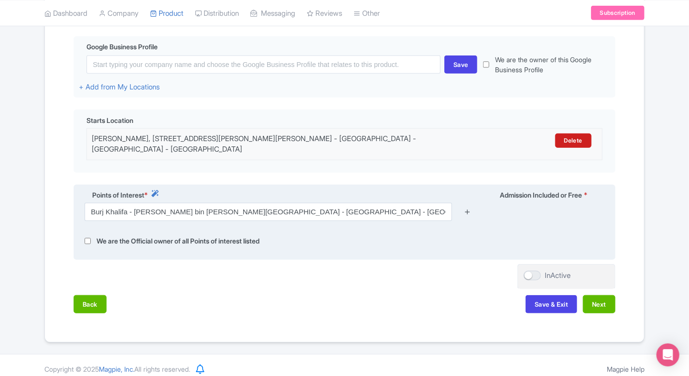
click at [467, 207] on link at bounding box center [467, 212] width 7 height 11
click at [469, 208] on link at bounding box center [467, 212] width 7 height 11
click at [467, 208] on icon at bounding box center [467, 211] width 7 height 7
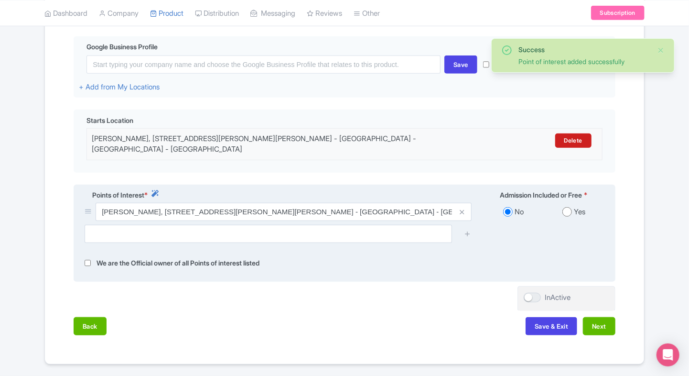
click at [572, 207] on div "Yes" at bounding box center [574, 212] width 61 height 11
click at [570, 207] on input "radio" at bounding box center [568, 212] width 10 height 10
radio input "true"
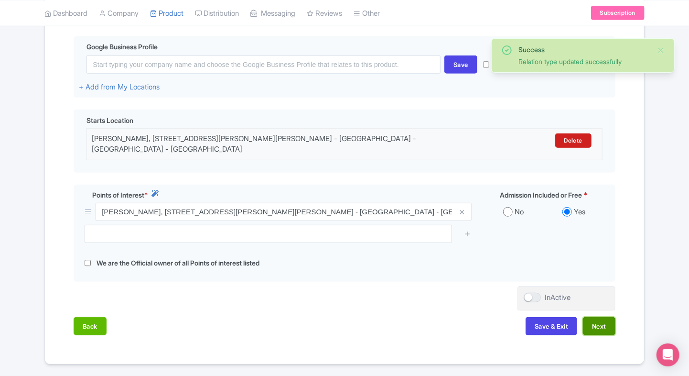
click at [598, 317] on button "Next" at bounding box center [599, 326] width 33 height 18
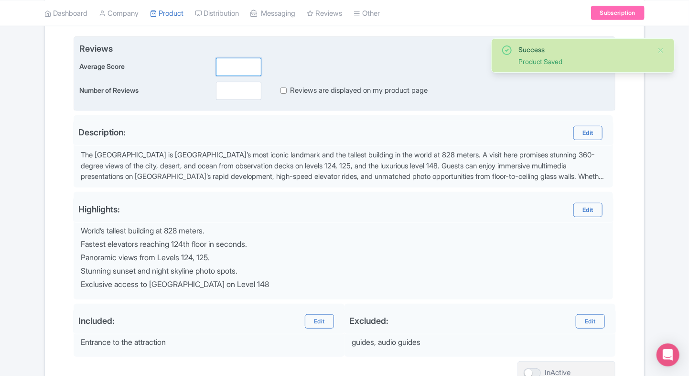
click at [239, 67] on input "number" at bounding box center [238, 67] width 45 height 18
type input "2"
click at [226, 96] on input "number" at bounding box center [238, 91] width 45 height 18
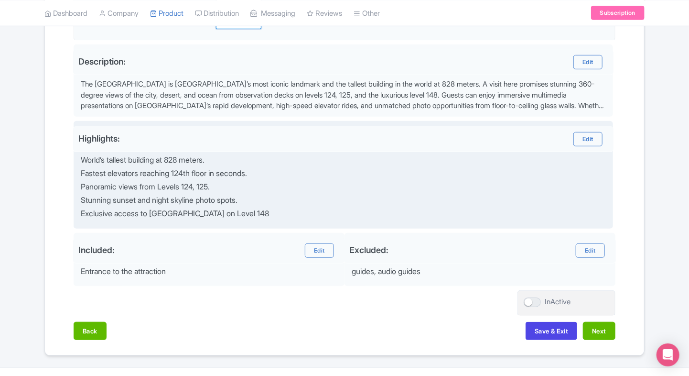
scroll to position [297, 0]
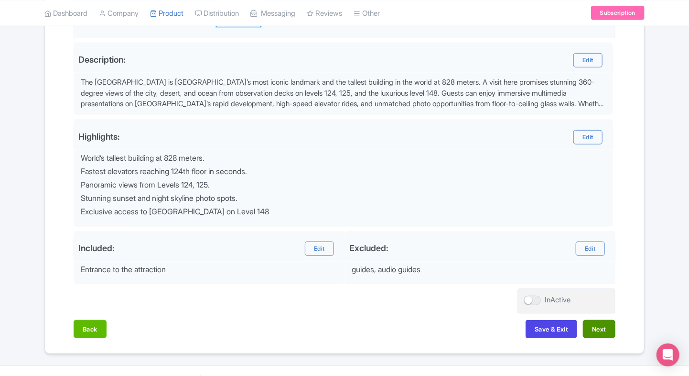
type input "0"
click at [594, 322] on button "Next" at bounding box center [599, 329] width 33 height 18
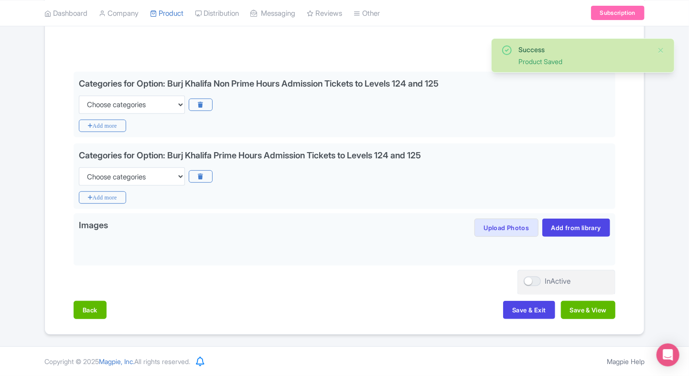
scroll to position [187, 0]
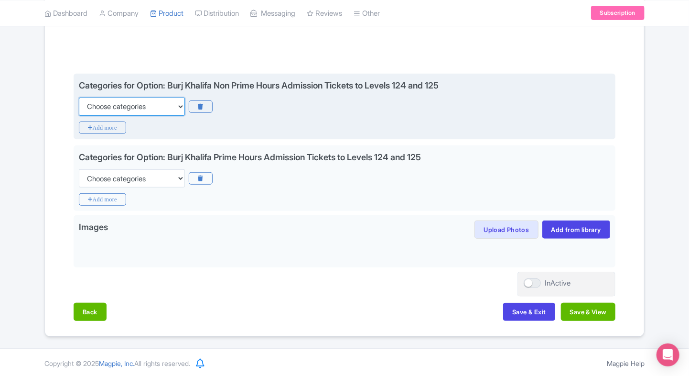
click at [157, 104] on select "Choose categories Adults Only Animals Audio Guide Beaches Bike Tours Boat Tours…" at bounding box center [132, 107] width 106 height 18
select select "family-friendly"
click at [79, 98] on select "Choose categories Adults Only Animals Audio Guide Beaches Bike Tours Boat Tours…" at bounding box center [132, 107] width 106 height 18
click at [122, 124] on icon "Add more" at bounding box center [102, 127] width 47 height 12
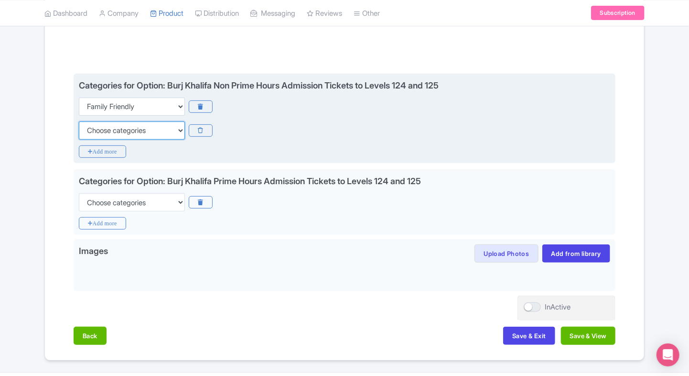
click at [110, 137] on select "Choose categories Adults Only Animals Audio Guide Beaches Bike Tours Boat Tours…" at bounding box center [132, 130] width 106 height 18
select select "walking-tours"
click at [79, 121] on select "Choose categories Adults Only Animals Audio Guide Beaches Bike Tours Boat Tours…" at bounding box center [132, 130] width 106 height 18
click at [100, 148] on icon "Add more" at bounding box center [102, 151] width 47 height 12
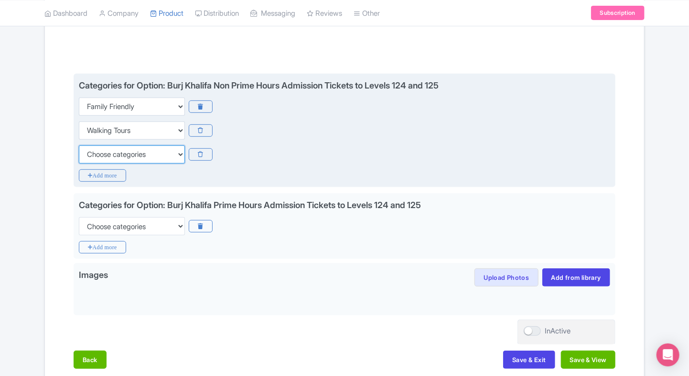
click at [96, 158] on select "Choose categories Adults Only Animals Audio Guide Beaches Bike Tours Boat Tours…" at bounding box center [132, 154] width 106 height 18
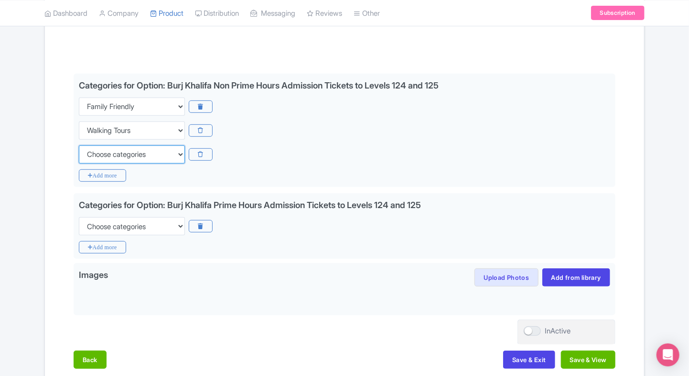
select select "outdoors"
click at [44, 240] on div "Success Product Saved ← Back to Products Burj Khalifa Dubai ID# YLSNEK Content …" at bounding box center [345, 143] width 612 height 482
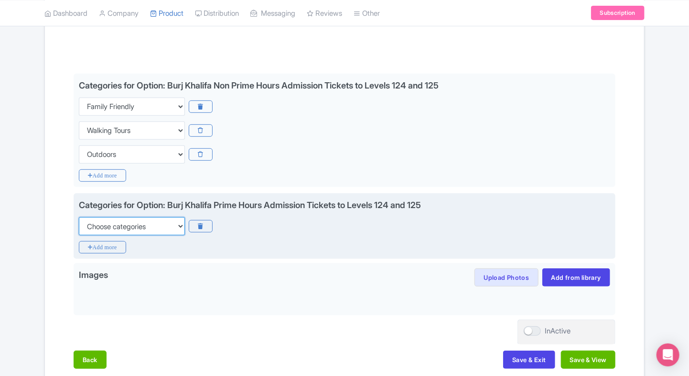
click at [107, 225] on select "Choose categories Adults Only Animals Audio Guide Beaches Bike Tours Boat Tours…" at bounding box center [132, 226] width 106 height 18
click at [128, 227] on select "Choose categories Adults Only Animals Audio Guide Beaches Bike Tours Boat Tours…" at bounding box center [132, 226] width 106 height 18
select select "family-friendly"
click at [79, 217] on select "Choose categories Adults Only Animals Audio Guide Beaches Bike Tours Boat Tours…" at bounding box center [132, 226] width 106 height 18
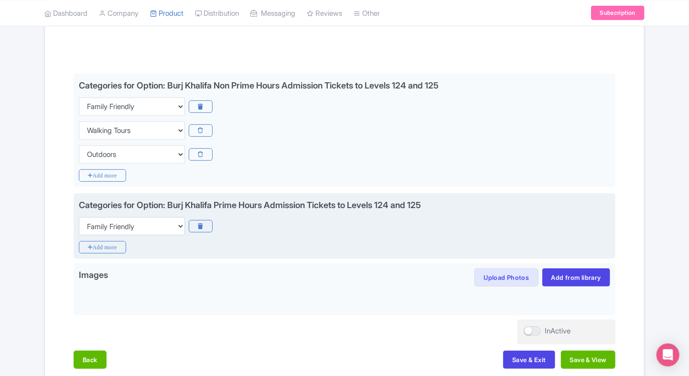
click at [111, 239] on div "Categories for Option: Burj Khalifa Prime Hours Admission Tickets to Levels 124…" at bounding box center [345, 226] width 542 height 66
click at [104, 245] on icon "Add more" at bounding box center [102, 247] width 47 height 12
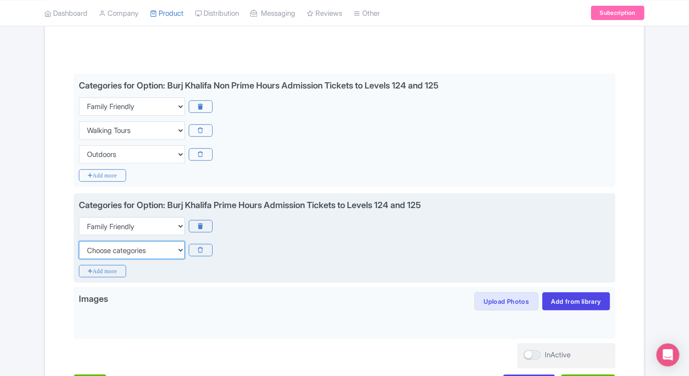
click at [104, 245] on select "Choose categories Adults Only Animals Audio Guide Beaches Bike Tours Boat Tours…" at bounding box center [132, 250] width 106 height 18
select select "walking-tours"
click at [79, 241] on select "Choose categories Adults Only Animals Audio Guide Beaches Bike Tours Boat Tours…" at bounding box center [132, 250] width 106 height 18
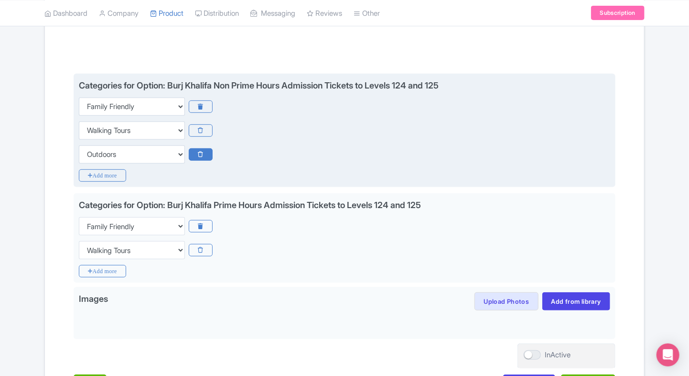
click at [205, 154] on icon at bounding box center [200, 154] width 23 height 12
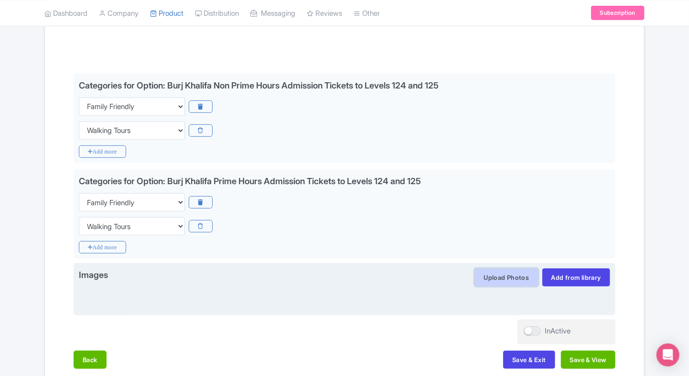
click at [510, 277] on button "Upload Photos" at bounding box center [507, 277] width 64 height 18
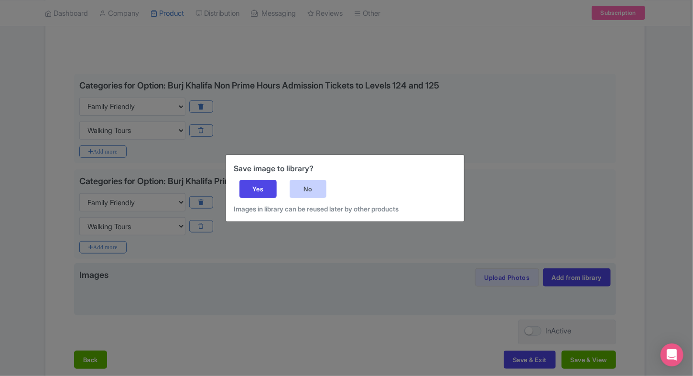
click at [296, 187] on div "No" at bounding box center [308, 189] width 37 height 18
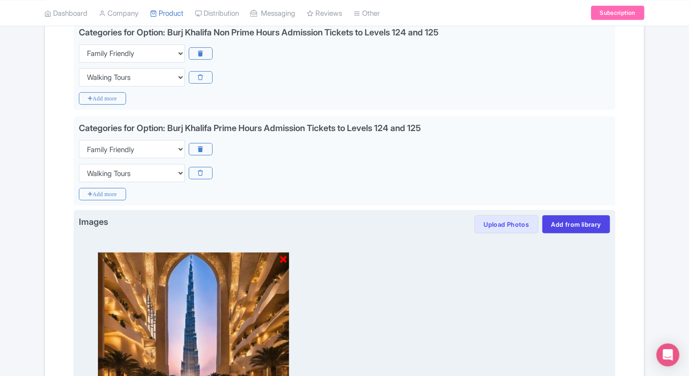
scroll to position [370, 0]
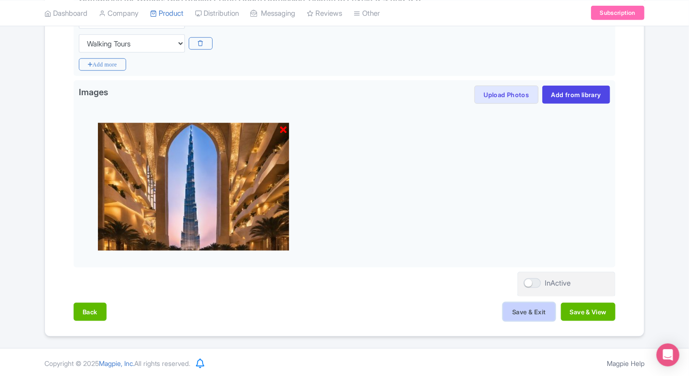
click at [513, 312] on button "Save & Exit" at bounding box center [529, 312] width 52 height 18
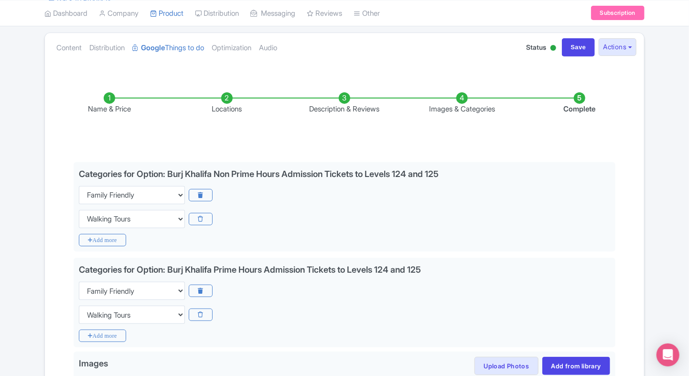
scroll to position [84, 0]
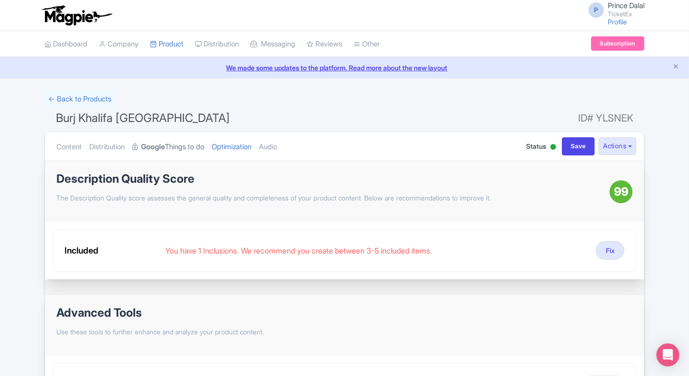
click at [165, 146] on strong "Google" at bounding box center [153, 146] width 24 height 11
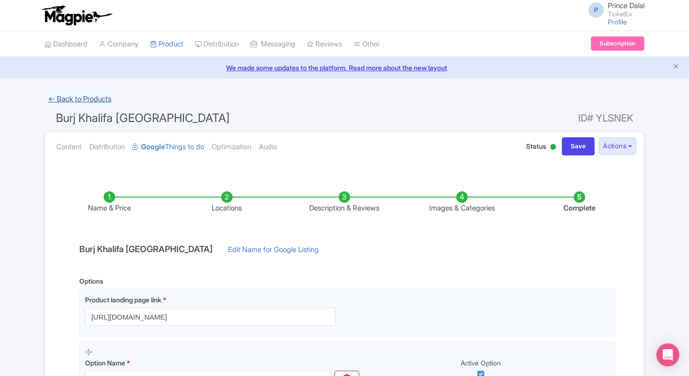
click at [57, 102] on link "← Back to Products" at bounding box center [79, 99] width 71 height 19
